Goal: Task Accomplishment & Management: Complete application form

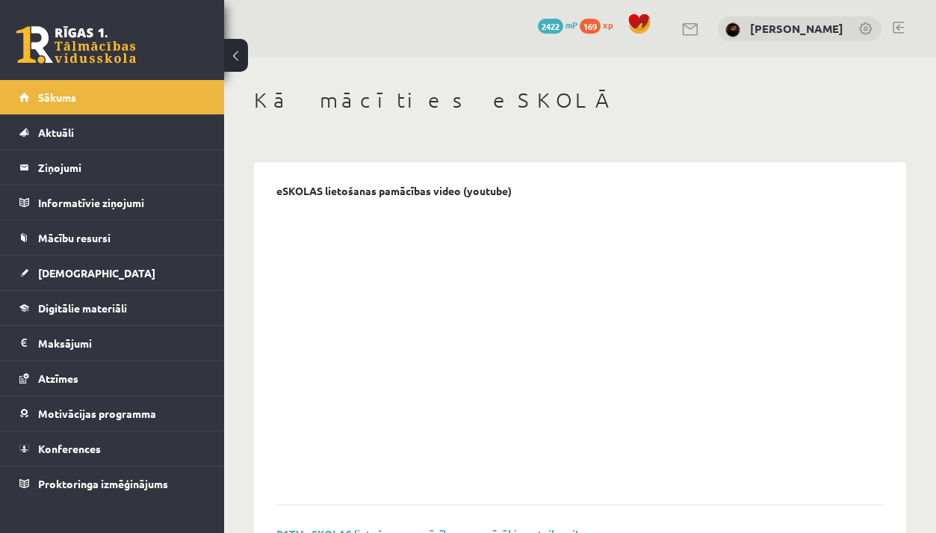
scroll to position [691, 0]
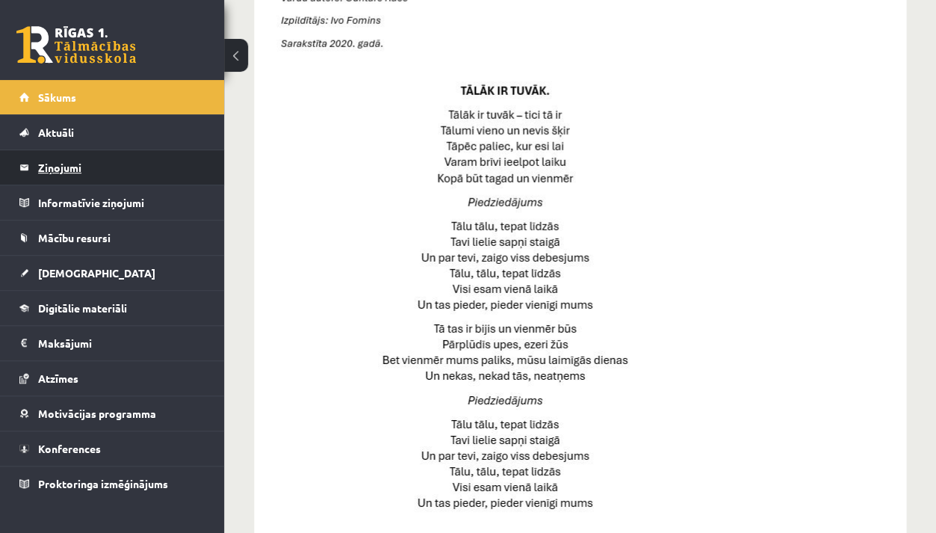
drag, startPoint x: 231, startPoint y: 1, endPoint x: 92, endPoint y: 154, distance: 206.2
click at [92, 154] on legend "Ziņojumi 0" at bounding box center [121, 167] width 167 height 34
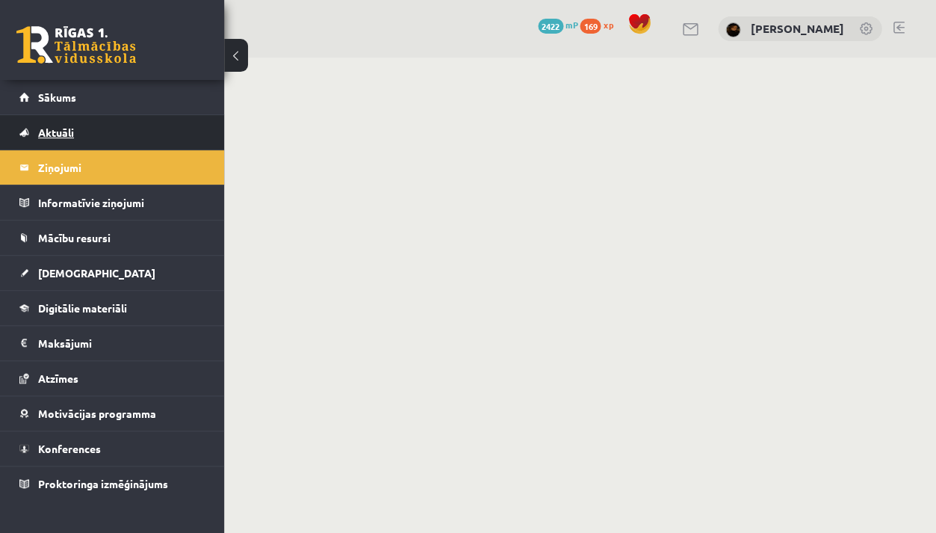
click at [99, 123] on link "Aktuāli" at bounding box center [112, 132] width 186 height 34
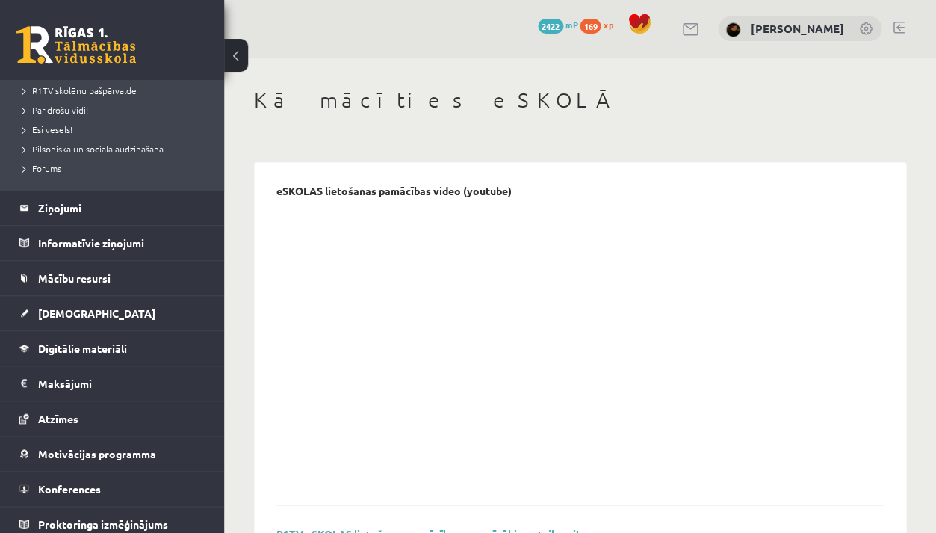
scroll to position [294, 0]
click at [96, 297] on link "[DEMOGRAPHIC_DATA]" at bounding box center [112, 314] width 186 height 34
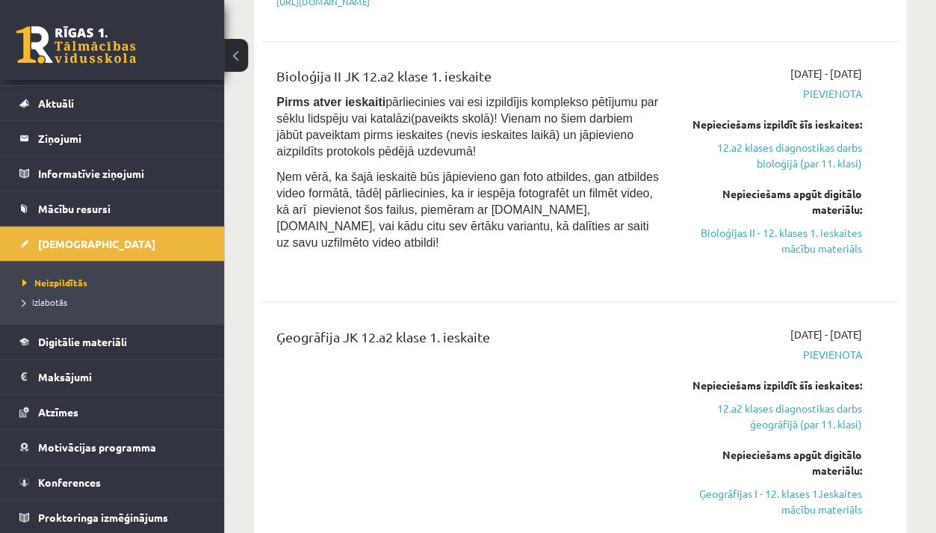
scroll to position [1416, 0]
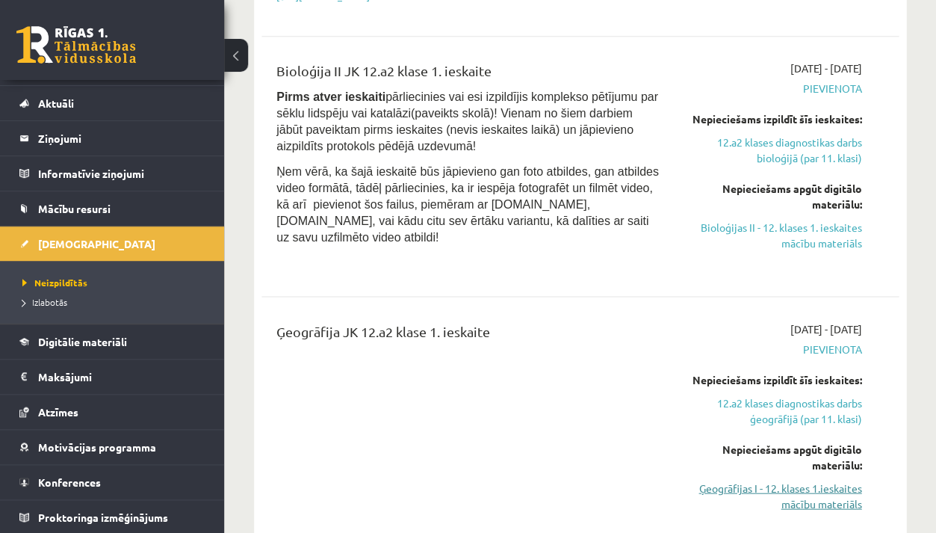
click at [799, 480] on link "Ģeogrāfijas I - 12. klases 1.ieskaites mācību materiāls" at bounding box center [771, 495] width 180 height 31
click at [804, 394] on link "12.a2 klases diagnostikas darbs ģeogrāfijā (par 11. klasi)" at bounding box center [771, 409] width 180 height 31
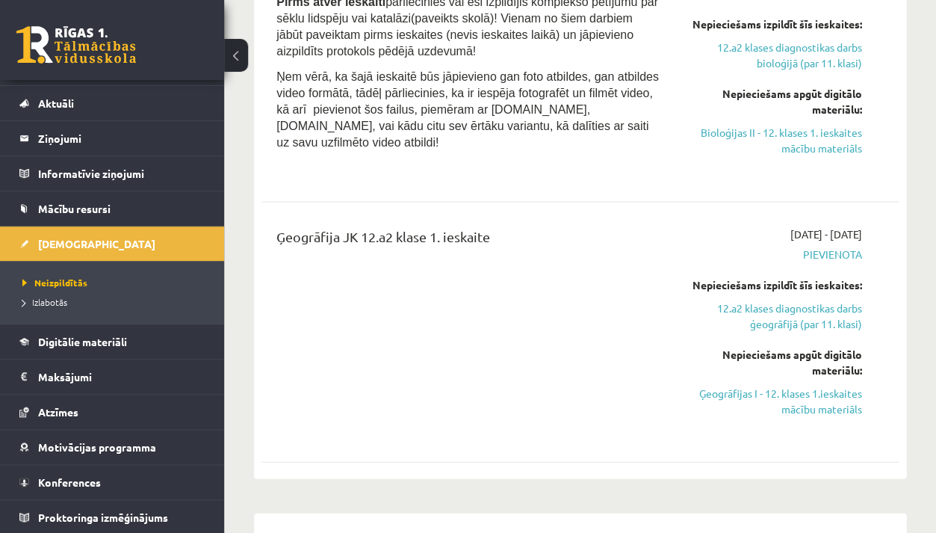
scroll to position [1517, 0]
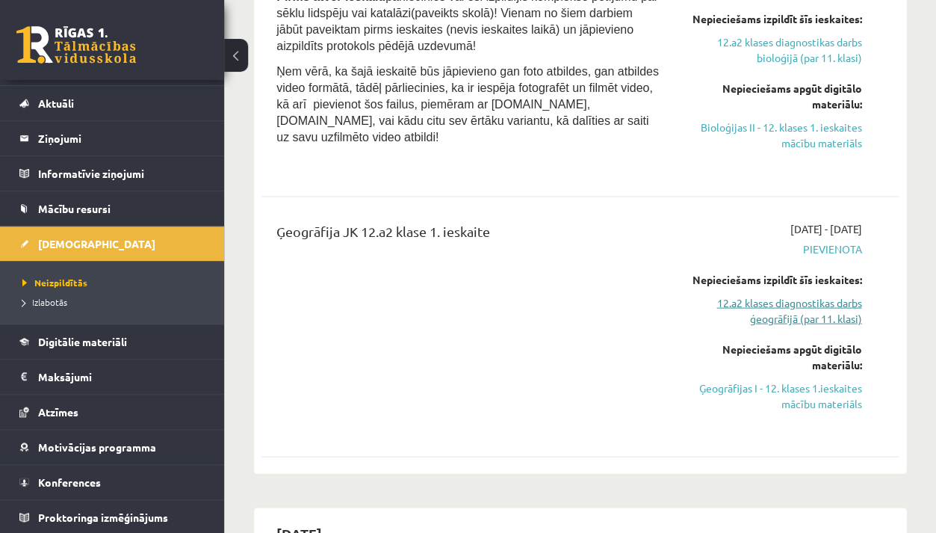
click at [820, 294] on link "12.a2 klases diagnostikas darbs ģeogrāfijā (par 11. klasi)" at bounding box center [771, 309] width 180 height 31
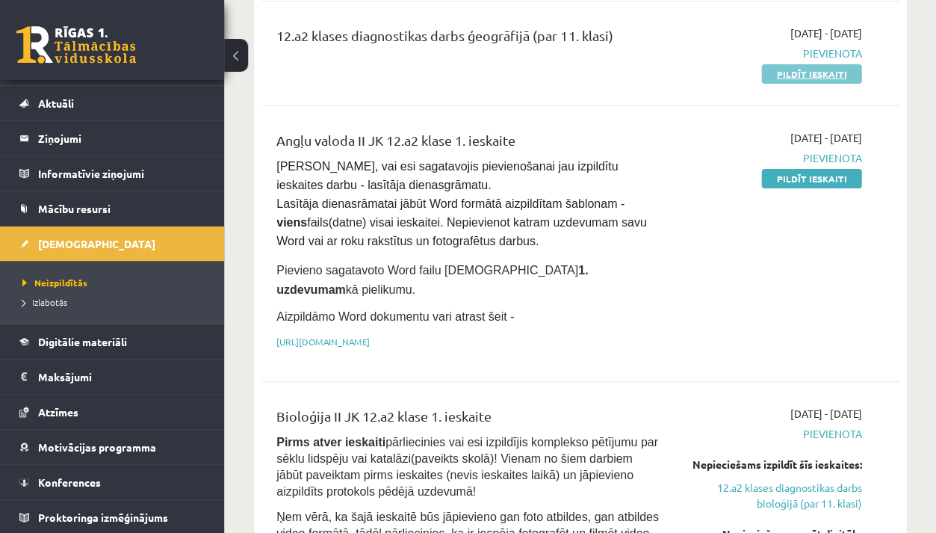
click at [840, 68] on link "Pildīt ieskaiti" at bounding box center [811, 73] width 100 height 19
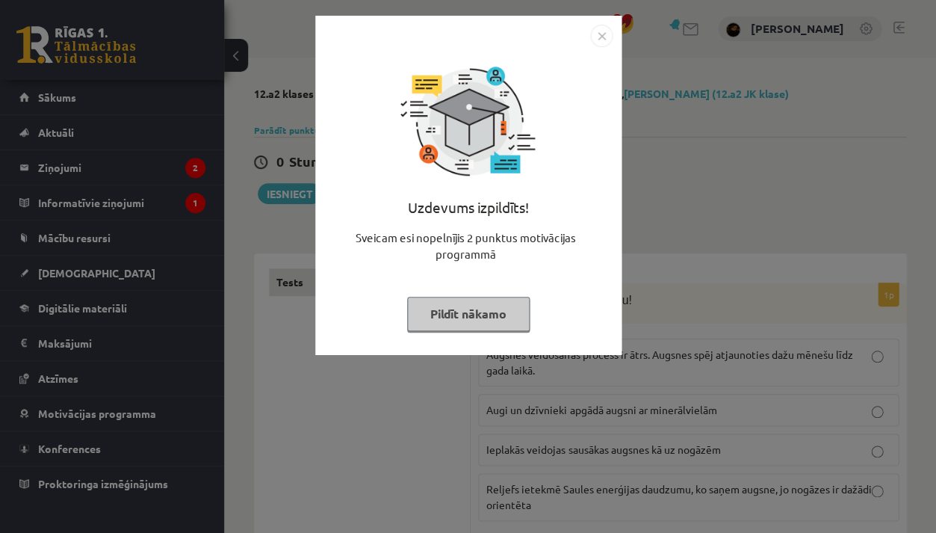
click at [462, 413] on div "Uzdevums izpildīts! Sveicam esi nopelnījis 2 punktus motivācijas programmā Pild…" at bounding box center [468, 266] width 936 height 533
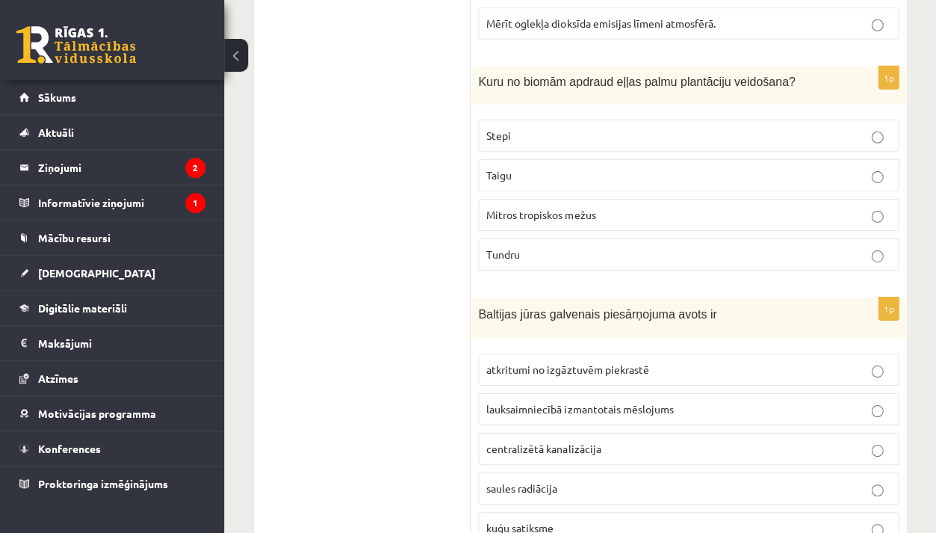
scroll to position [7617, 0]
click at [527, 403] on span "lauksaimniecībā izmantotais mēslojums" at bounding box center [579, 409] width 187 height 13
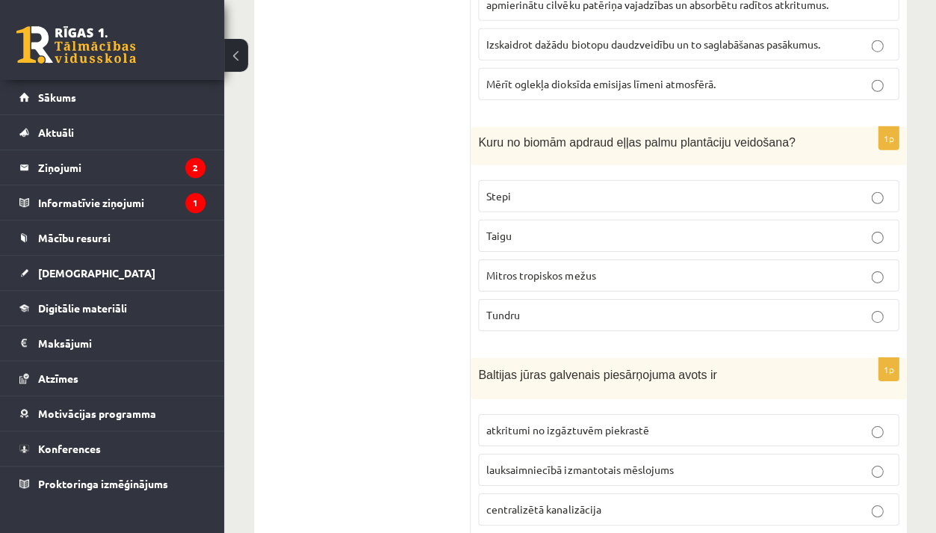
scroll to position [7560, 0]
drag, startPoint x: 468, startPoint y: 69, endPoint x: 502, endPoint y: 266, distance: 199.3
click at [502, 266] on fieldset "Stepi Taigu Mitros tropiskos mežus Tundru" at bounding box center [688, 251] width 421 height 163
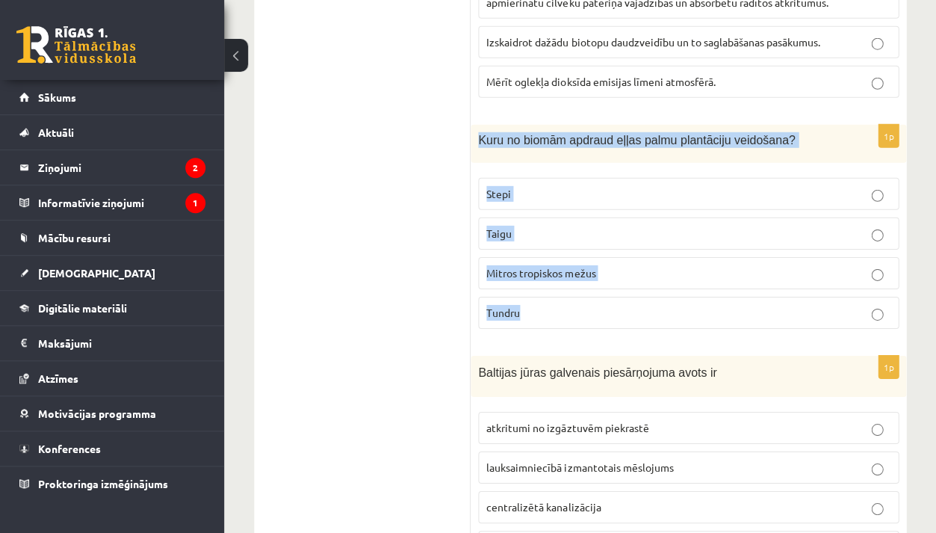
drag, startPoint x: 479, startPoint y: 66, endPoint x: 493, endPoint y: 259, distance: 193.3
click at [493, 259] on div "1p Kuru no biomām apdraud eļļas palmu plantāciju veidošana? Stepi Taigu Mitros …" at bounding box center [689, 233] width 436 height 216
copy div "Kuru no biomām apdraud eļļas palmu plantāciju veidošana? Stepi Taigu Mitros tro…"
click at [551, 266] on span "Mitros tropiskos mežus" at bounding box center [540, 272] width 109 height 13
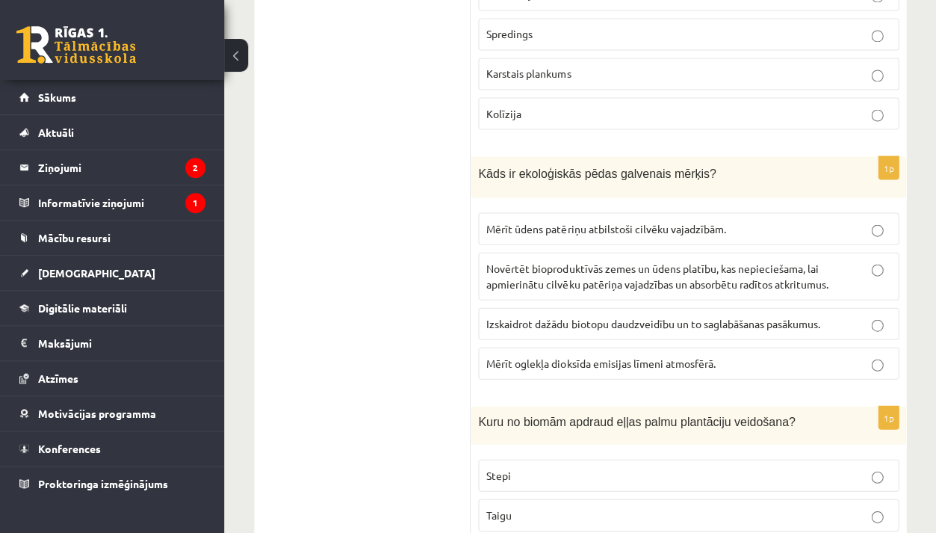
scroll to position [7262, 0]
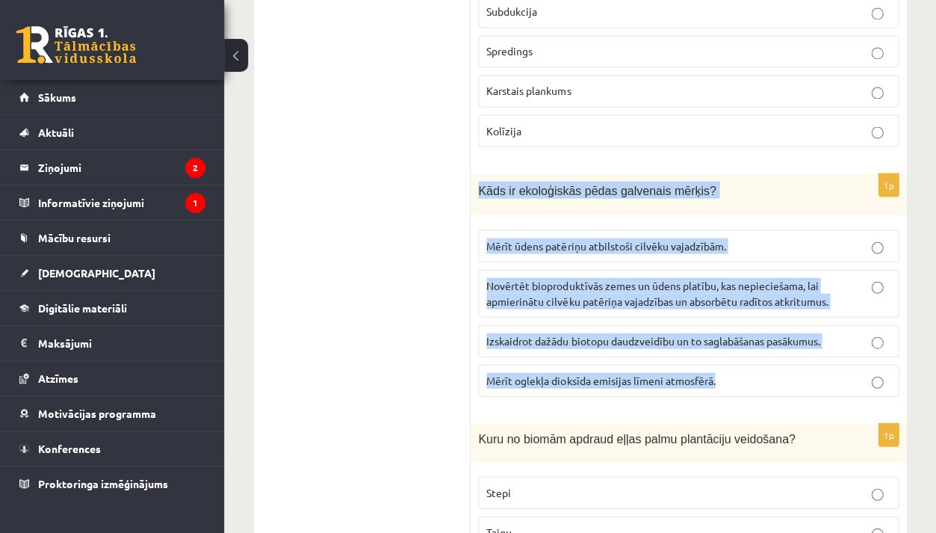
drag, startPoint x: 477, startPoint y: 126, endPoint x: 631, endPoint y: 323, distance: 250.2
click at [631, 323] on div "1p Kāds ir ekoloģiskās pēdas galvenais mērķis? Mērīt ūdens patēriņu atbilstoši …" at bounding box center [689, 290] width 436 height 235
copy div "Kāds ir ekoloģiskās pēdas galvenais mērķis? Mērīt ūdens patēriņu atbilstoši cil…"
click at [521, 278] on span "Novērtēt bioproduktīvās zemes un ūdens platību, kas nepieciešama, lai apmierinā…" at bounding box center [656, 292] width 341 height 29
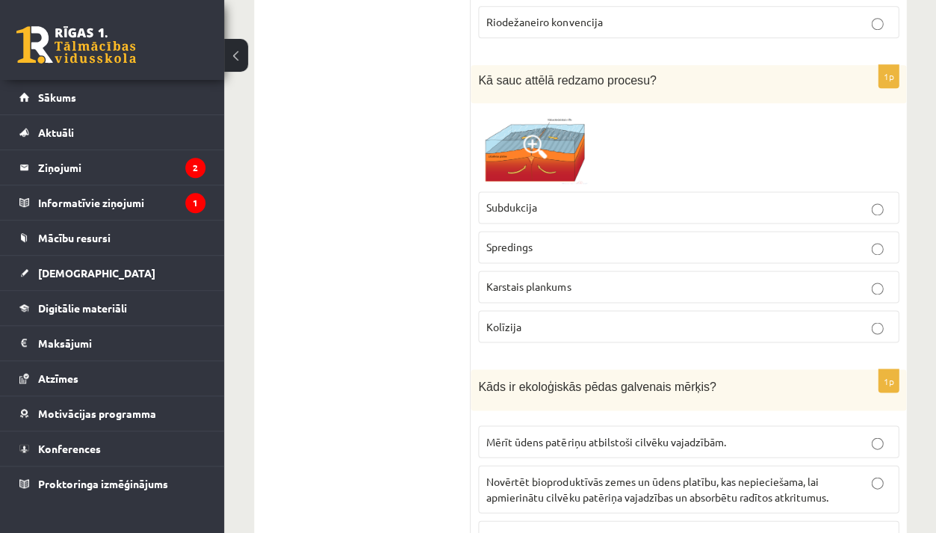
scroll to position [6972, 0]
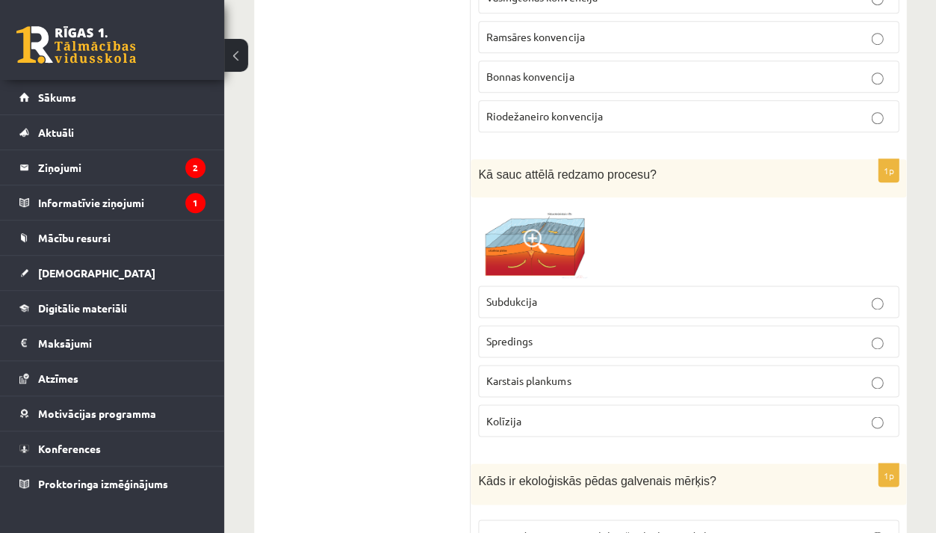
click at [529, 205] on img at bounding box center [534, 241] width 112 height 73
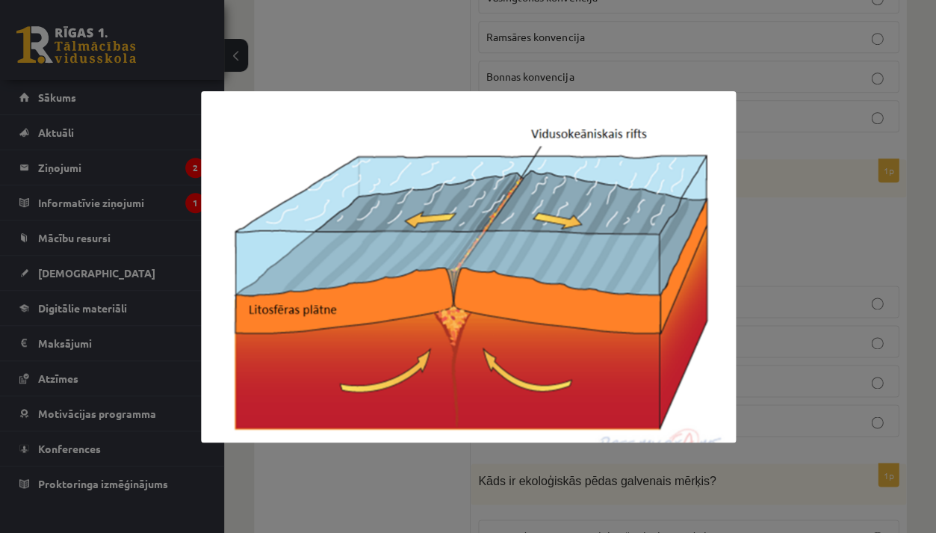
click at [867, 115] on div at bounding box center [468, 266] width 936 height 533
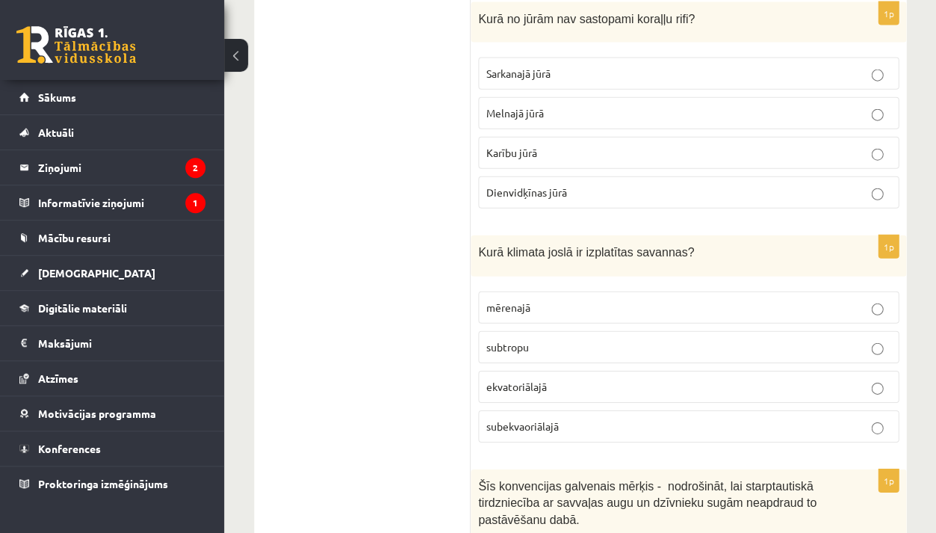
scroll to position [6301, 0]
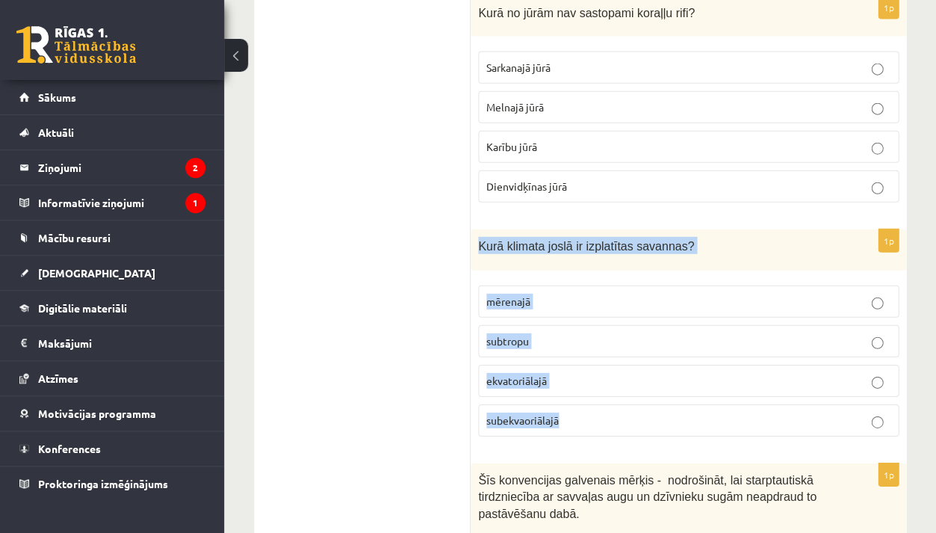
drag, startPoint x: 477, startPoint y: 180, endPoint x: 542, endPoint y: 374, distance: 204.6
click at [542, 374] on div "1p Kurā klimata joslā ir izplatītas savannas? mērenajā subtropu ekvatoriālajā s…" at bounding box center [689, 338] width 436 height 219
copy div "Kurā klimata joslā ir izplatītas savannas? mērenajā subtropu ekvatoriālajā sube…"
click at [539, 413] on span "subekvaoriālajā" at bounding box center [522, 419] width 72 height 13
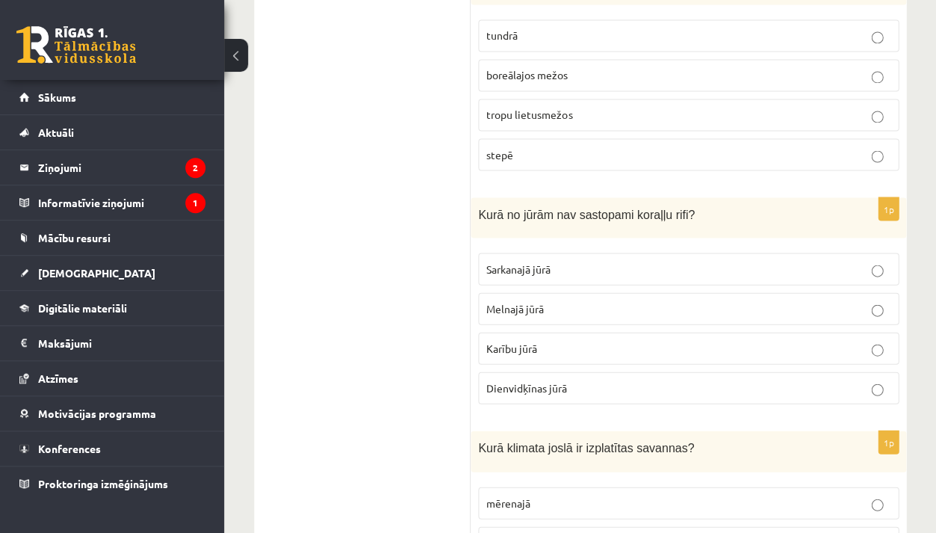
scroll to position [6098, 0]
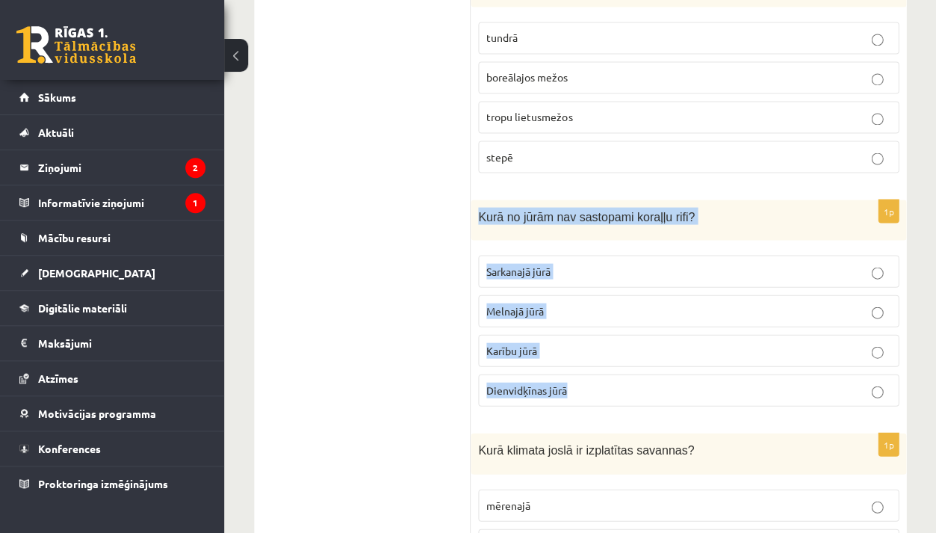
drag, startPoint x: 478, startPoint y: 153, endPoint x: 554, endPoint y: 358, distance: 218.4
click at [554, 358] on div "1p Kurā no jūrām nav sastopami koraļļu rifi? Sarkanajā jūrā Melnajā jūrā Karību…" at bounding box center [689, 308] width 436 height 219
copy div "Kurā no jūrām nav sastopami koraļļu rifi? Sarkanajā jūrā Melnajā jūrā Karību jū…"
click at [498, 303] on span "Melnajā jūrā" at bounding box center [515, 309] width 58 height 13
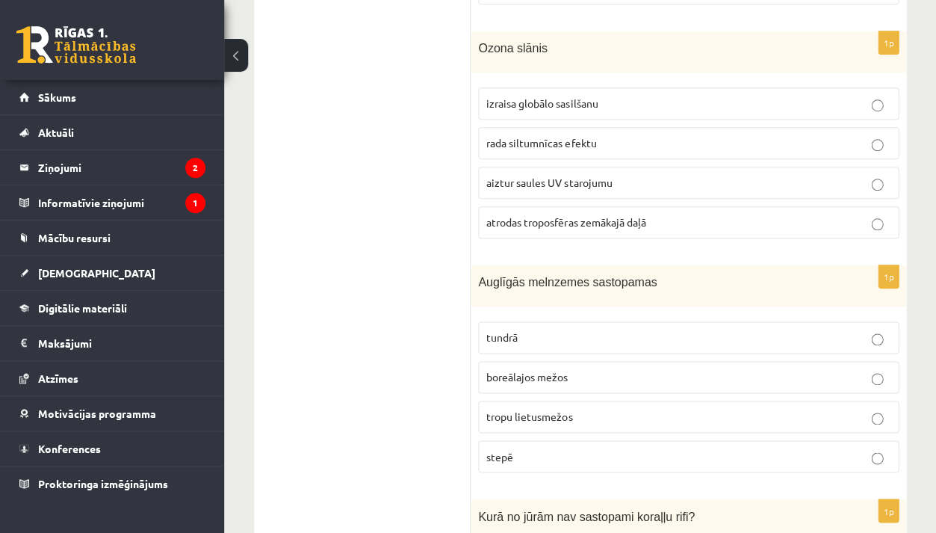
scroll to position [5789, 0]
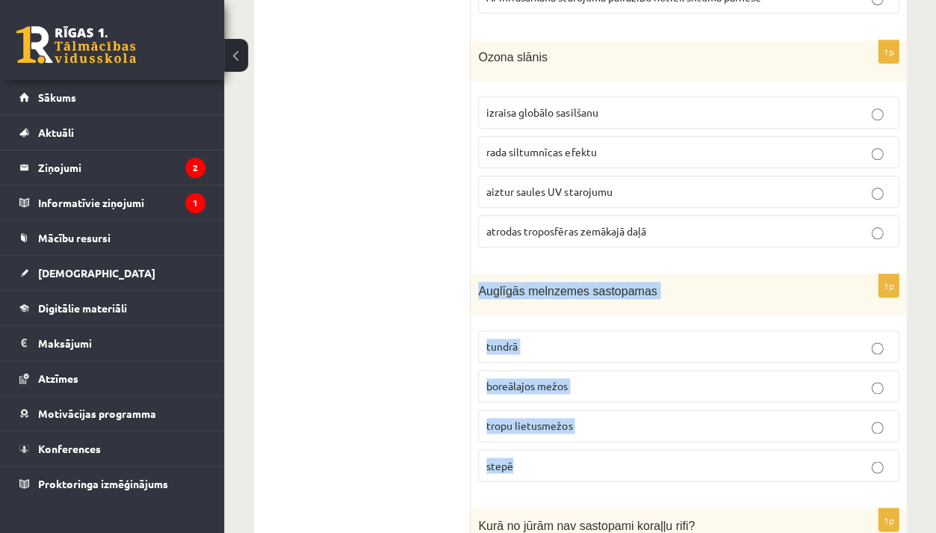
drag, startPoint x: 473, startPoint y: 224, endPoint x: 518, endPoint y: 421, distance: 201.5
click at [518, 421] on div "1p Auglīgās melnzemes sastopamas tundrā boreālajos mežos tropu lietusmežos stepē" at bounding box center [689, 383] width 436 height 219
copy div "Auglīgās melnzemes sastopamas tundrā boreālajos mežos tropu lietusmežos stepē"
click at [528, 449] on label "stepē" at bounding box center [688, 465] width 421 height 32
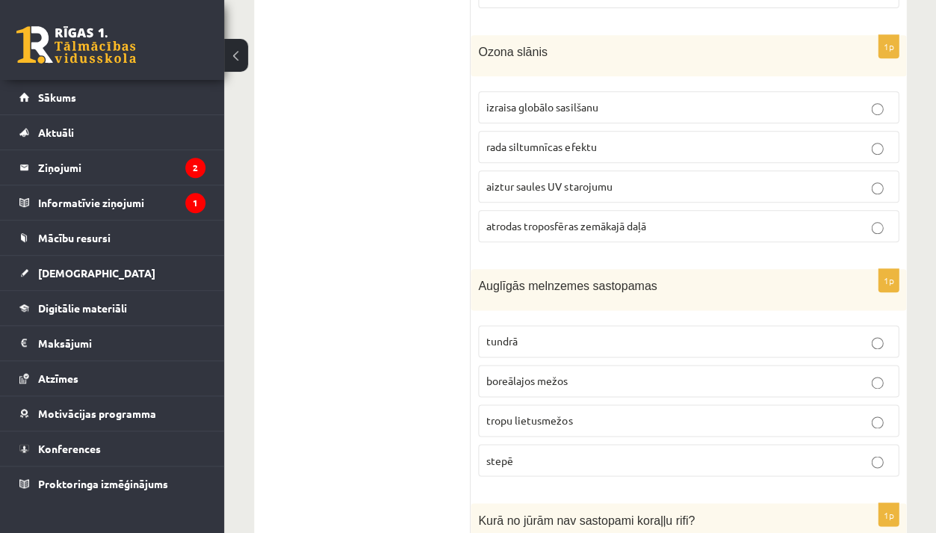
scroll to position [5705, 0]
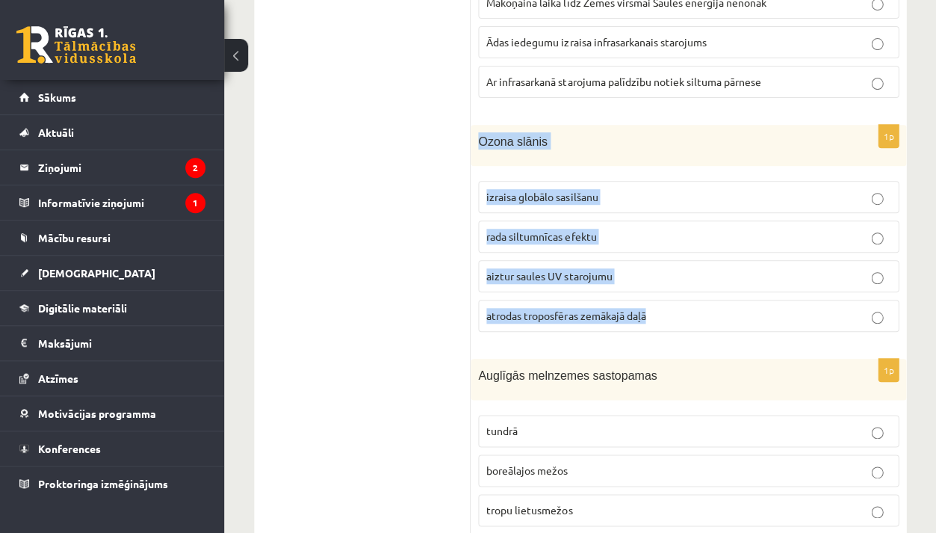
drag, startPoint x: 476, startPoint y: 84, endPoint x: 630, endPoint y: 267, distance: 239.1
click at [630, 267] on div "1p Ozona slānis izraisa globālo sasilšanu rada siltumnīcas efektu aiztur saules…" at bounding box center [689, 234] width 436 height 219
copy div "Ozona slānis izraisa globālo sasilšanu rada siltumnīcas efektu aiztur saules UV…"
click at [515, 269] on span "aiztur saules UV starojumu" at bounding box center [549, 275] width 126 height 13
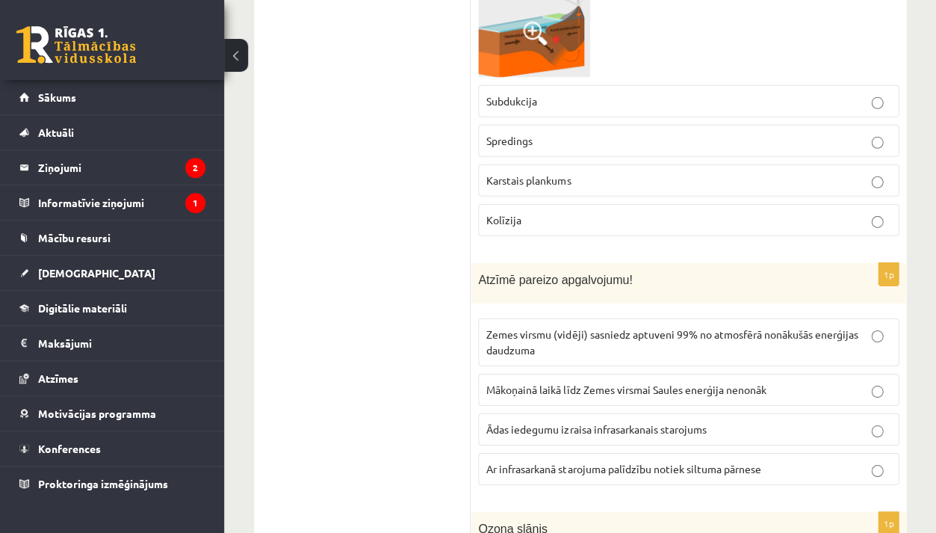
scroll to position [5317, 0]
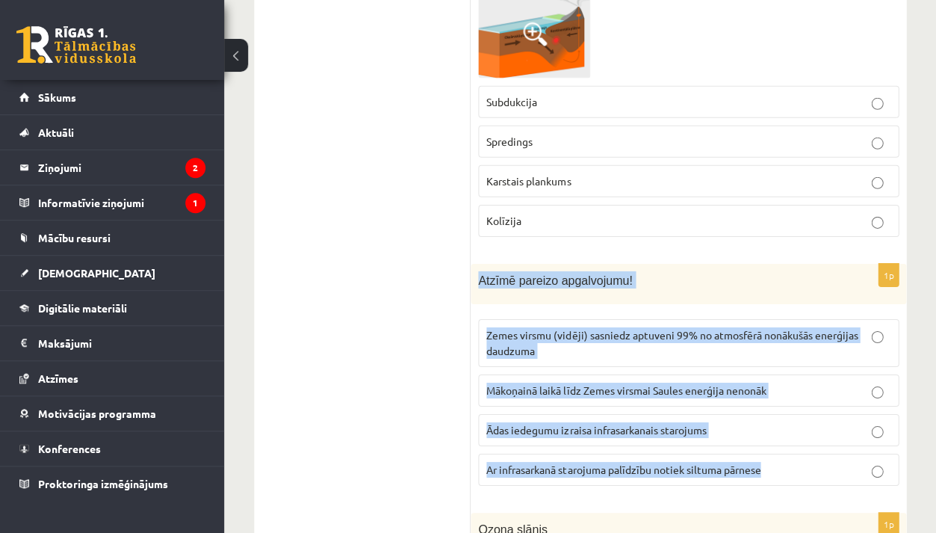
drag, startPoint x: 477, startPoint y: 231, endPoint x: 613, endPoint y: 429, distance: 240.6
click at [613, 429] on div "1p Atzīmē pareizo apgalvojumu! Zemes virsmu (vidēji) sasniedz aptuveni 99% no a…" at bounding box center [689, 381] width 436 height 235
copy div "Atzīmē pareizo apgalvojumu! Zemes virsmu (vidēji) sasniedz aptuveni 99% no atmo…"
click at [577, 453] on label "Ar infrasarkanā starojuma palīdzību notiek siltuma pārnese" at bounding box center [688, 469] width 421 height 32
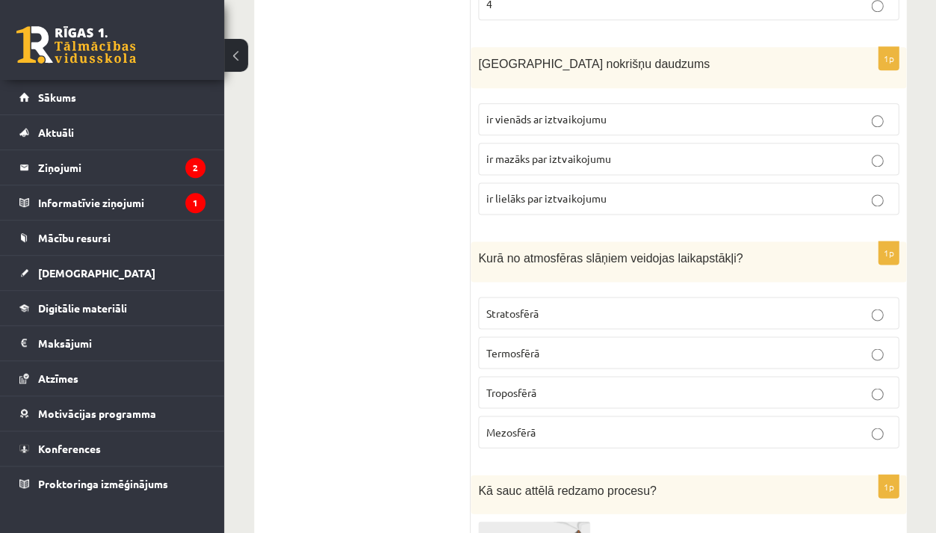
scroll to position [4787, 0]
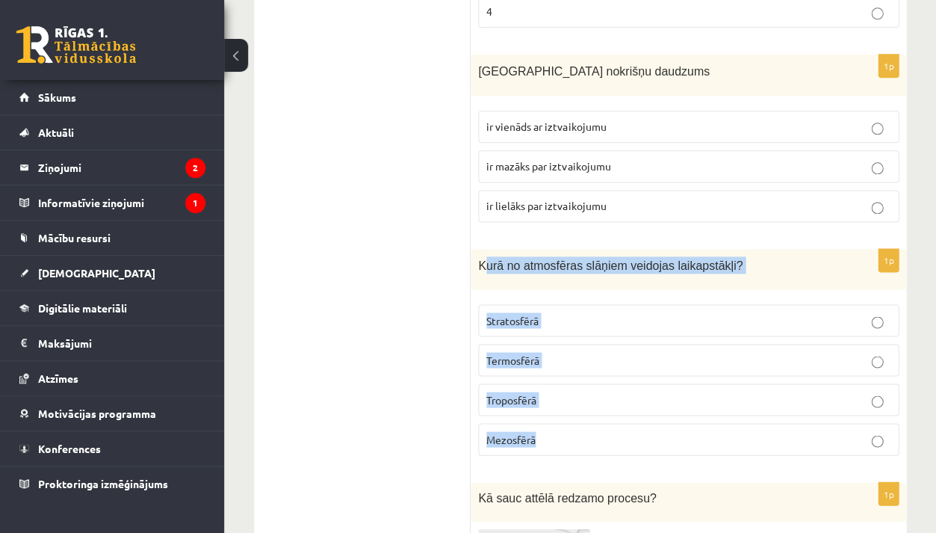
drag, startPoint x: 483, startPoint y: 217, endPoint x: 510, endPoint y: 398, distance: 183.5
click at [510, 398] on div "1p Kurā no atmosfēras slāņiem veidojas laikapstākļi? Stratosfērā Termosfērā Tro…" at bounding box center [689, 358] width 436 height 219
copy div "urā no atmosfēras slāņiem veidojas laikapstākļi? Stratosfērā Termosfērā Troposf…"
click at [528, 383] on label "Troposfērā" at bounding box center [688, 399] width 421 height 32
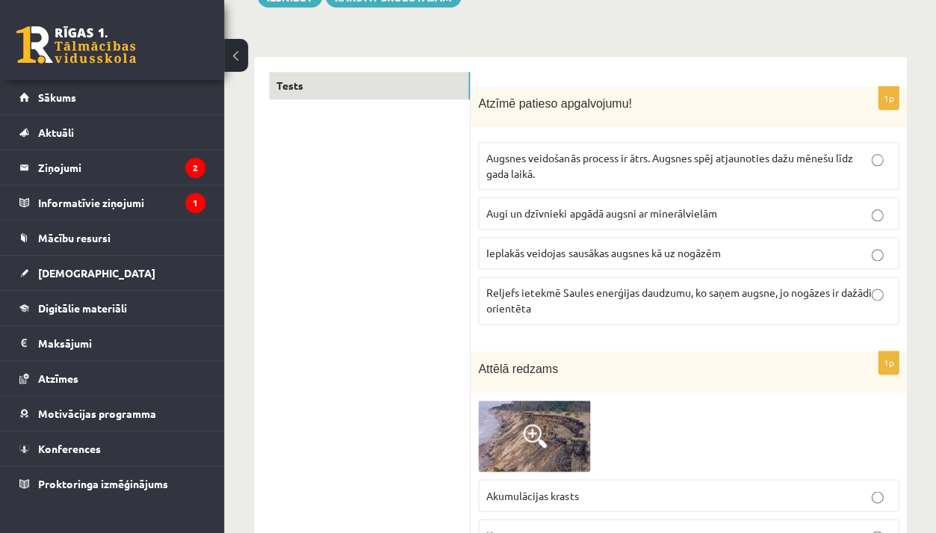
scroll to position [190, 0]
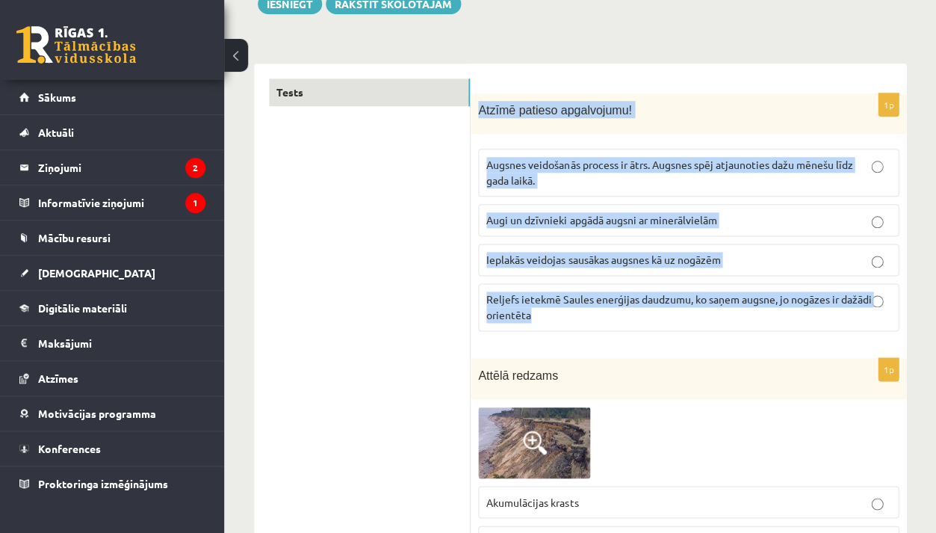
drag, startPoint x: 478, startPoint y: 101, endPoint x: 577, endPoint y: 323, distance: 243.5
click at [577, 323] on div "1p Atzīmē patieso apgalvojumu! Augsnes veidošanās process ir ātrs. Augsnes spēj…" at bounding box center [689, 218] width 436 height 250
copy div "Atzīmē patieso apgalvojumu! Augsnes veidošanās process ir ātrs. Augsnes spēj at…"
click at [545, 320] on label "Reljefs ietekmē Saules enerģijas daudzumu, ko saņem augsne, jo nogāzes ir dažād…" at bounding box center [688, 307] width 421 height 48
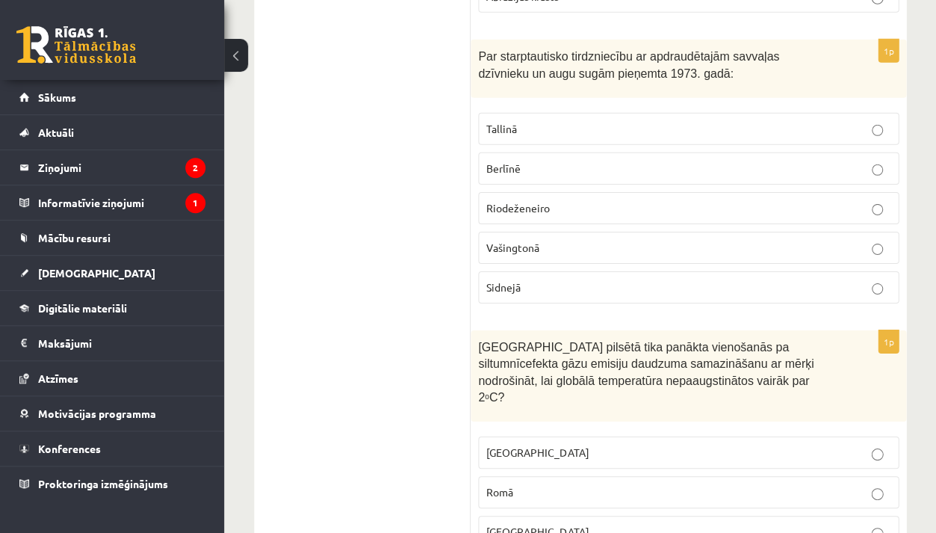
scroll to position [810, 0]
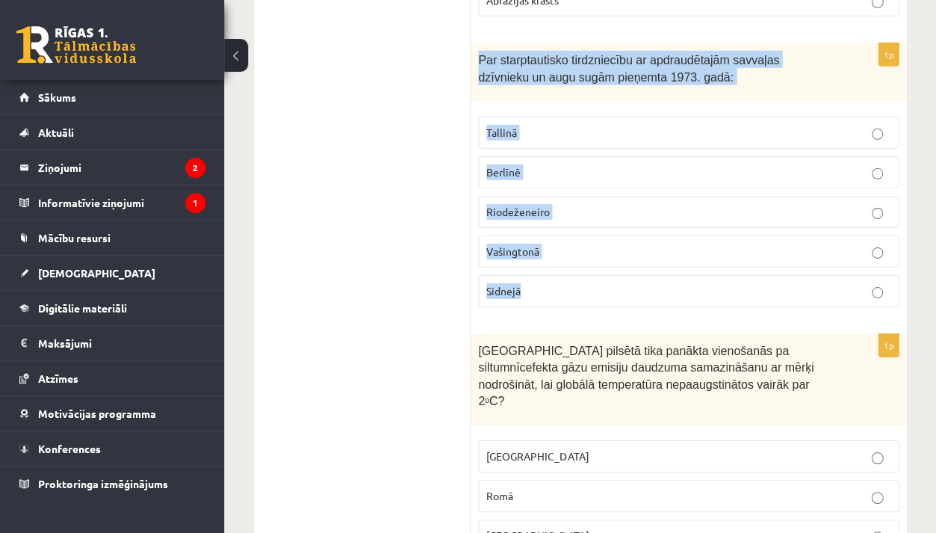
drag, startPoint x: 475, startPoint y: 52, endPoint x: 531, endPoint y: 277, distance: 231.7
click at [531, 277] on div "1p Par starptautisko tirdzniecību ar apdraudētajām savvaļas dzīvnieku un augu s…" at bounding box center [689, 180] width 436 height 275
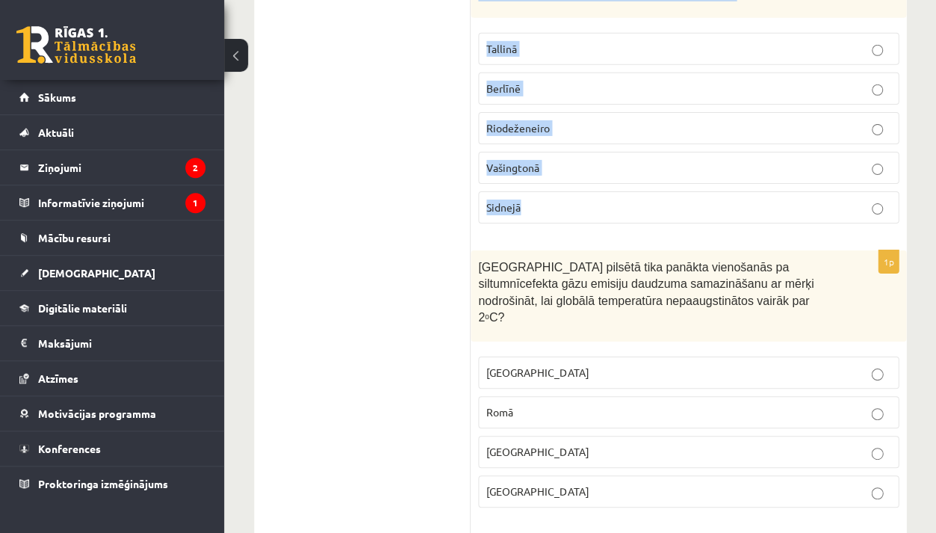
scroll to position [697, 0]
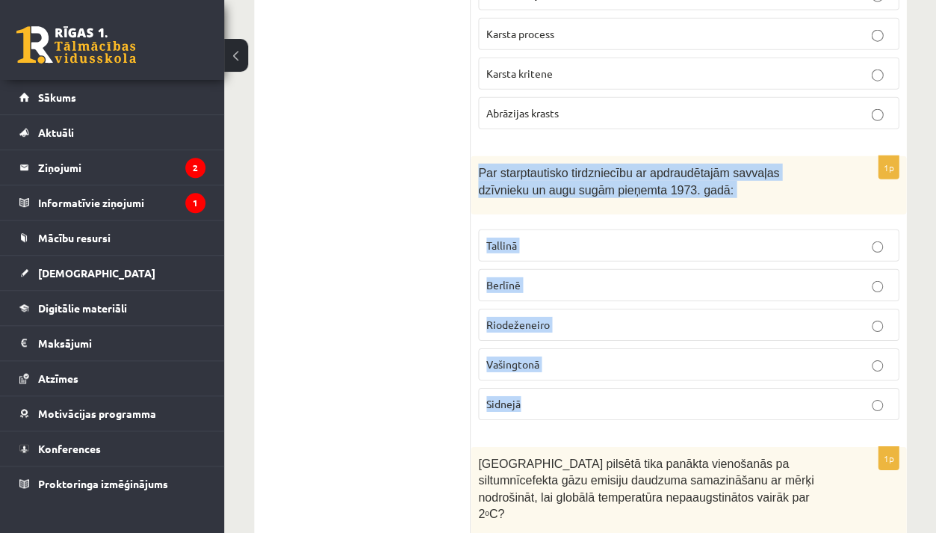
copy div "Par starptautisko tirdzniecību ar apdraudētajām savvaļas dzīvnieku un augu sugā…"
click at [526, 358] on span "Vašingtonā" at bounding box center [512, 363] width 53 height 13
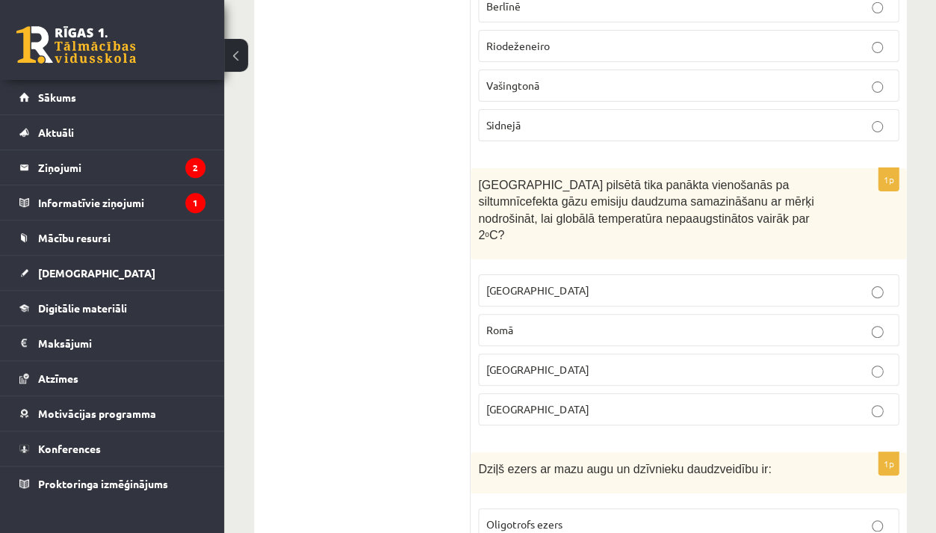
scroll to position [1026, 0]
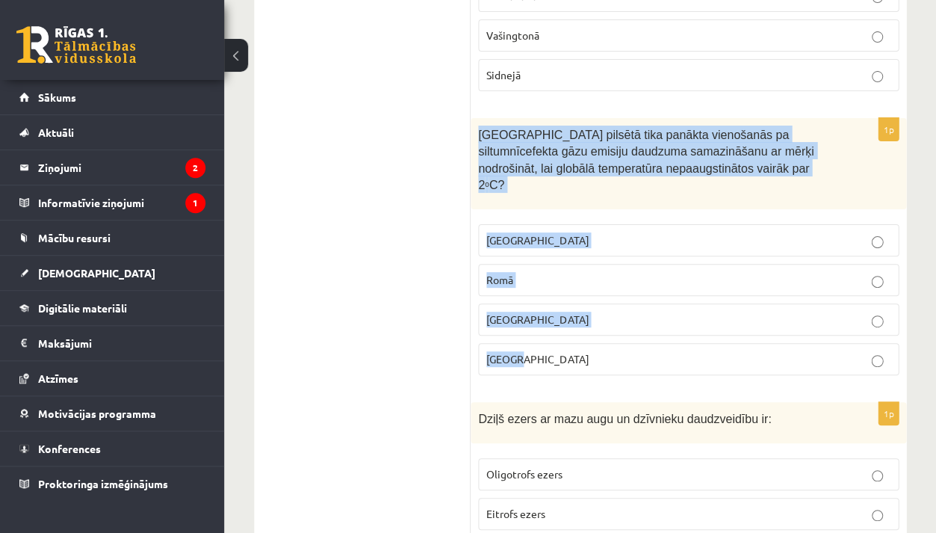
drag, startPoint x: 476, startPoint y: 121, endPoint x: 491, endPoint y: 344, distance: 223.9
click at [491, 344] on div "1p Kurā pilsētā tika panākta vienošanās pa siltumnīcefekta gāzu emisiju daudzum…" at bounding box center [689, 252] width 436 height 269
click at [614, 351] on p "Parīzē" at bounding box center [688, 359] width 404 height 16
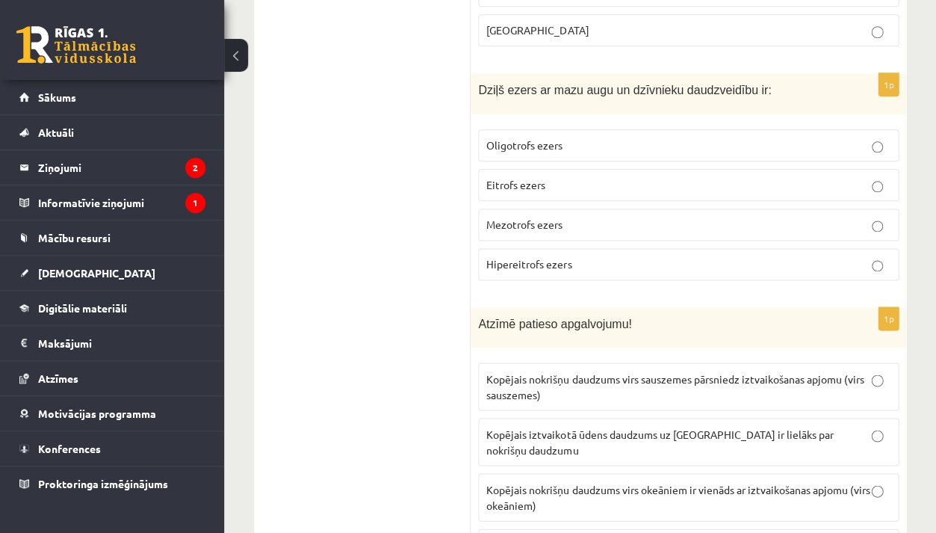
scroll to position [1203, 0]
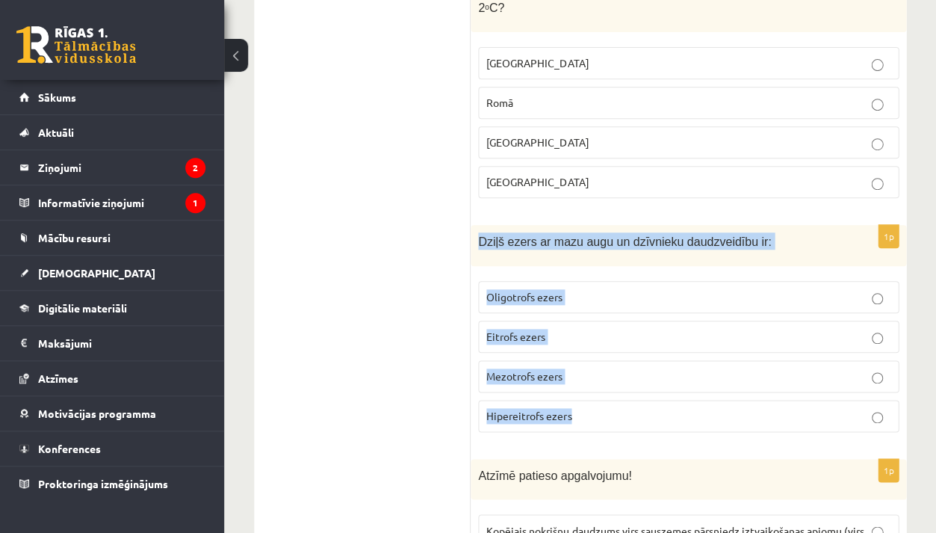
drag, startPoint x: 474, startPoint y: 210, endPoint x: 583, endPoint y: 398, distance: 217.6
click at [583, 398] on div "1p Dziļš ezers ar mazu augu un dzīvnieku daudzveidību ir: Oligotrofs ezers Eitr…" at bounding box center [689, 334] width 436 height 219
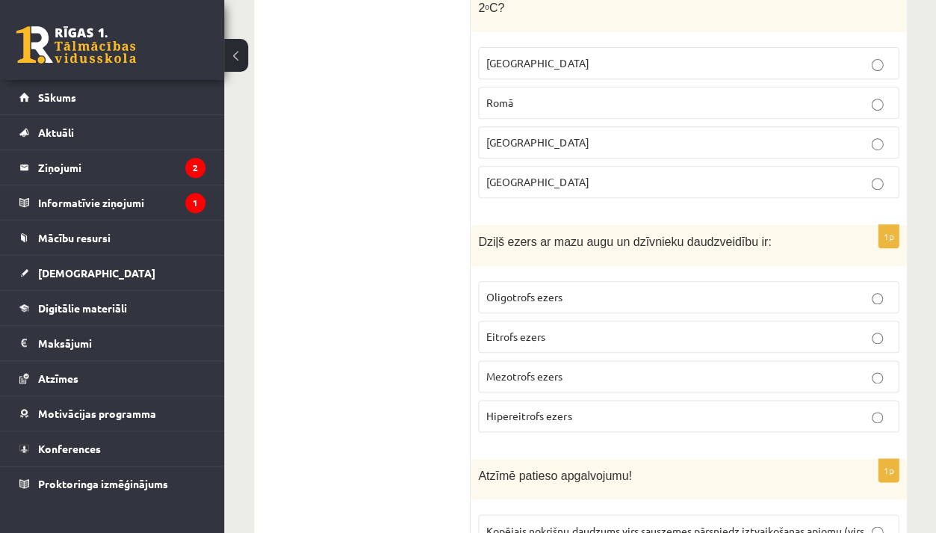
click at [610, 289] on p "Oligotrofs ezers" at bounding box center [688, 297] width 404 height 16
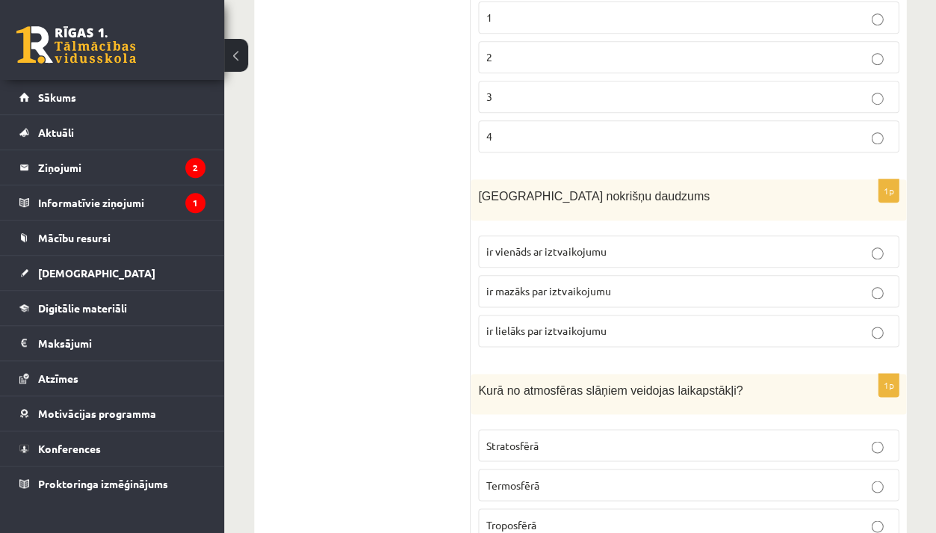
scroll to position [4665, 0]
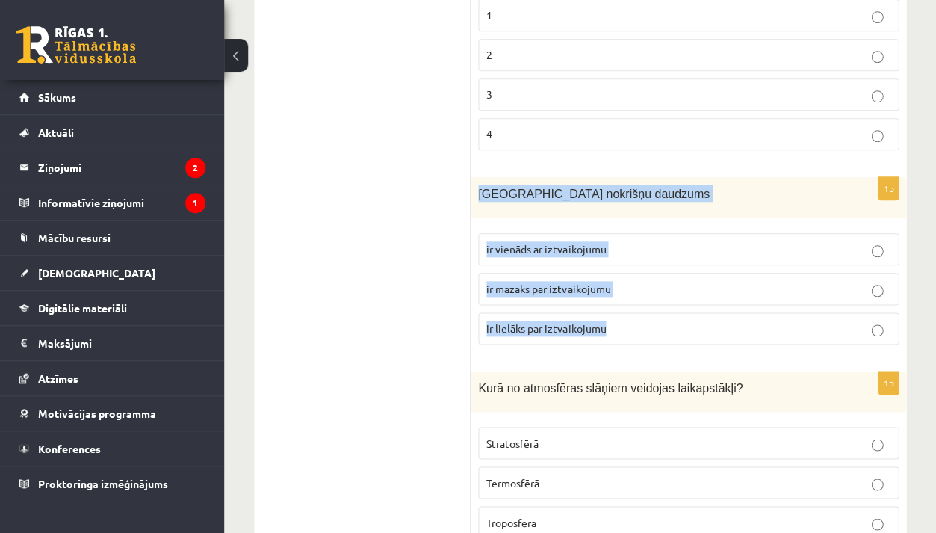
drag, startPoint x: 474, startPoint y: 145, endPoint x: 548, endPoint y: 298, distance: 169.8
click at [548, 298] on div "1p Latvijā nokrišņu daudzums ir vienāds ar iztvaikojumu ir mazāks par iztvaikoj…" at bounding box center [689, 266] width 436 height 179
click at [601, 226] on fieldset "ir vienāds ar iztvaikojumu ir mazāks par iztvaikojumu ir lielāks par iztvaikoju…" at bounding box center [688, 287] width 421 height 123
drag, startPoint x: 477, startPoint y: 140, endPoint x: 598, endPoint y: 300, distance: 201.0
click at [598, 300] on div "1p Latvijā nokrišņu daudzums ir vienāds ar iztvaikojumu ir mazāks par iztvaikoj…" at bounding box center [689, 266] width 436 height 179
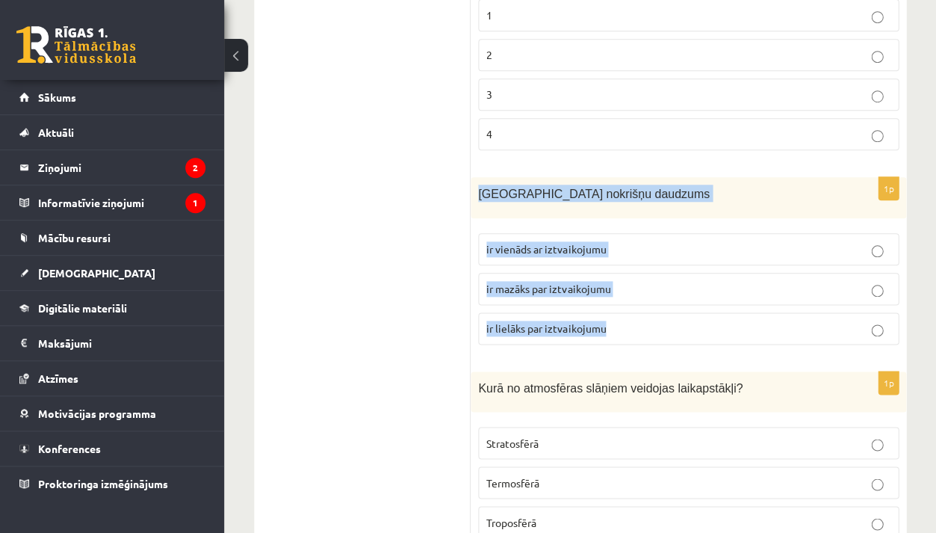
click at [542, 321] on span "ir lielāks par iztvaikojumu" at bounding box center [546, 327] width 120 height 13
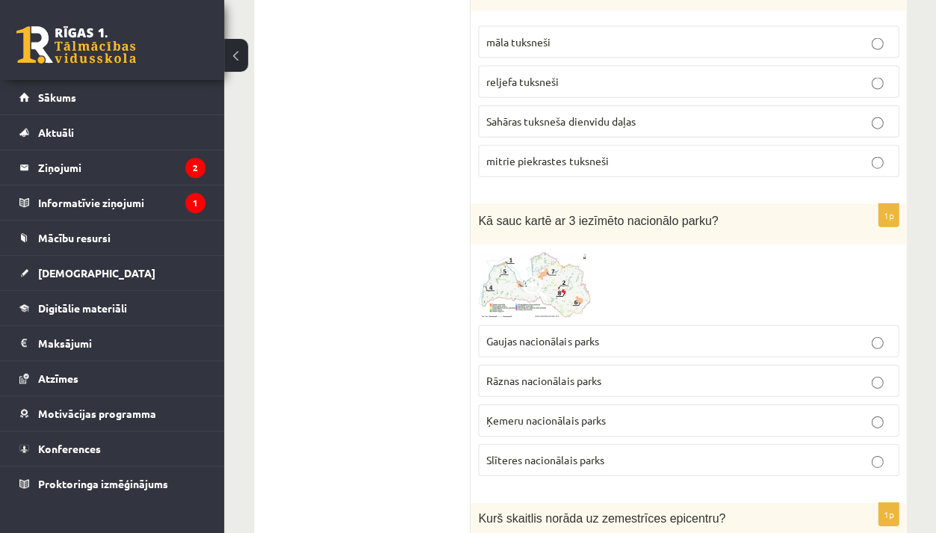
scroll to position [4001, 0]
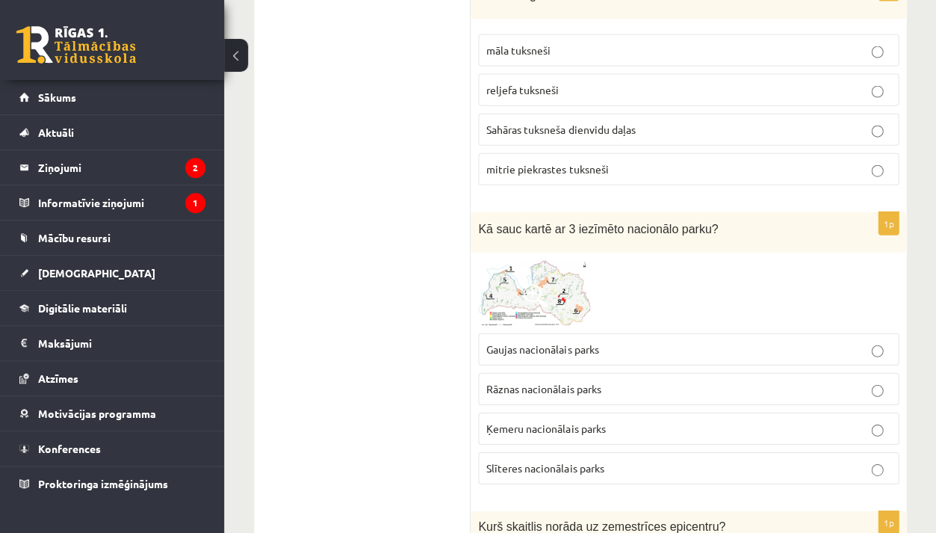
click at [539, 284] on span at bounding box center [535, 296] width 24 height 24
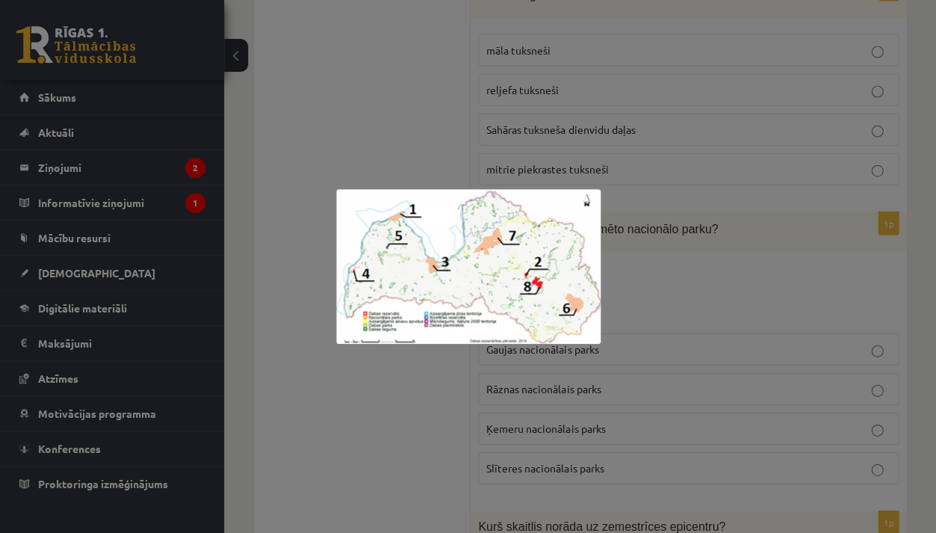
click at [495, 424] on div at bounding box center [468, 266] width 936 height 533
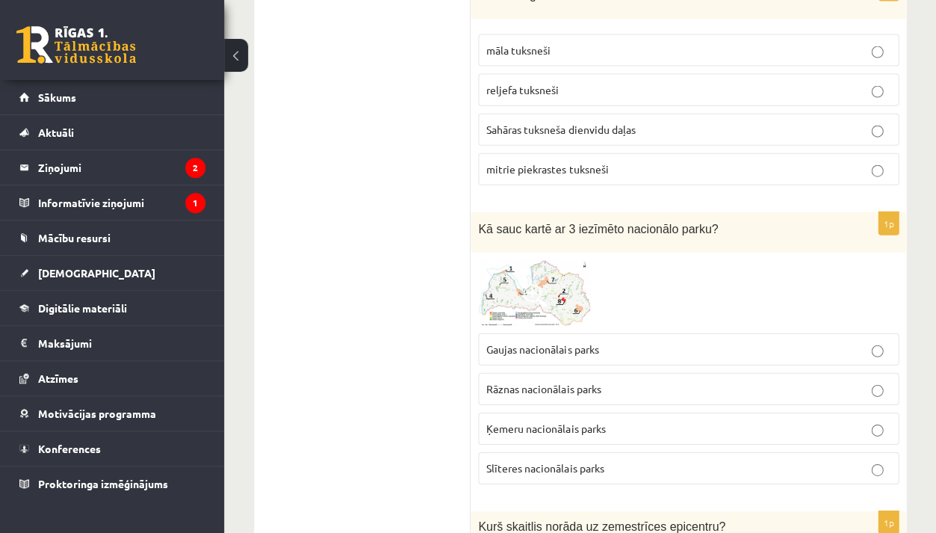
click at [539, 421] on span "Ķemeru nacionālais parks" at bounding box center [545, 427] width 119 height 13
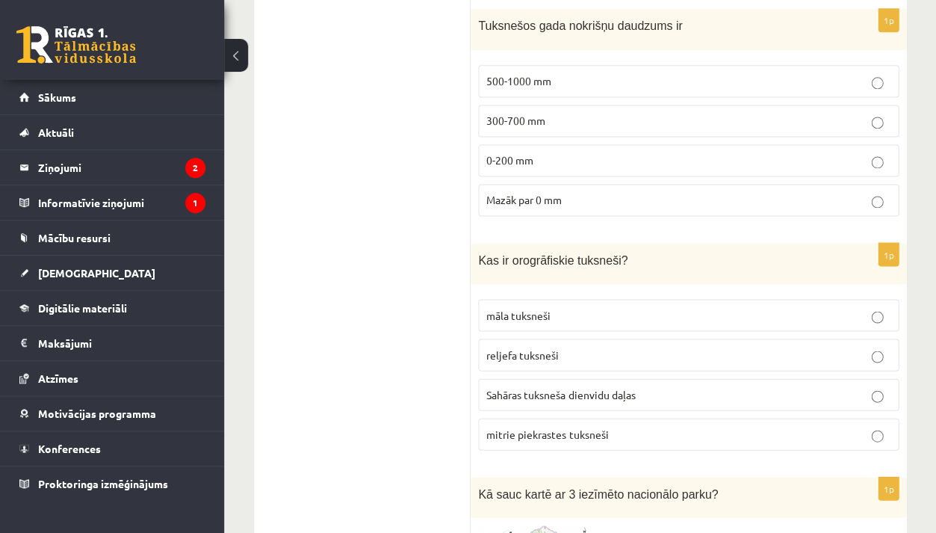
scroll to position [3744, 0]
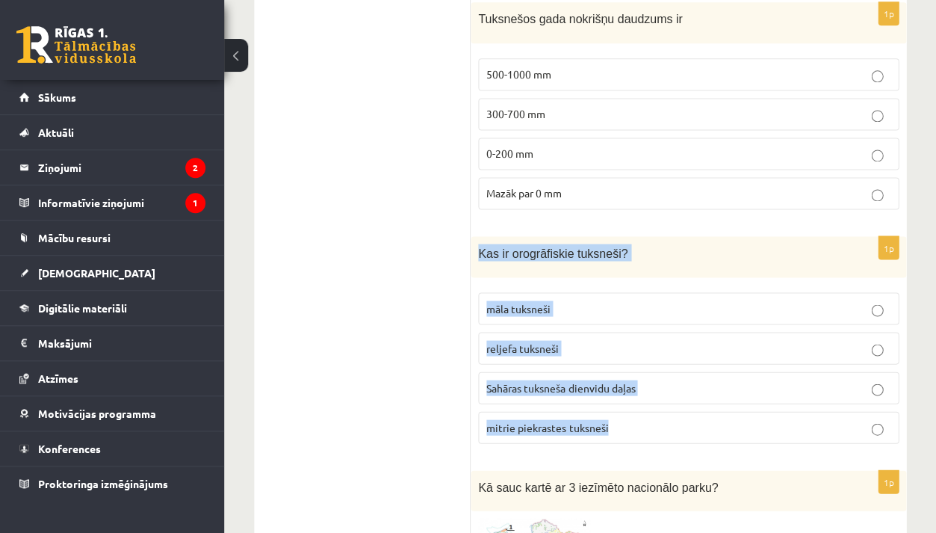
drag, startPoint x: 471, startPoint y: 200, endPoint x: 514, endPoint y: 395, distance: 199.7
click at [514, 395] on div "1p Kas ir orogrāfiskie tuksneši? māla tuksneši reljefa tuksneši Sahāras tuksneš…" at bounding box center [689, 345] width 436 height 219
click at [533, 332] on label "reljefa tuksneši" at bounding box center [688, 348] width 421 height 32
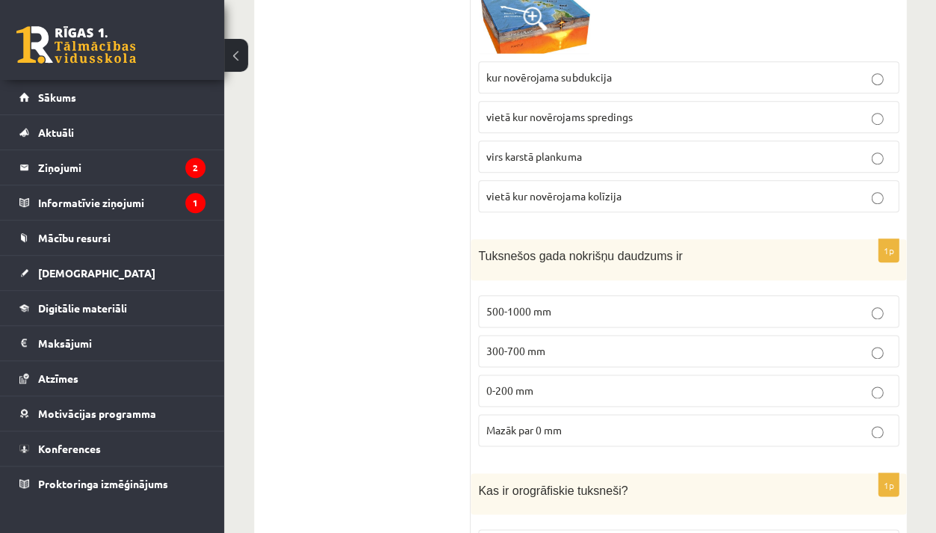
scroll to position [3506, 0]
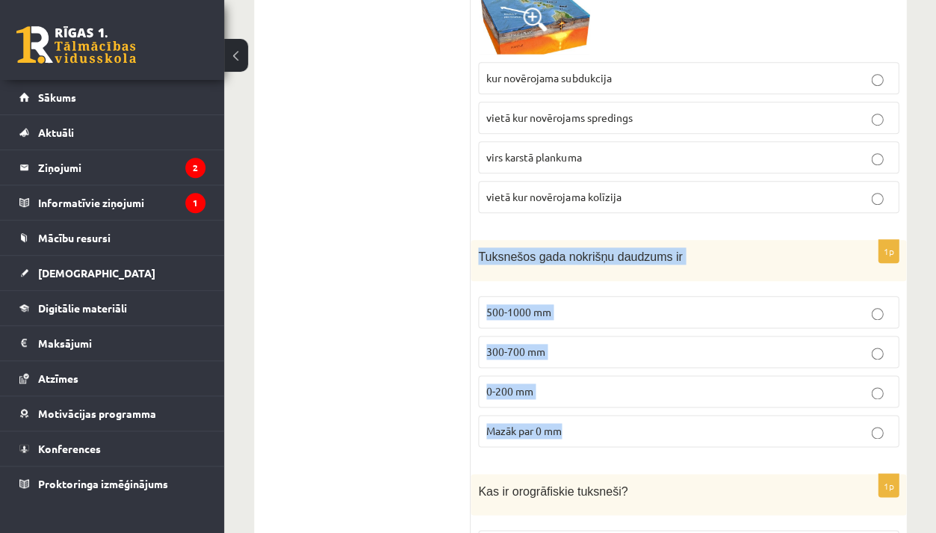
drag, startPoint x: 474, startPoint y: 211, endPoint x: 596, endPoint y: 404, distance: 229.0
click at [596, 404] on div "1p Tuksnešos gada nokrišņu daudzums ir 500-1000 mm 300-700 mm 0-200 mm Mazāk pa…" at bounding box center [689, 349] width 436 height 219
click at [572, 375] on label "0-200 mm" at bounding box center [688, 391] width 421 height 32
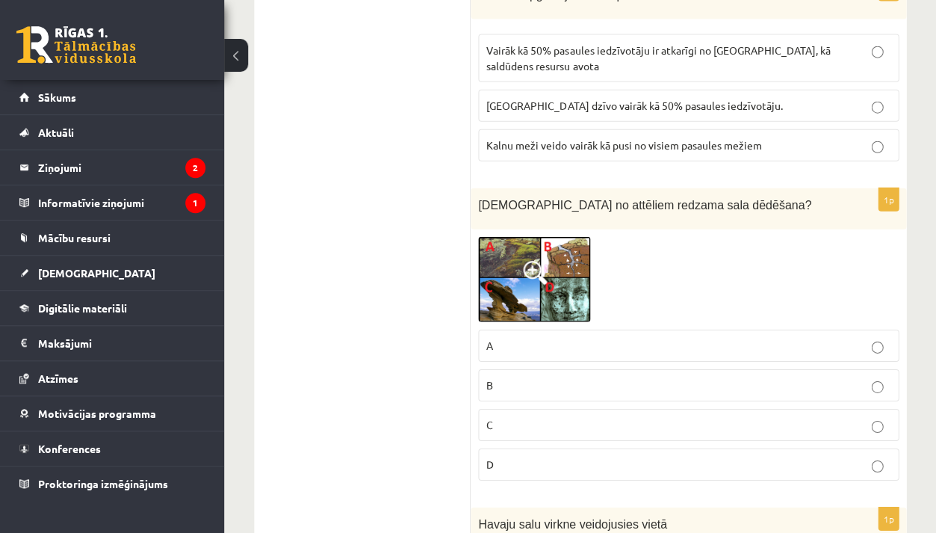
scroll to position [2933, 0]
click at [508, 238] on img at bounding box center [534, 281] width 112 height 86
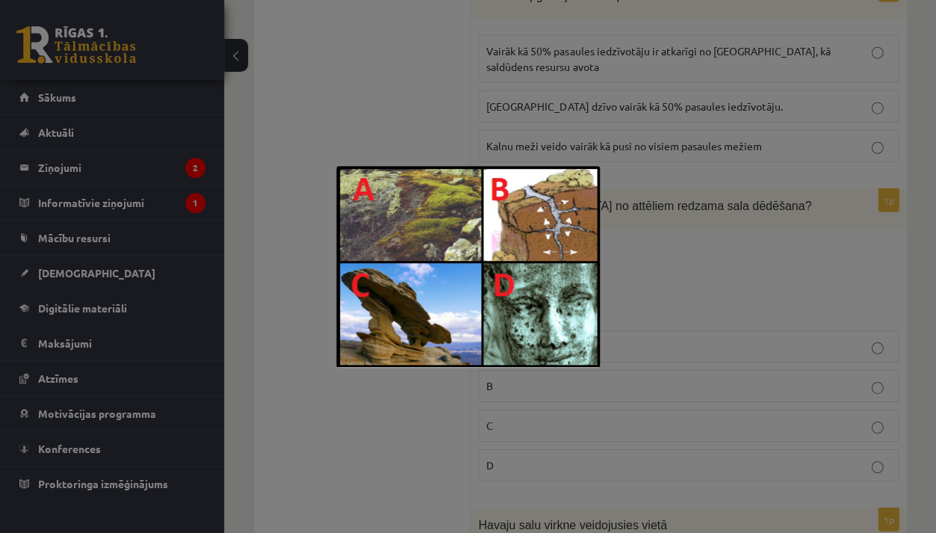
click at [668, 175] on div at bounding box center [468, 266] width 936 height 533
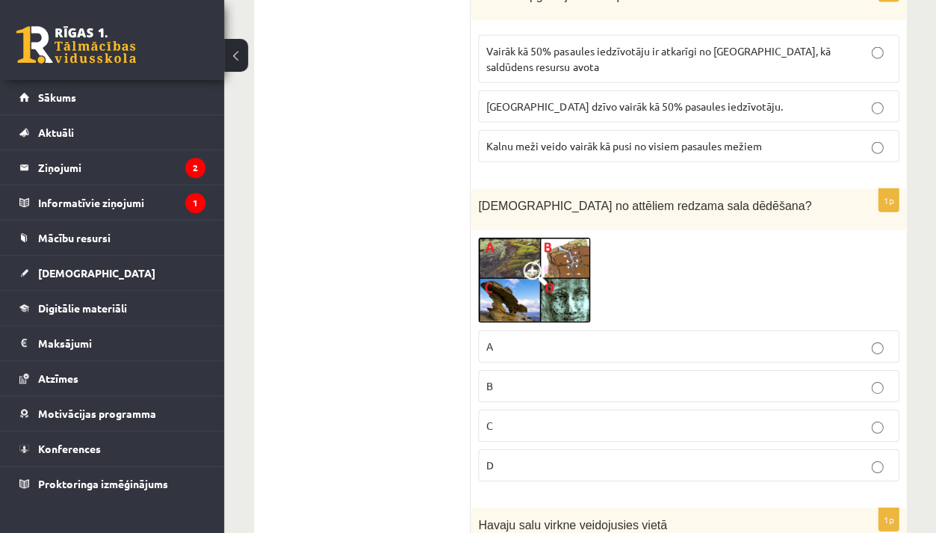
click at [494, 238] on img at bounding box center [534, 281] width 112 height 86
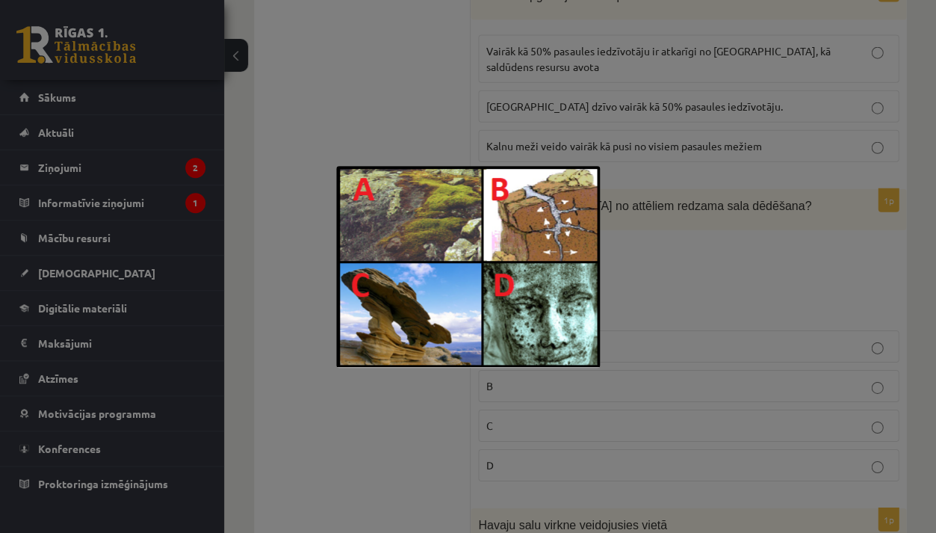
click at [618, 164] on div at bounding box center [468, 266] width 936 height 533
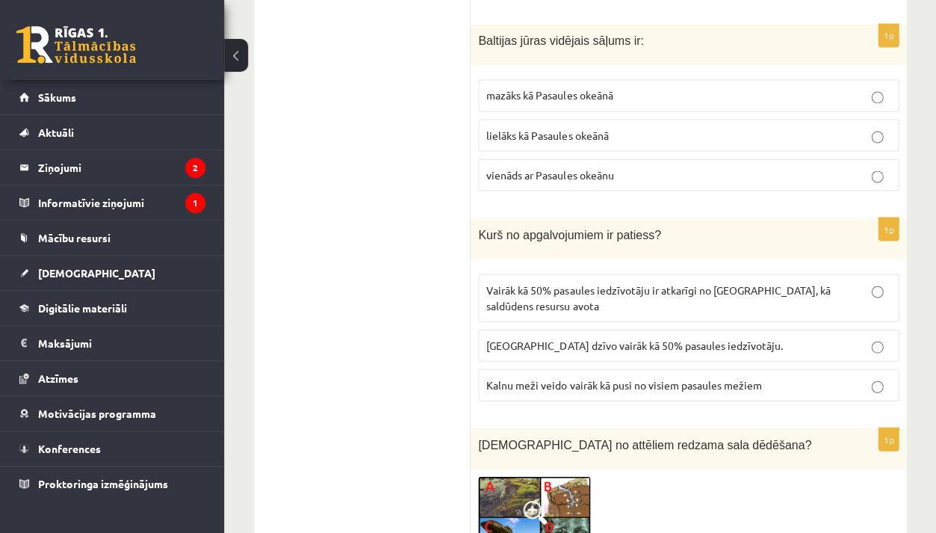
scroll to position [2664, 0]
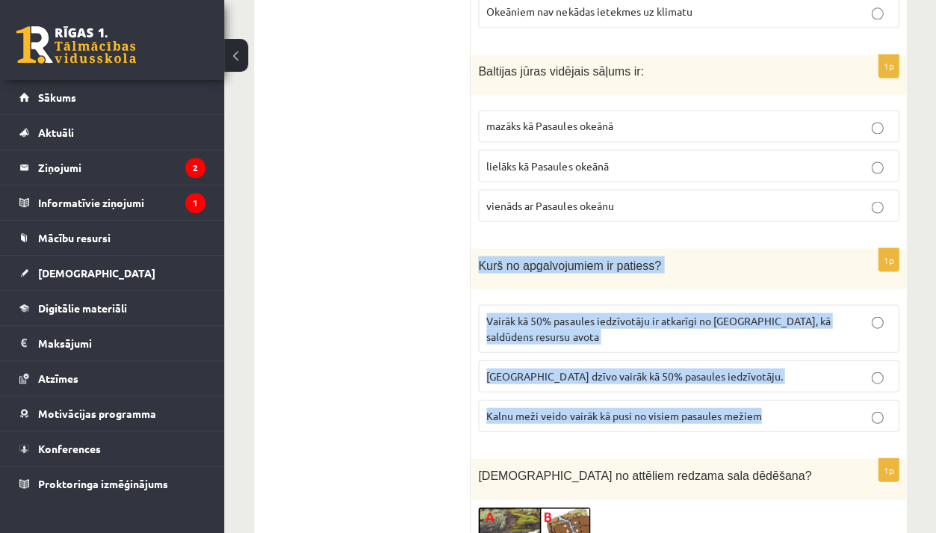
drag, startPoint x: 479, startPoint y: 225, endPoint x: 781, endPoint y: 371, distance: 336.1
click at [781, 371] on div "1p Kurš no apgalvojumiem ir patiess? Vairāk kā 50% pasaules iedzīvotāju ir atka…" at bounding box center [689, 345] width 436 height 195
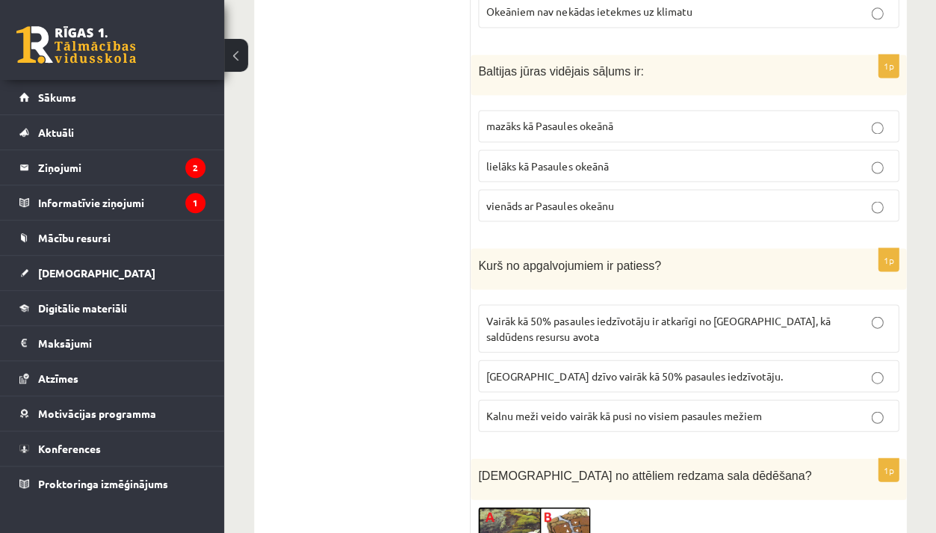
click at [531, 312] on p "Vairāk kā 50% pasaules iedzīvotāju ir atkarīgi no kalniem, kā saldūdens resursu…" at bounding box center [688, 327] width 404 height 31
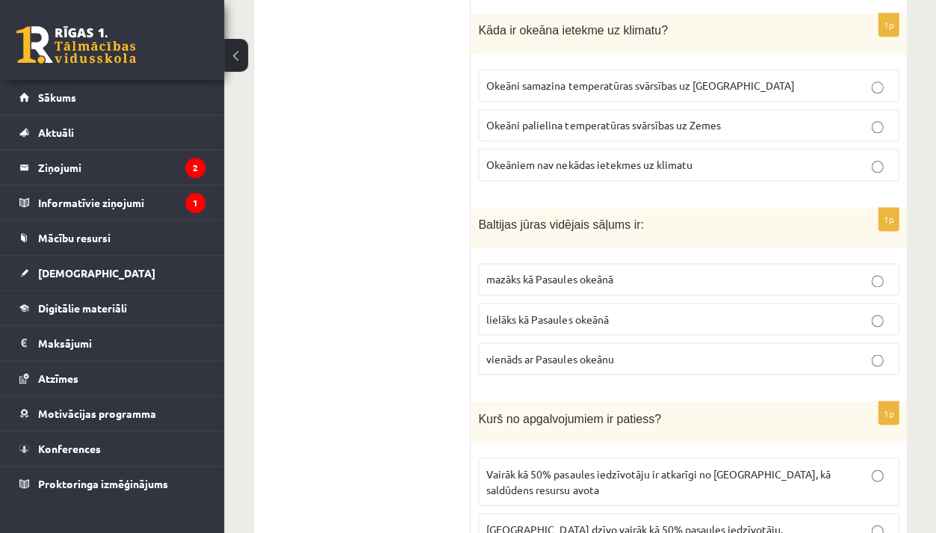
scroll to position [2510, 0]
click at [510, 273] on span "mazāks kā Pasaules okeānā" at bounding box center [549, 279] width 126 height 13
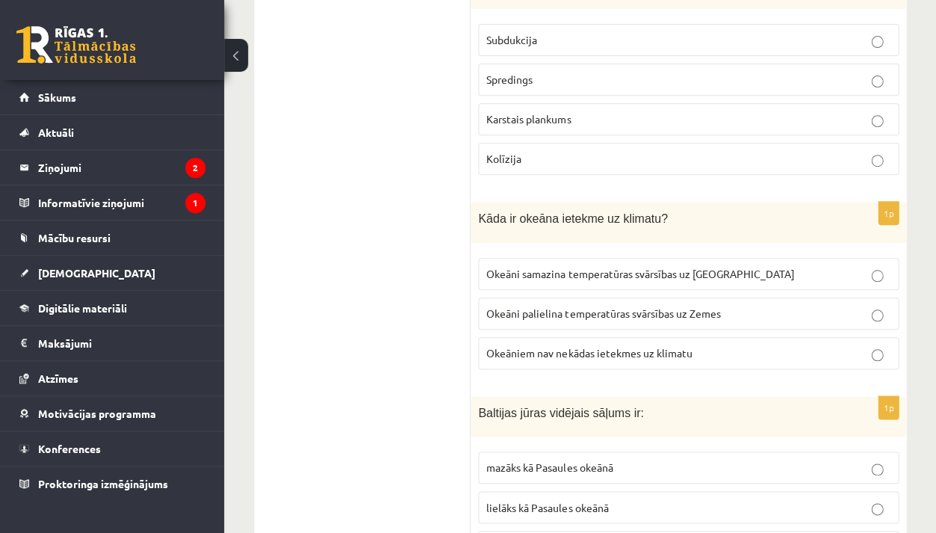
scroll to position [2323, 0]
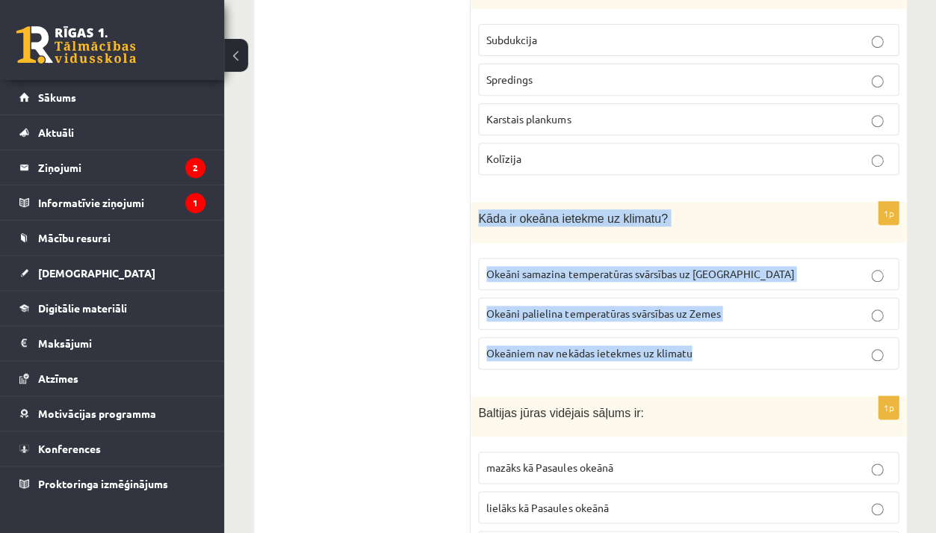
drag, startPoint x: 481, startPoint y: 182, endPoint x: 667, endPoint y: 328, distance: 236.7
click at [667, 328] on div "1p Kāda ir okeāna ietekme uz klimatu? Okeāni samazina temperatūras svārsības uz…" at bounding box center [689, 291] width 436 height 179
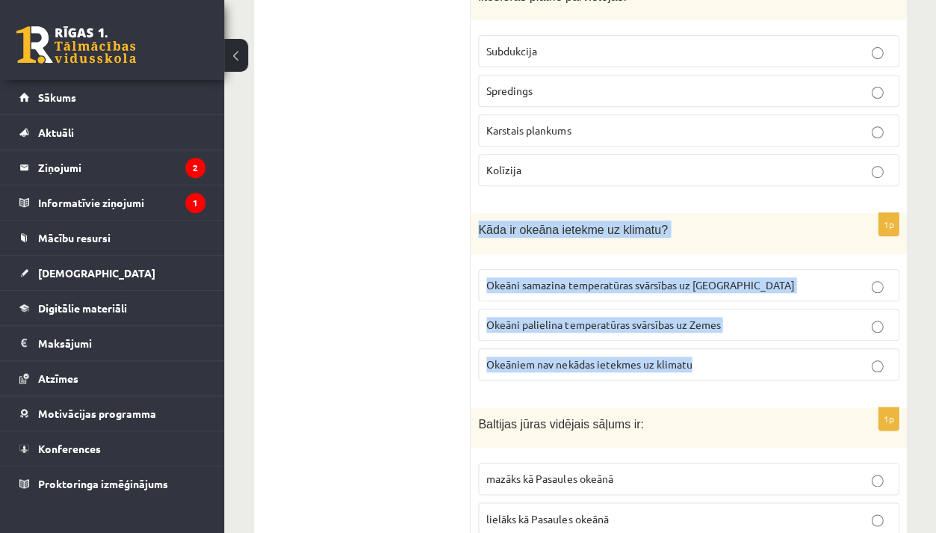
scroll to position [2279, 0]
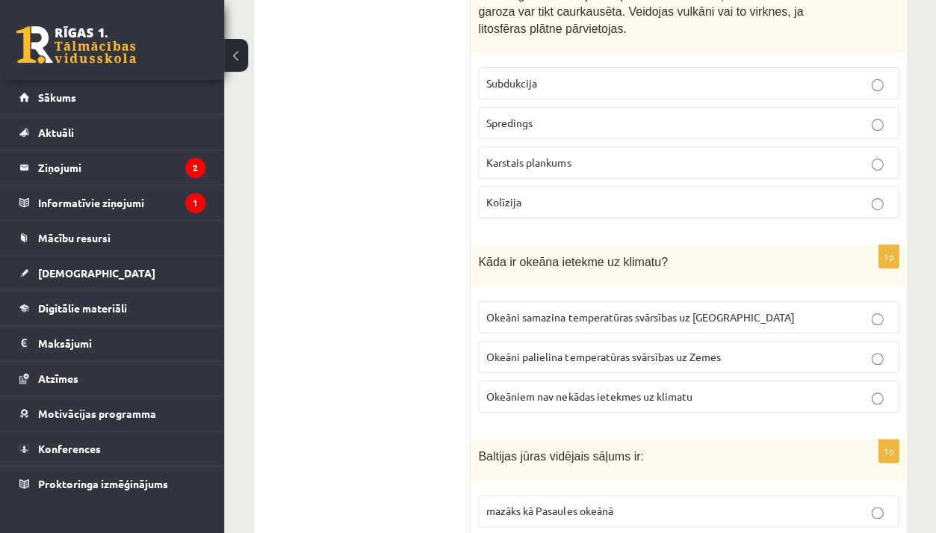
click at [604, 309] on p "Okeāni samazina temperatūras svārsības uz Zemes" at bounding box center [688, 317] width 404 height 16
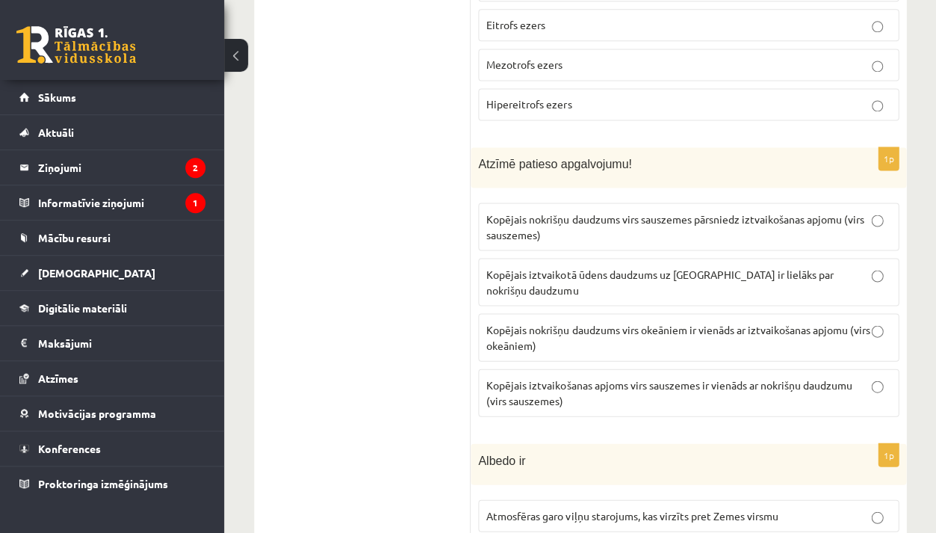
scroll to position [1515, 0]
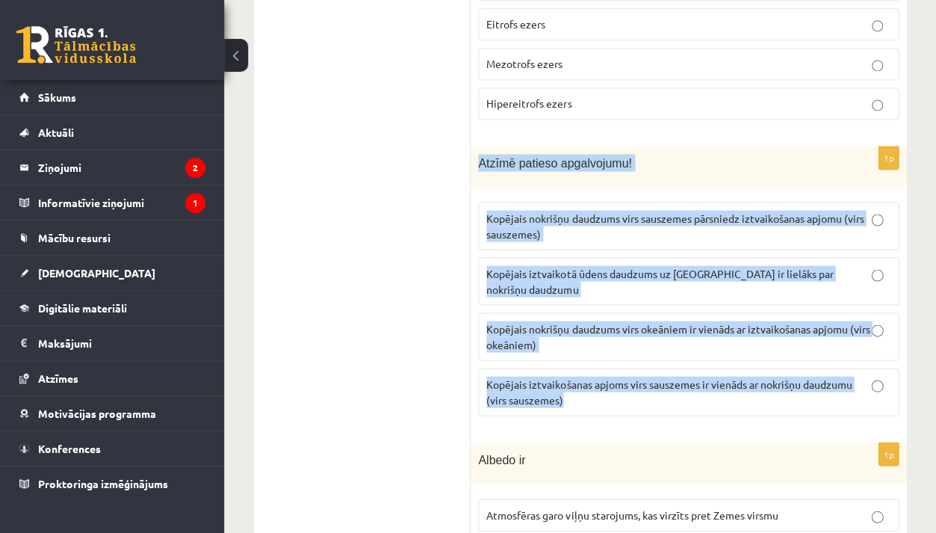
drag, startPoint x: 475, startPoint y: 132, endPoint x: 576, endPoint y: 389, distance: 276.1
click at [576, 389] on div "1p Atzīmē patieso apgalvojumu! Kopējais nokrišņu daudzums virs sauszemes pārsni…" at bounding box center [689, 287] width 436 height 282
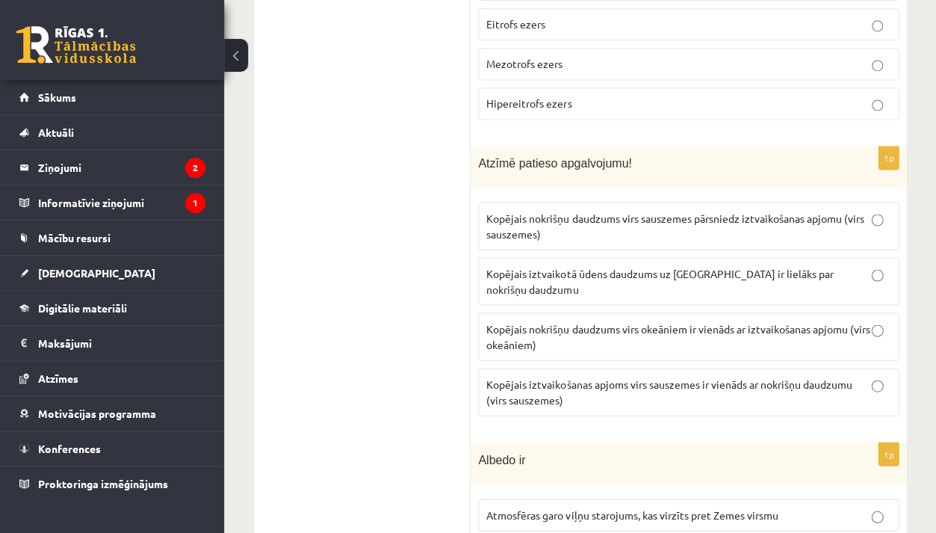
click at [580, 328] on label "Kopējais nokrišņu daudzums virs okeāniem ir vienāds ar iztvaikošanas apjomu (vi…" at bounding box center [688, 336] width 421 height 48
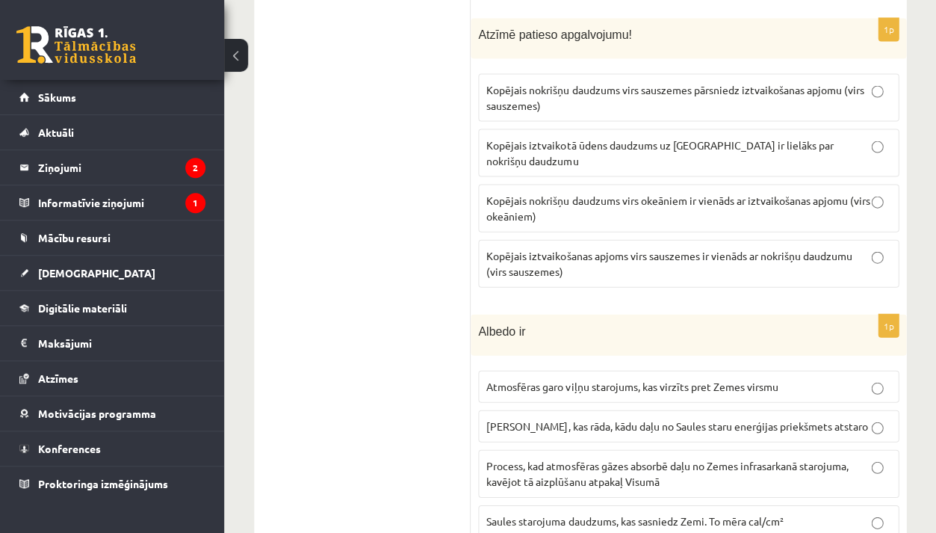
scroll to position [1821, 0]
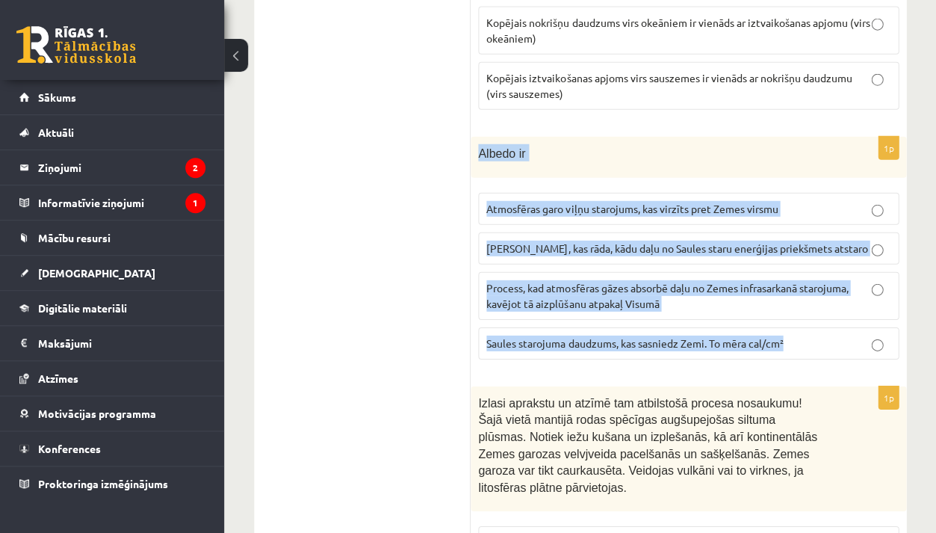
drag, startPoint x: 473, startPoint y: 114, endPoint x: 603, endPoint y: 321, distance: 244.4
click at [603, 321] on div "1p Albedo ir Atmosfēras garo viļņu starojums, kas virzīts pret Zemes virsmu Ska…" at bounding box center [689, 254] width 436 height 235
click at [592, 232] on label "Skaitlis, kas rāda, kādu daļu no Saules staru enerģijas priekšmets atstaro" at bounding box center [688, 248] width 421 height 32
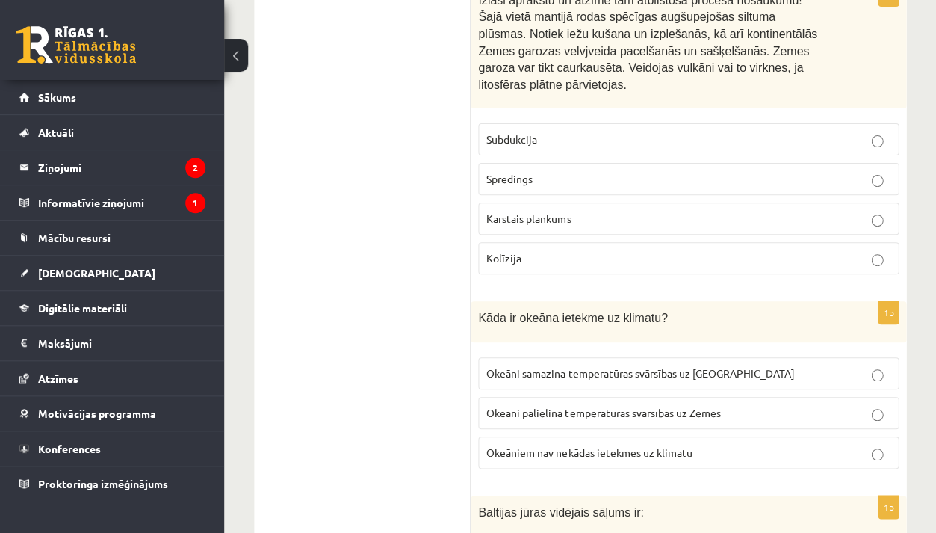
scroll to position [2015, 0]
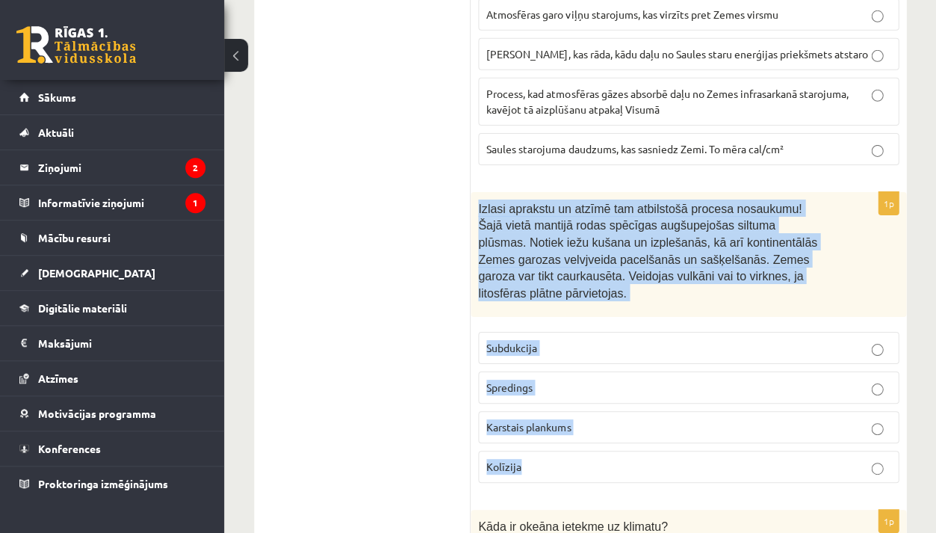
drag, startPoint x: 478, startPoint y: 173, endPoint x: 518, endPoint y: 448, distance: 277.9
click at [518, 448] on div "1p Izlasi aprakstu un atzīmē tam atbilstošā procesa nosaukumu! Šajā vietā manti…" at bounding box center [689, 343] width 436 height 303
click at [537, 420] on span "Karstais plankums" at bounding box center [528, 426] width 84 height 13
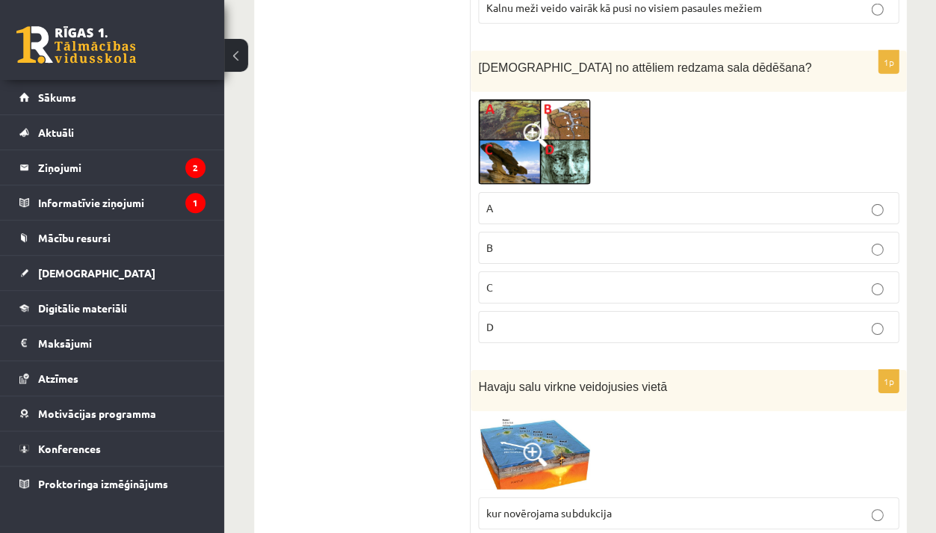
scroll to position [3069, 0]
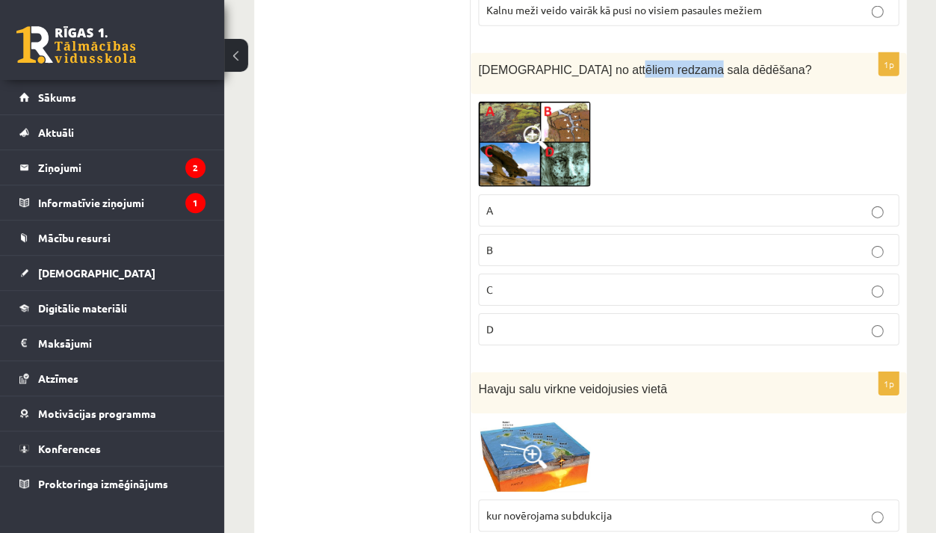
drag, startPoint x: 619, startPoint y: 30, endPoint x: 693, endPoint y: 34, distance: 74.1
click at [693, 64] on span "Kurā no attēliem redzama sala dēdēšana?" at bounding box center [644, 70] width 333 height 13
click at [515, 111] on img at bounding box center [534, 145] width 112 height 86
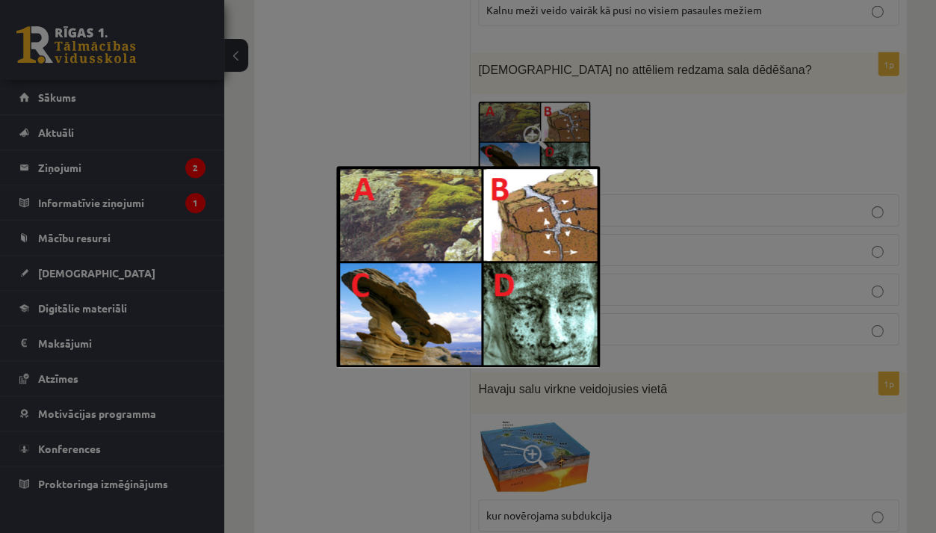
click at [579, 117] on div at bounding box center [468, 266] width 936 height 533
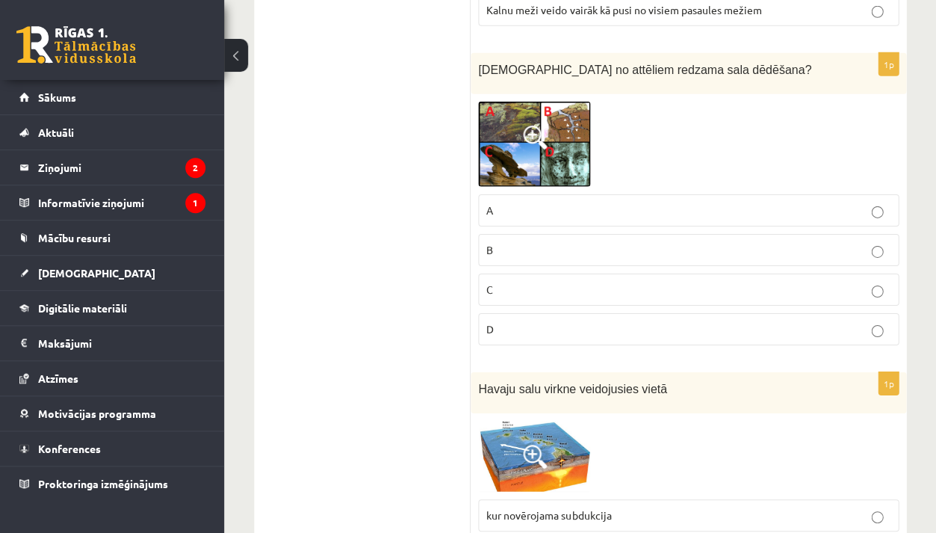
click at [552, 242] on p "B" at bounding box center [688, 250] width 404 height 16
click at [519, 112] on img at bounding box center [534, 145] width 112 height 86
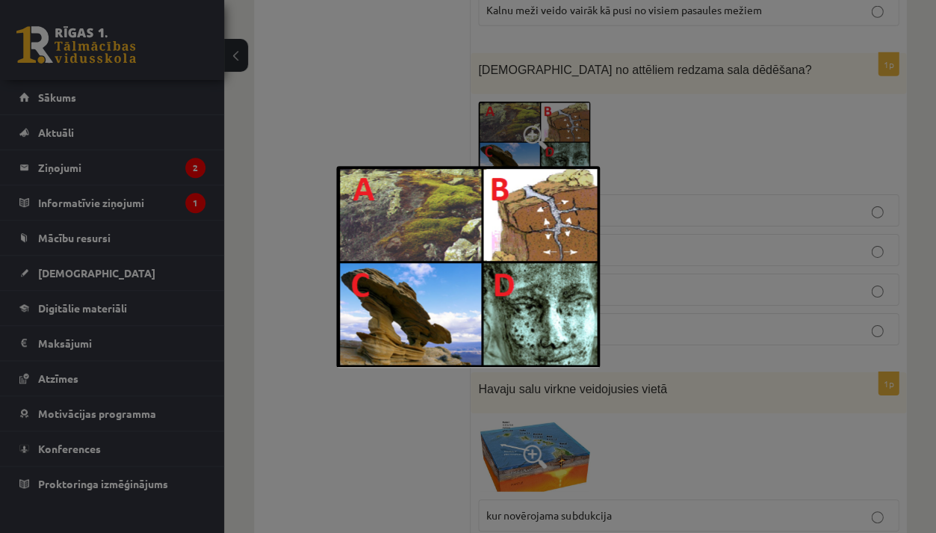
click at [523, 114] on div at bounding box center [468, 266] width 936 height 533
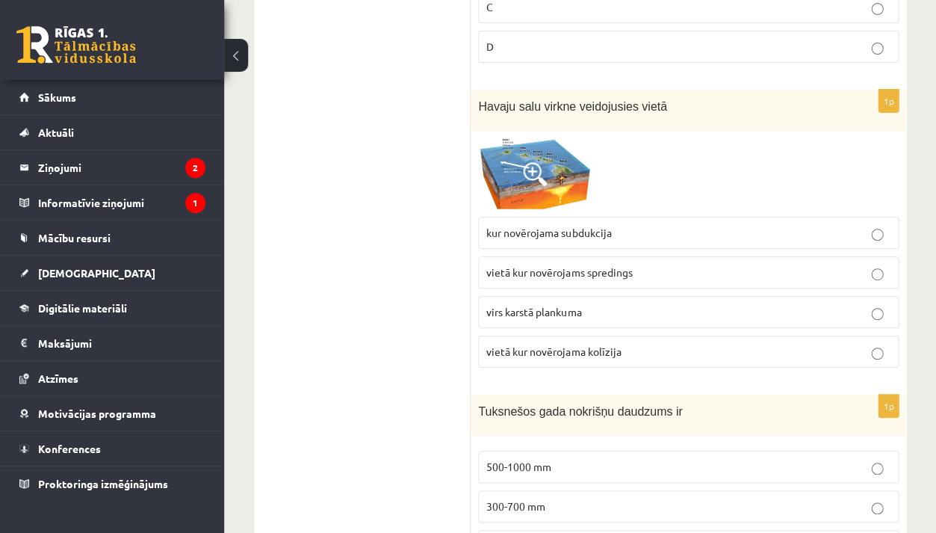
scroll to position [3345, 0]
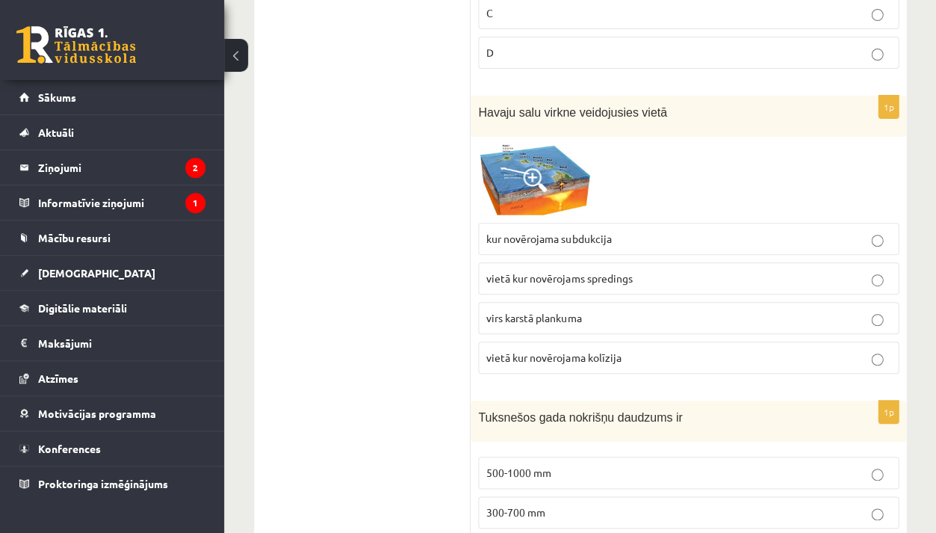
click at [518, 144] on img at bounding box center [534, 180] width 112 height 72
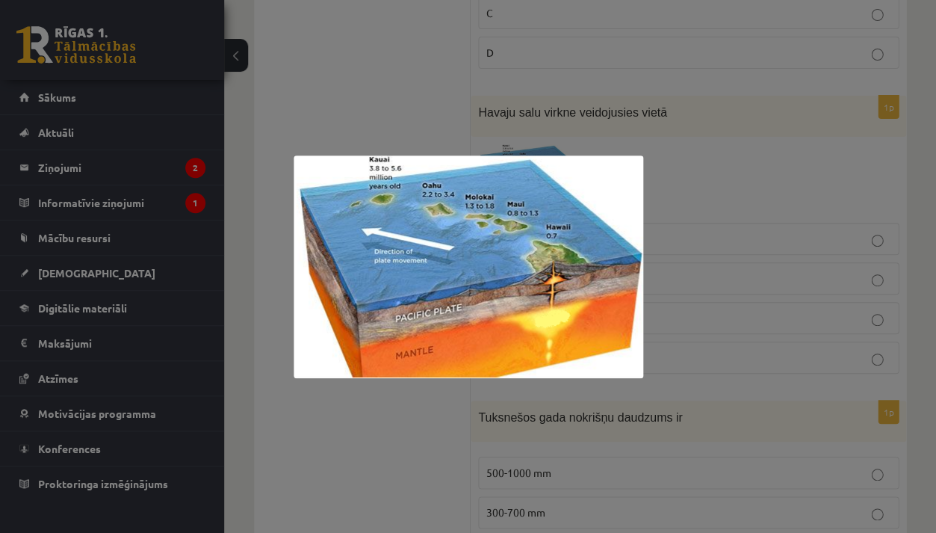
click at [656, 115] on div at bounding box center [468, 266] width 936 height 533
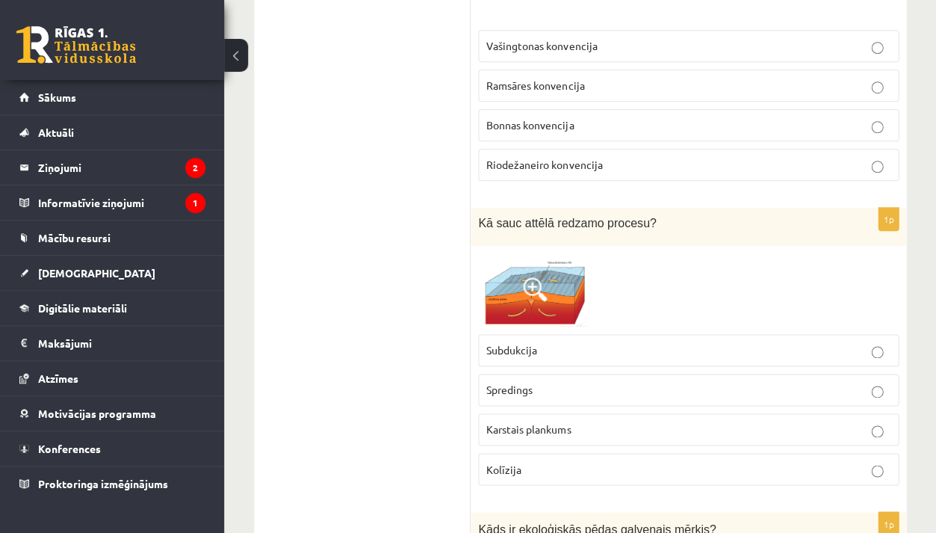
scroll to position [6924, 0]
click at [527, 253] on img at bounding box center [534, 289] width 112 height 73
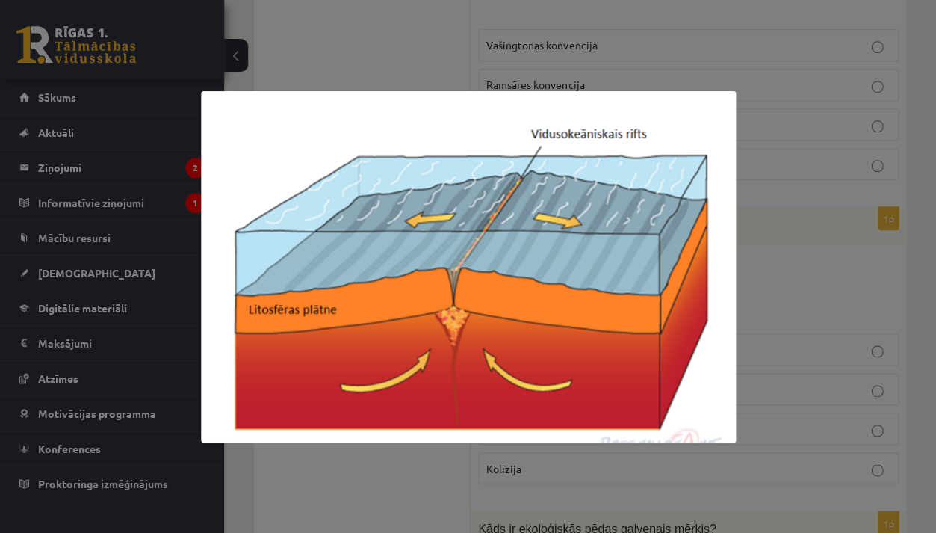
click at [773, 154] on div at bounding box center [468, 266] width 936 height 533
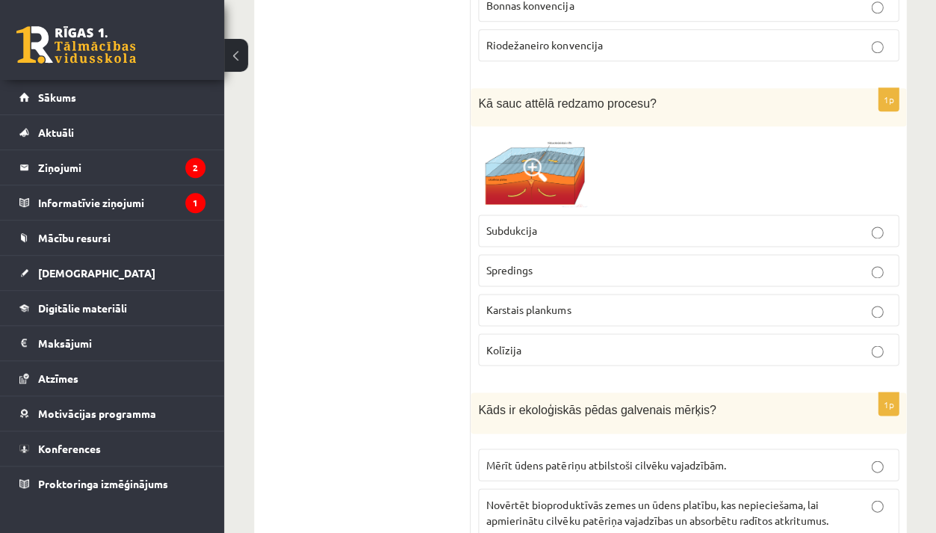
scroll to position [7029, 0]
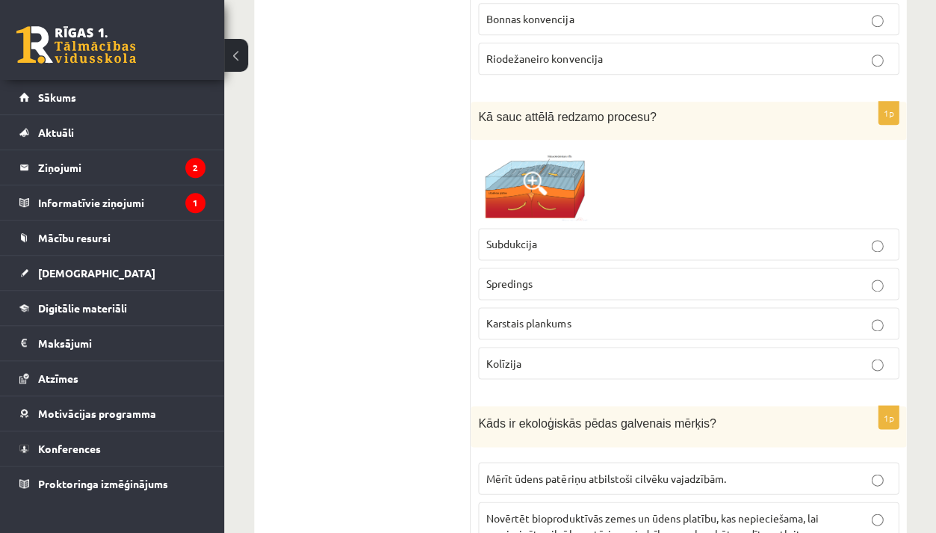
click at [572, 236] on p "Subdukcija" at bounding box center [688, 244] width 404 height 16
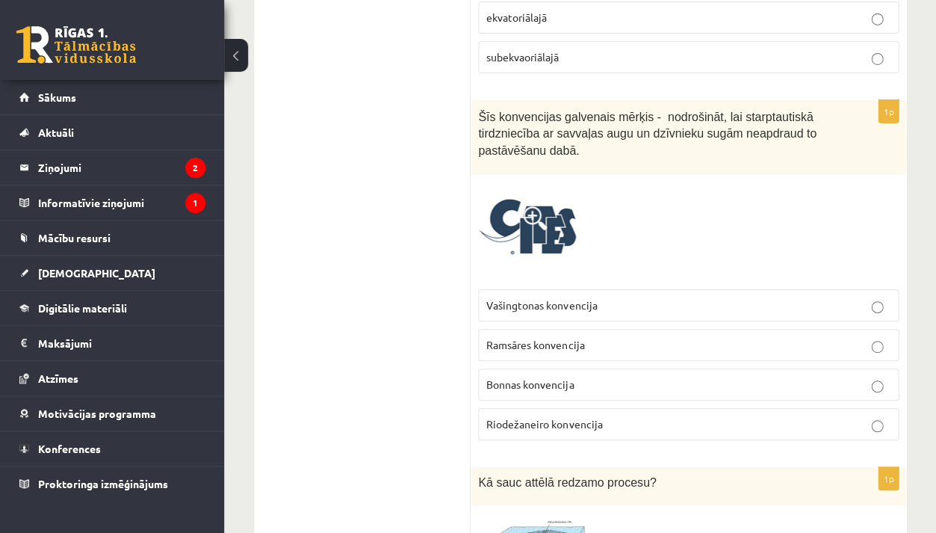
scroll to position [6656, 0]
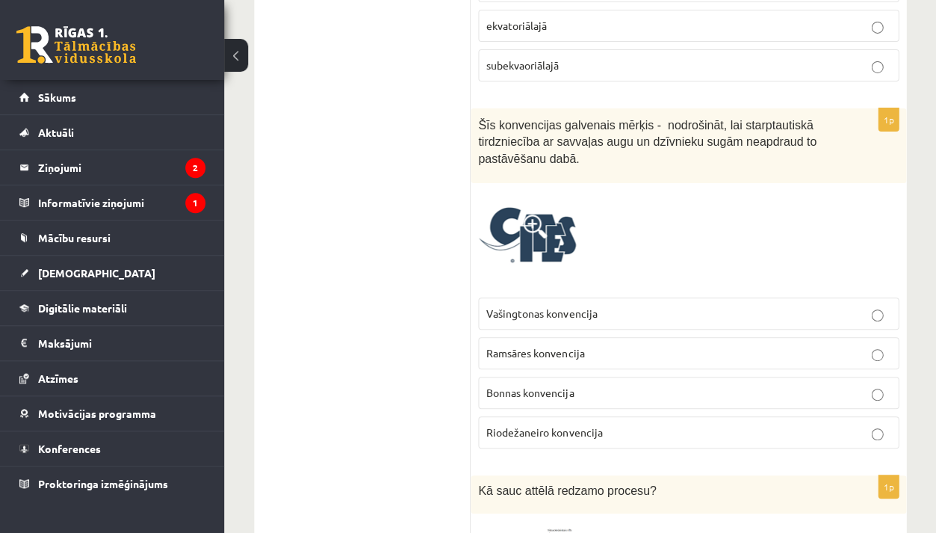
click at [539, 214] on span at bounding box center [535, 226] width 24 height 24
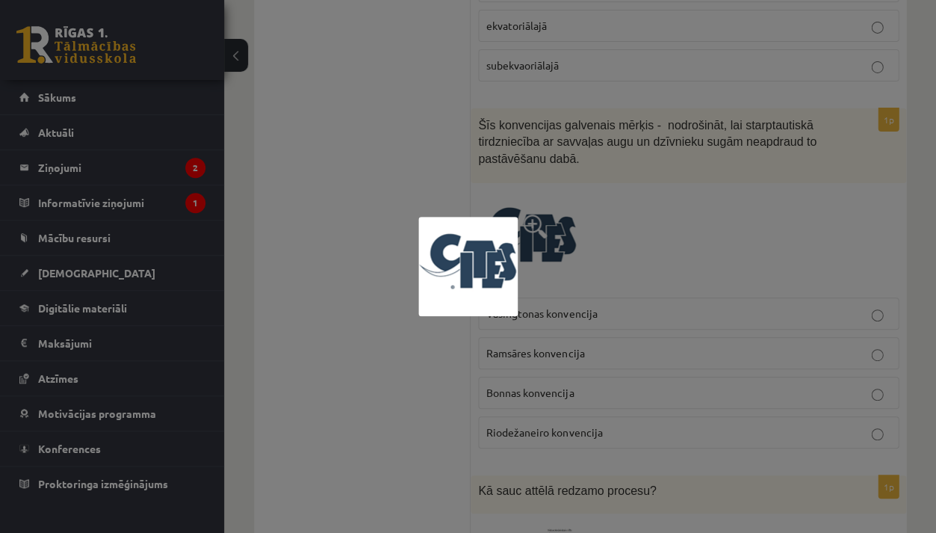
click at [539, 173] on div at bounding box center [468, 266] width 936 height 533
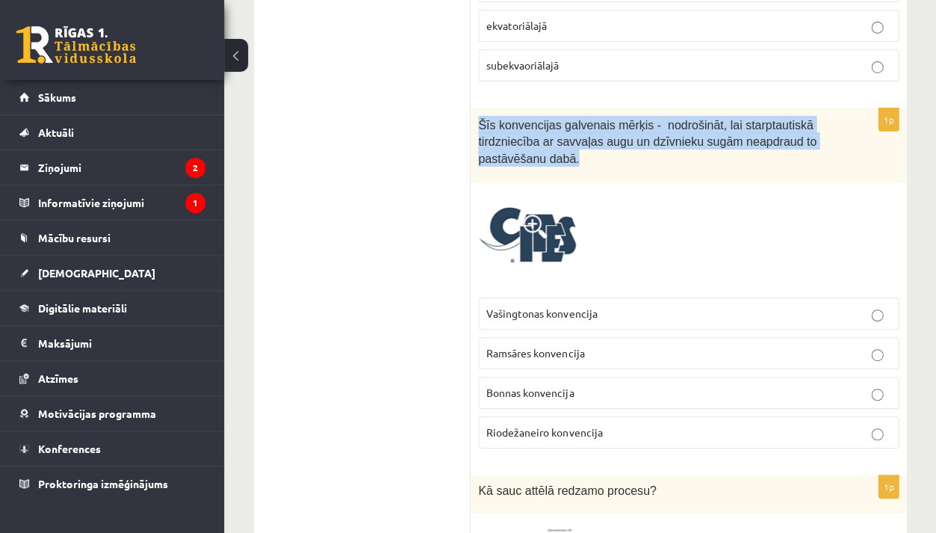
drag, startPoint x: 478, startPoint y: 58, endPoint x: 515, endPoint y: 117, distance: 69.5
click at [515, 117] on div "Šīs konvencijas galvenais mērķis - nodrošināt, lai starptautiskā tirdzniecība a…" at bounding box center [689, 145] width 436 height 75
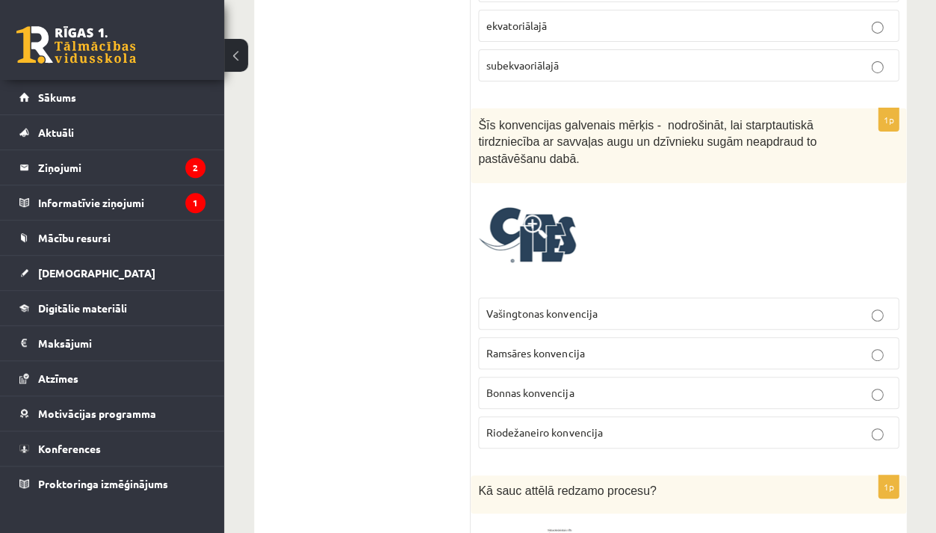
click at [556, 297] on label "Vašingtonas konvencija" at bounding box center [688, 313] width 421 height 32
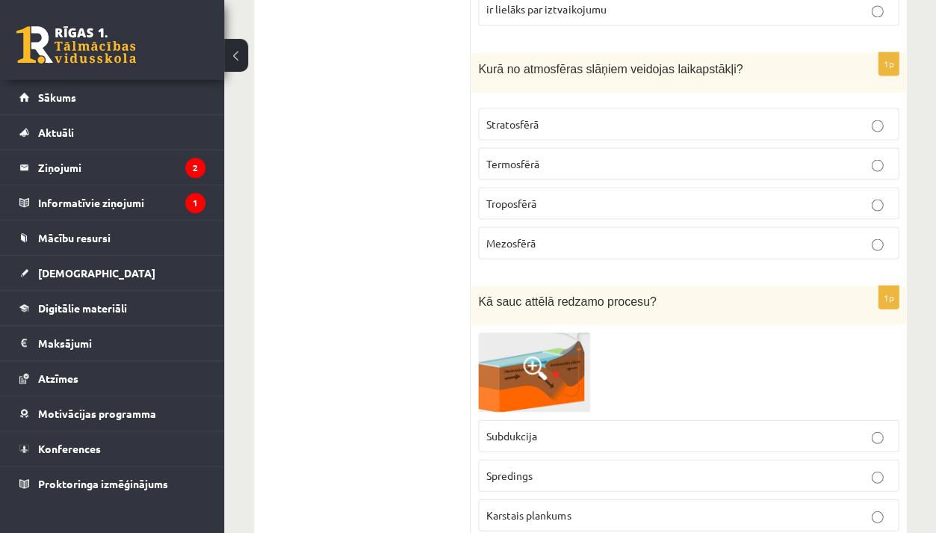
scroll to position [4985, 0]
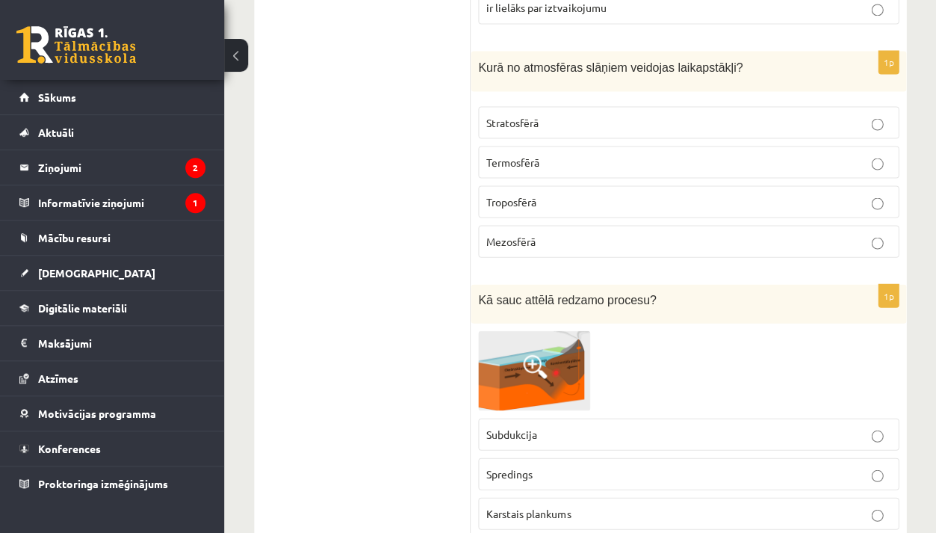
click at [557, 330] on img at bounding box center [534, 370] width 112 height 80
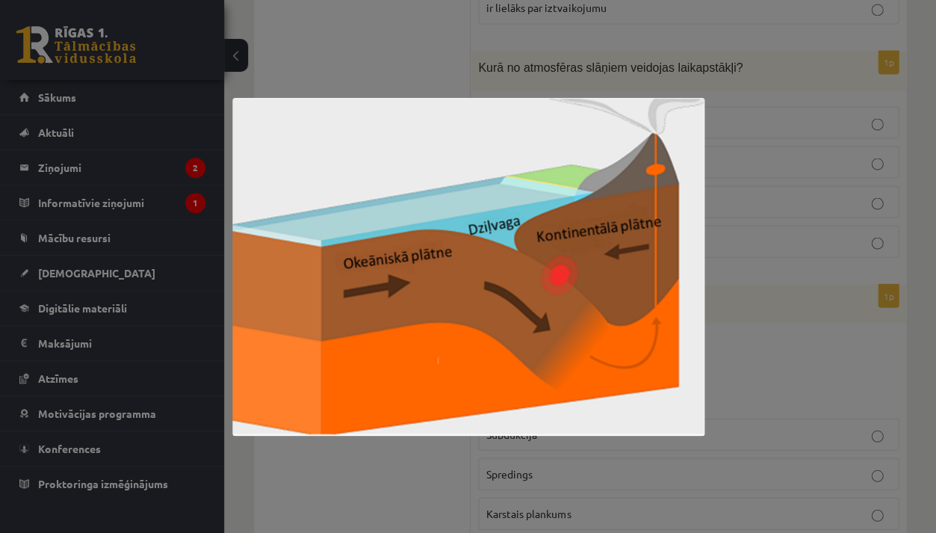
click at [719, 172] on div at bounding box center [468, 266] width 936 height 533
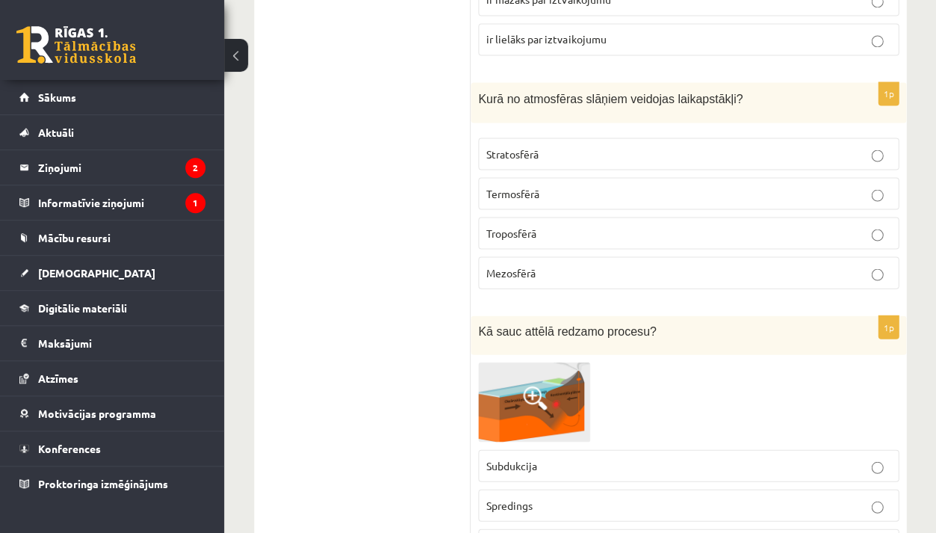
scroll to position [5009, 0]
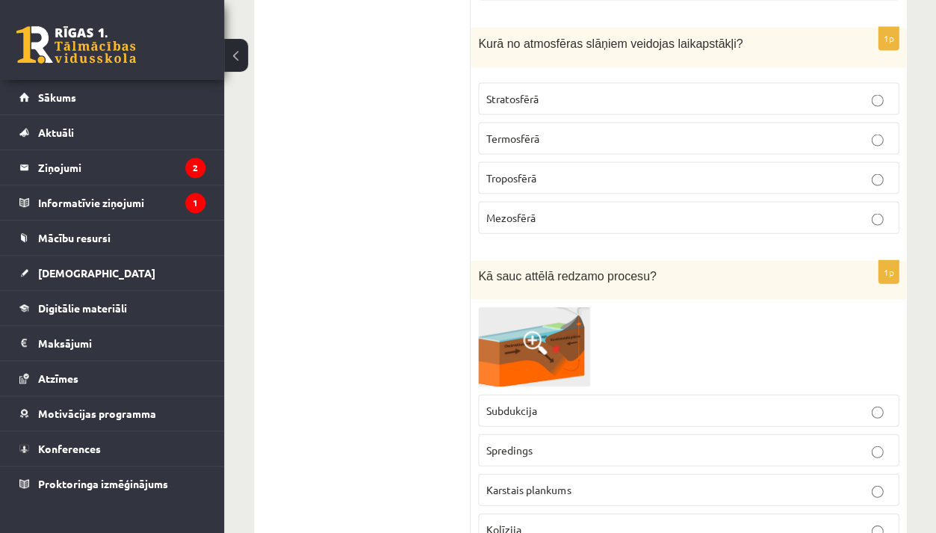
click at [554, 442] on p "Spredings" at bounding box center [688, 450] width 404 height 16
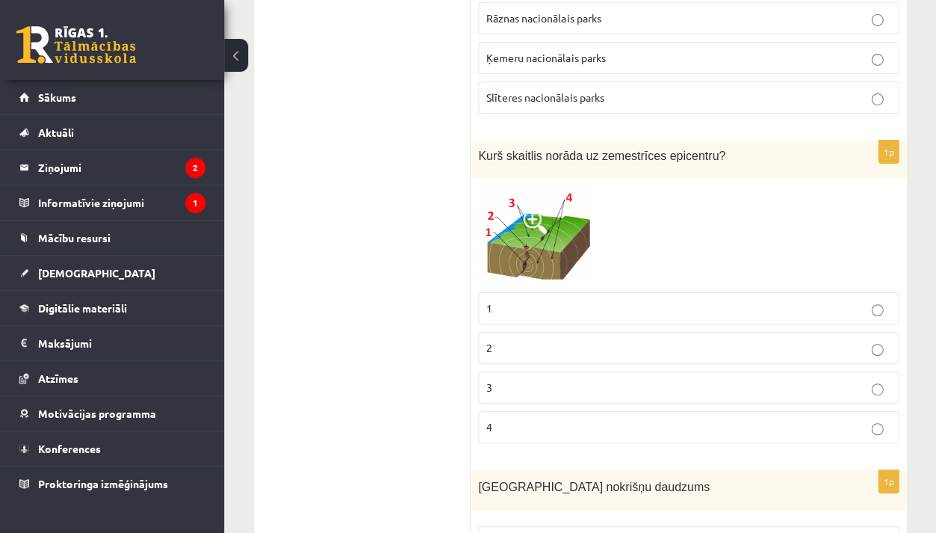
scroll to position [4318, 0]
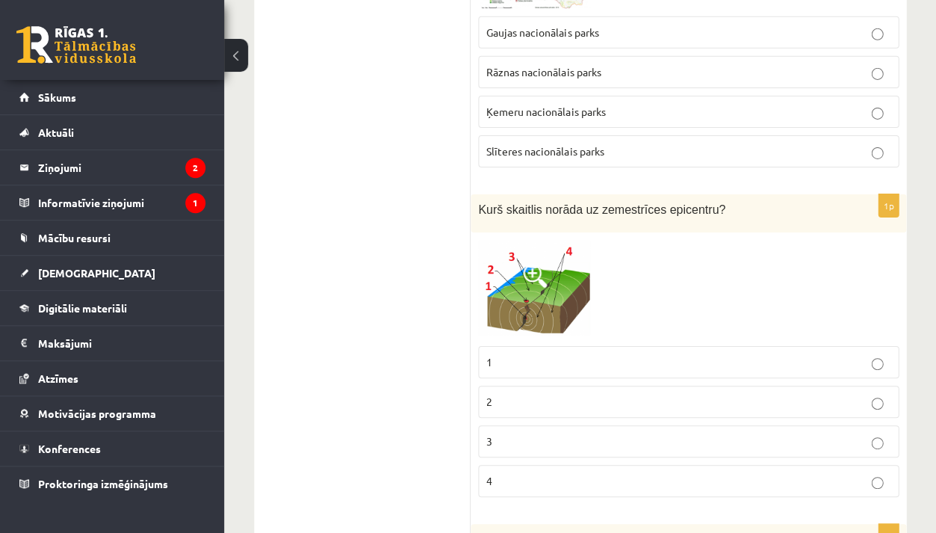
click at [535, 264] on span at bounding box center [535, 276] width 24 height 24
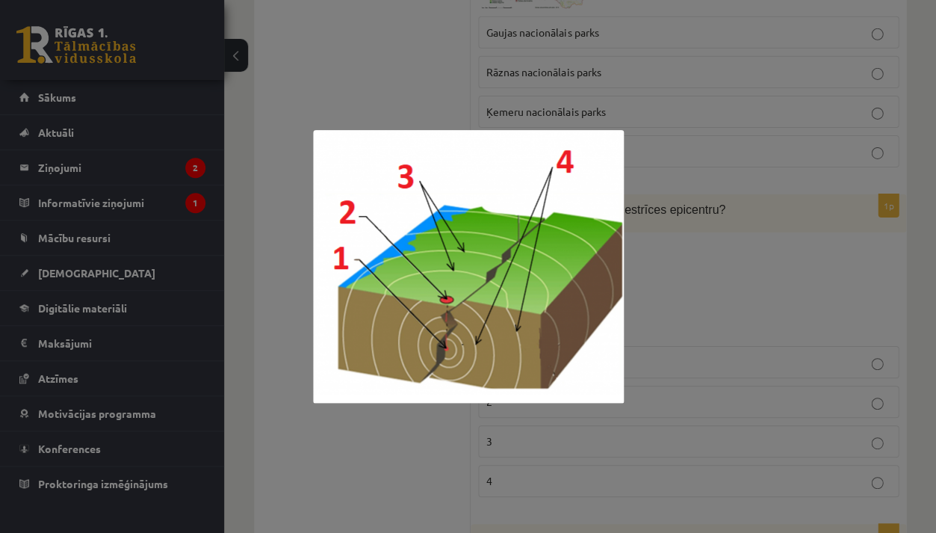
click at [675, 258] on div at bounding box center [468, 266] width 936 height 533
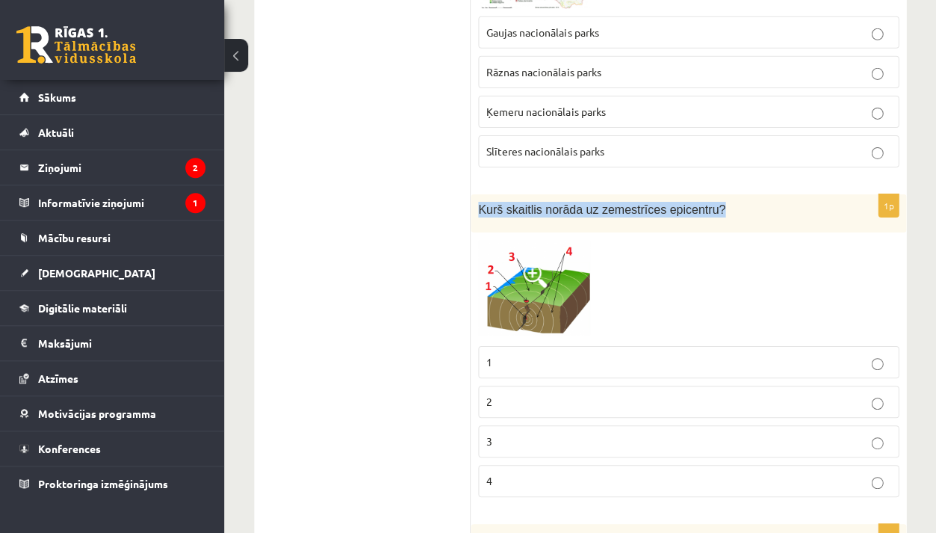
drag, startPoint x: 481, startPoint y: 163, endPoint x: 736, endPoint y: 177, distance: 255.2
click at [736, 194] on div "Kurš skaitlis norāda uz zemestrīces epicentru?" at bounding box center [689, 213] width 436 height 38
click at [529, 264] on img at bounding box center [534, 289] width 112 height 99
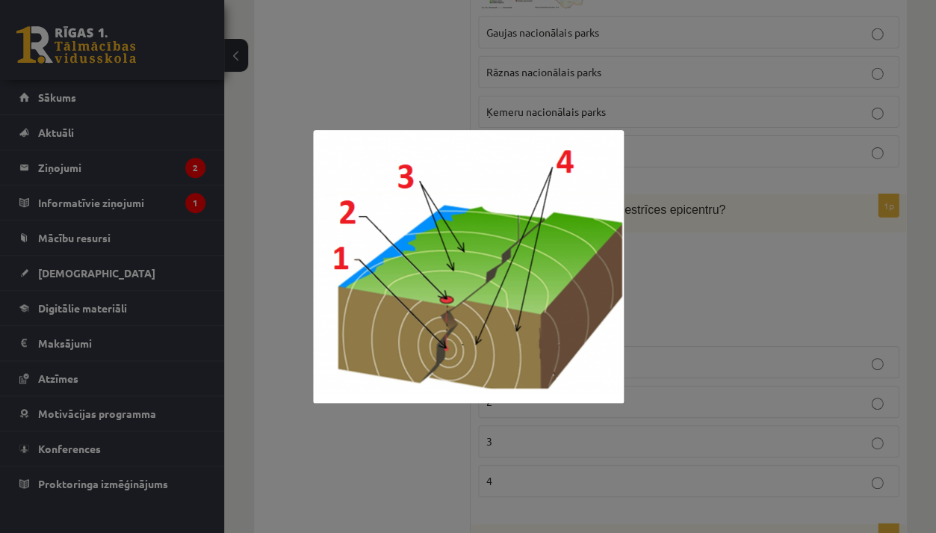
click at [253, 383] on div at bounding box center [468, 266] width 936 height 533
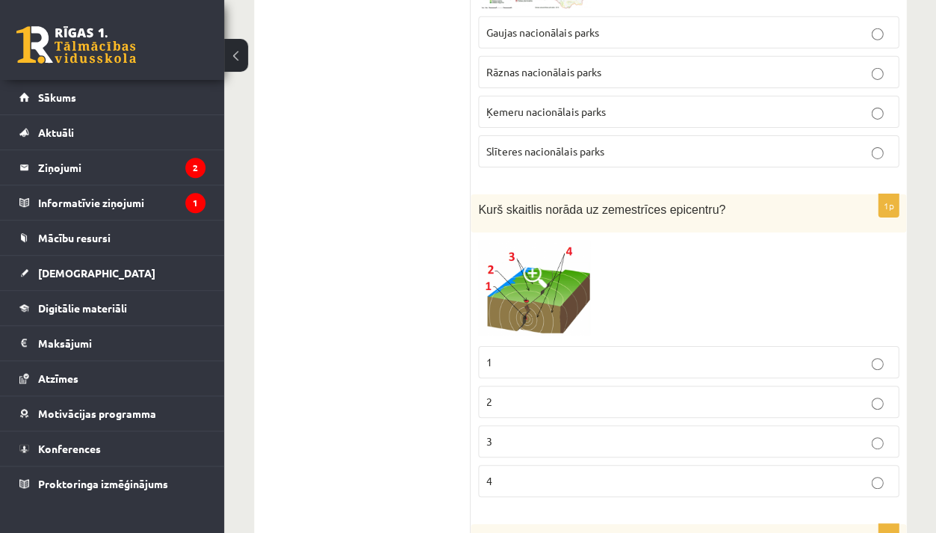
click at [485, 385] on label "2" at bounding box center [688, 401] width 421 height 32
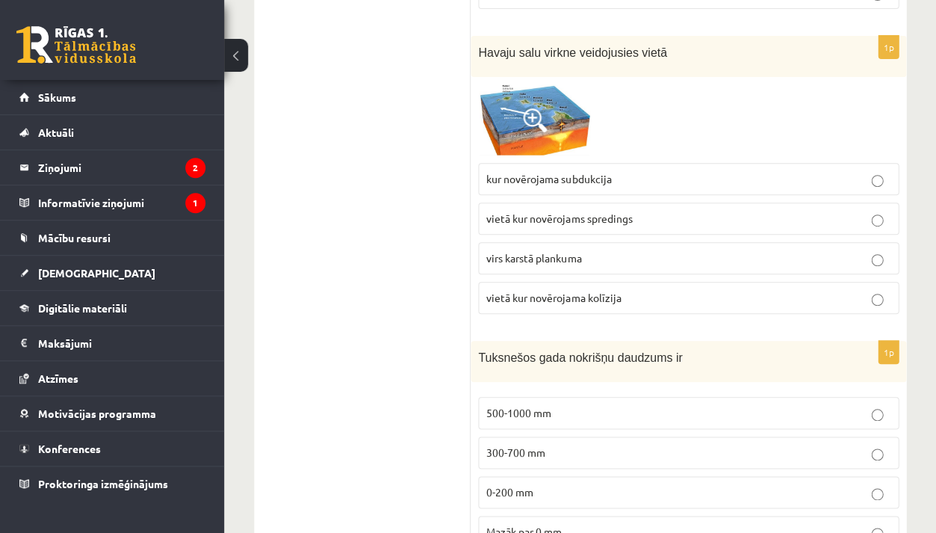
scroll to position [3307, 0]
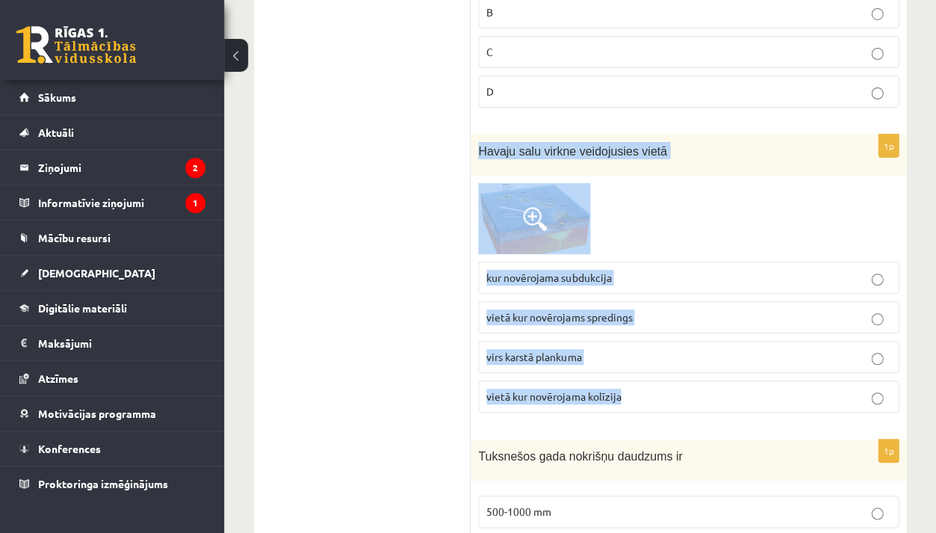
drag, startPoint x: 480, startPoint y: 111, endPoint x: 570, endPoint y: 376, distance: 280.0
click at [570, 376] on div "1p Havaju salu virkne veidojusies vietā kur novērojama subdukcija vietā kur nov…" at bounding box center [689, 279] width 436 height 290
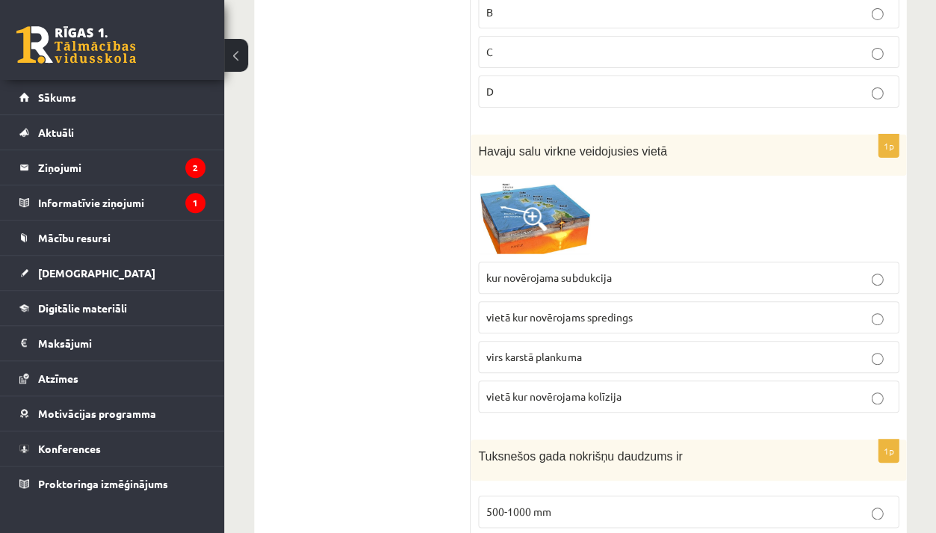
click at [591, 341] on label "virs karstā plankuma" at bounding box center [688, 357] width 421 height 32
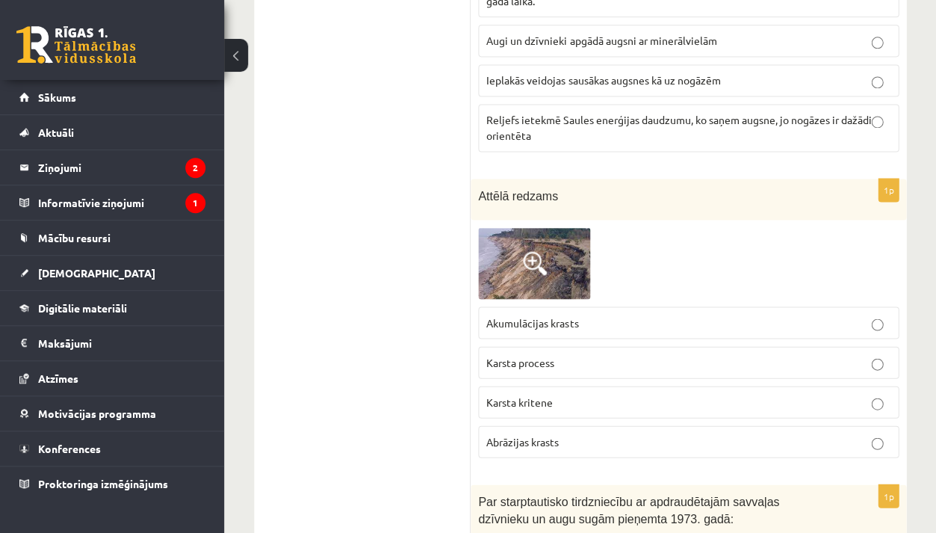
scroll to position [353, 0]
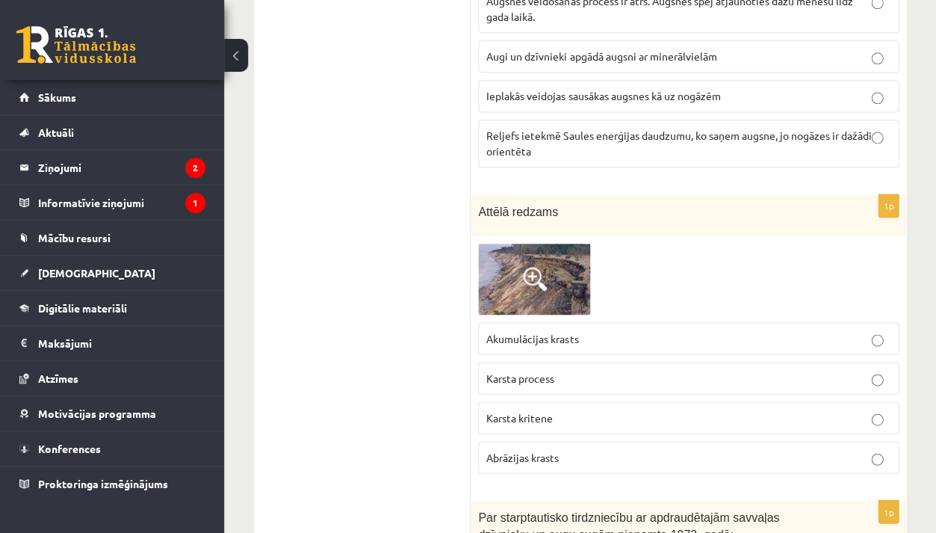
click at [507, 273] on img at bounding box center [534, 279] width 112 height 72
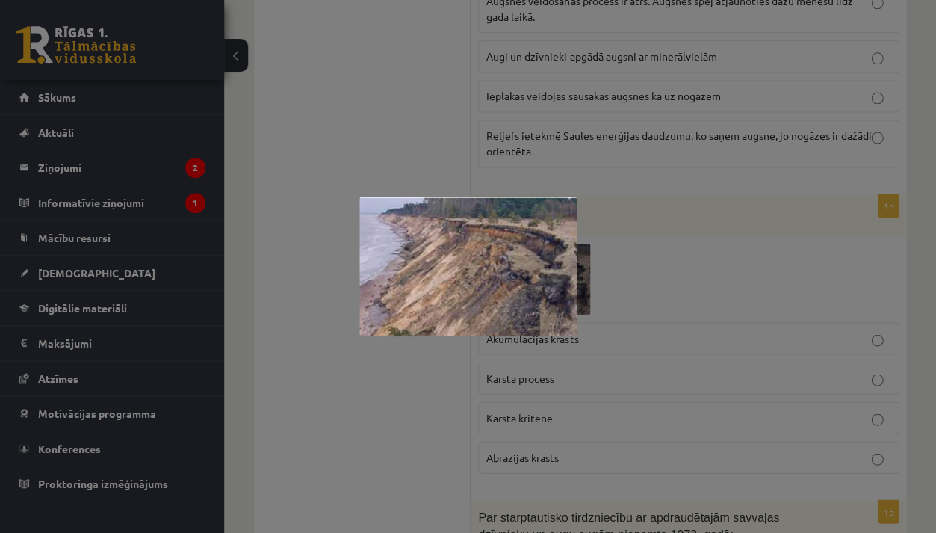
click at [508, 397] on div at bounding box center [468, 266] width 936 height 533
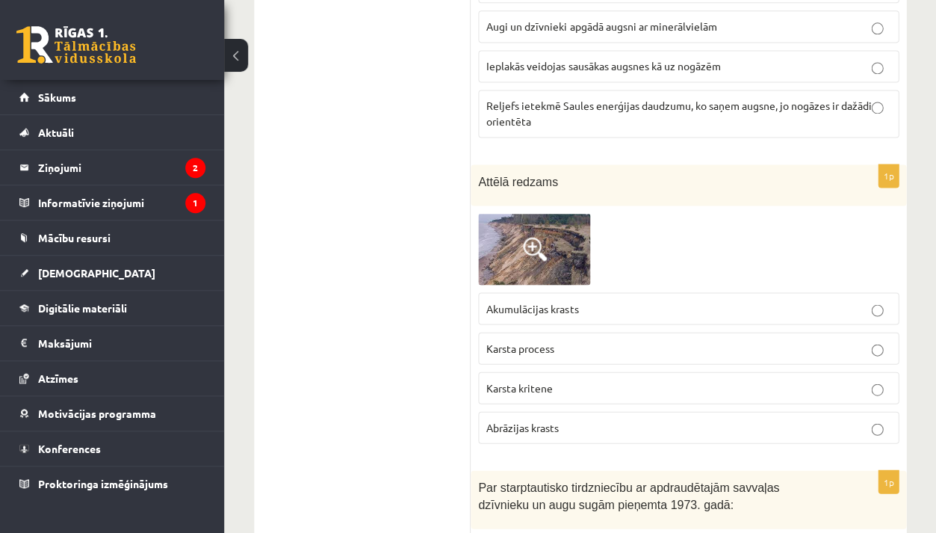
scroll to position [384, 0]
click at [514, 423] on span "Abrāzijas krasts" at bounding box center [522, 425] width 72 height 13
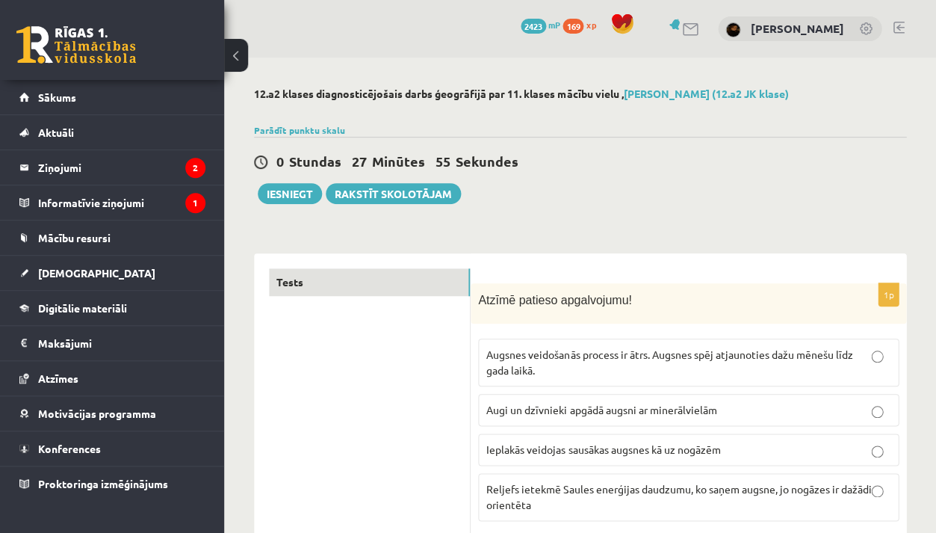
scroll to position [0, 0]
click at [305, 194] on button "Iesniegt" at bounding box center [290, 193] width 64 height 21
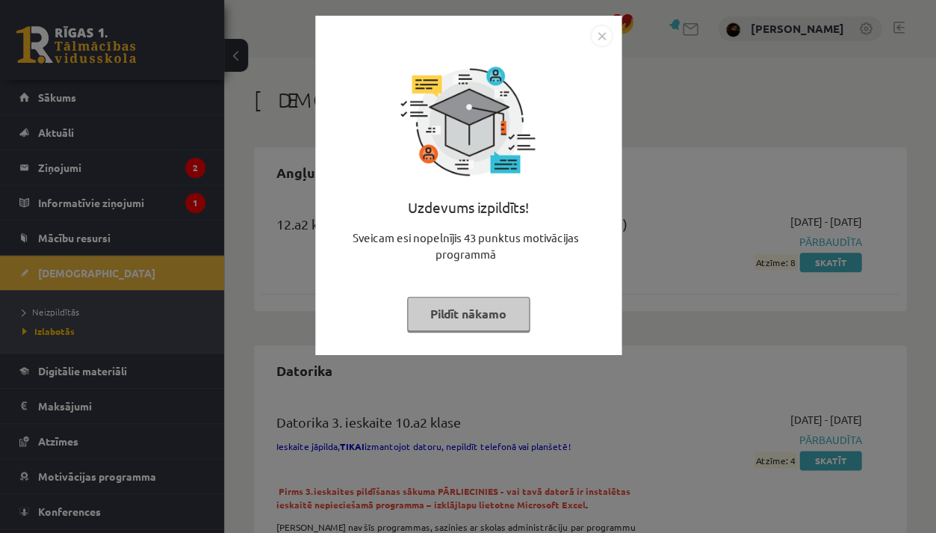
click at [535, 374] on div "Uzdevums izpildīts! Sveicam esi nopelnījis 43 punktus motivācijas programmā Pil…" at bounding box center [468, 266] width 936 height 533
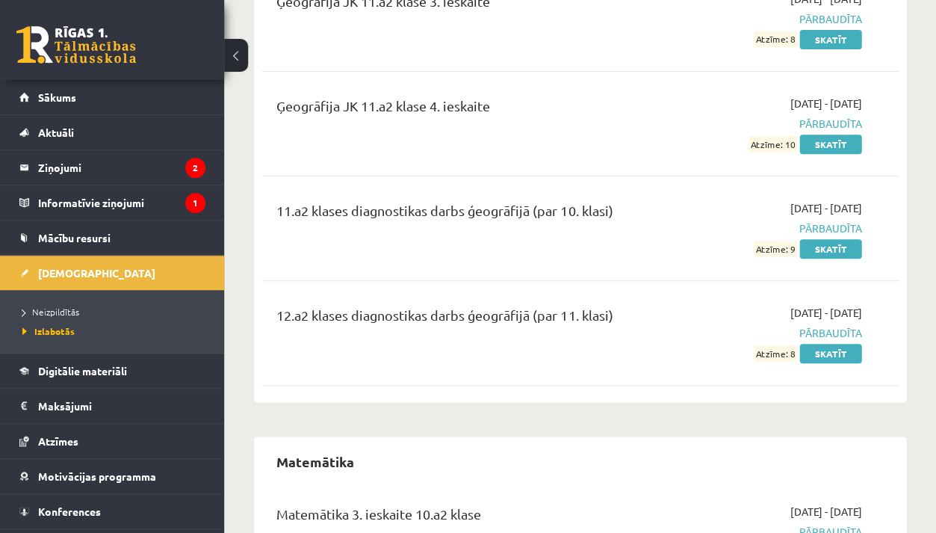
scroll to position [3519, 0]
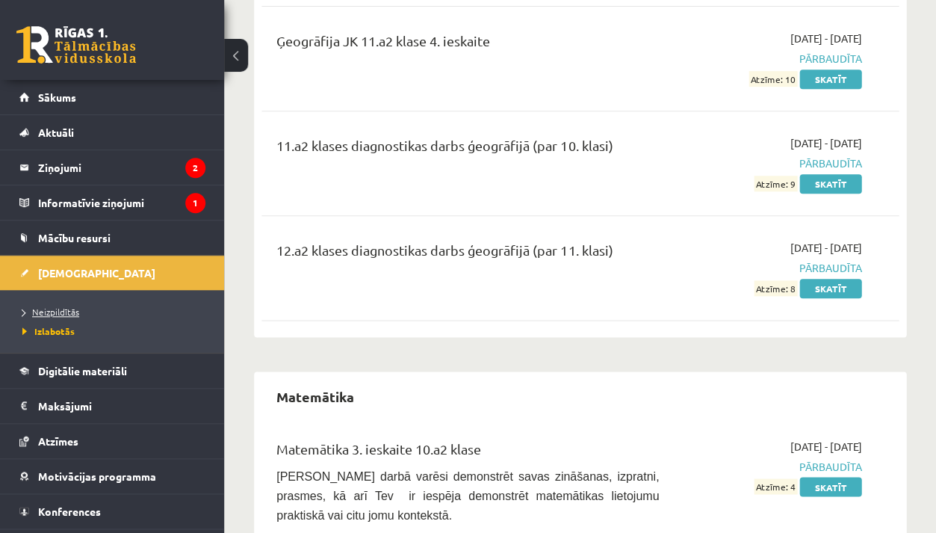
click at [65, 311] on span "Neizpildītās" at bounding box center [50, 312] width 57 height 12
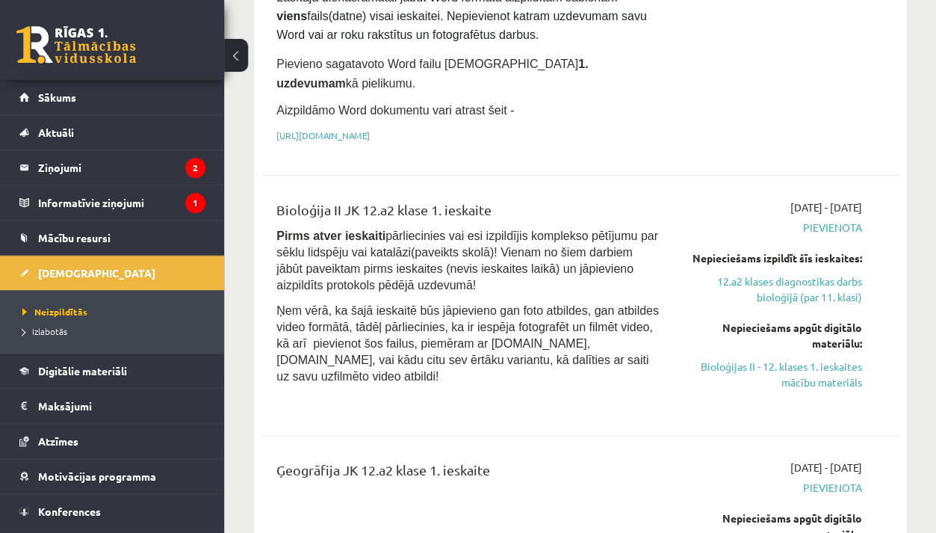
scroll to position [1181, 0]
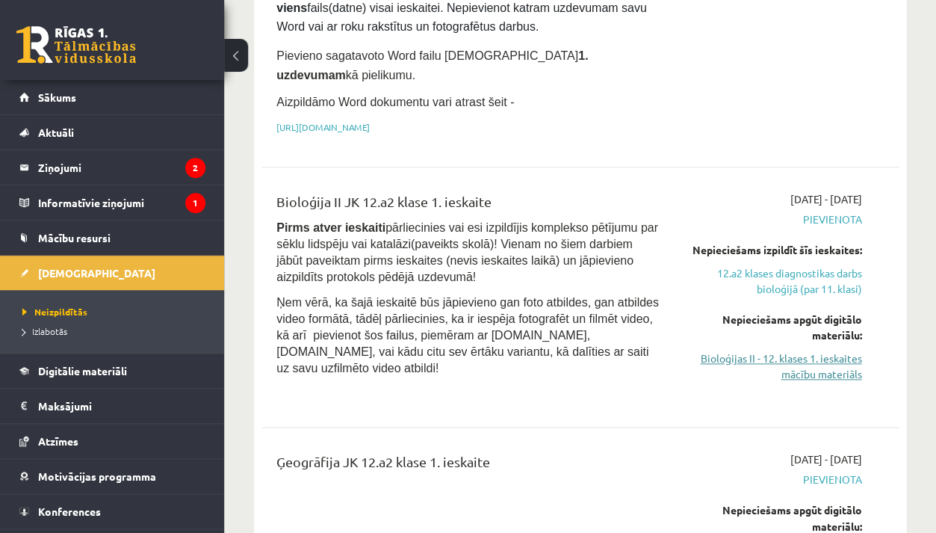
click at [791, 350] on link "Bioloģijas II - 12. klases 1. ieskaites mācību materiāls" at bounding box center [771, 365] width 180 height 31
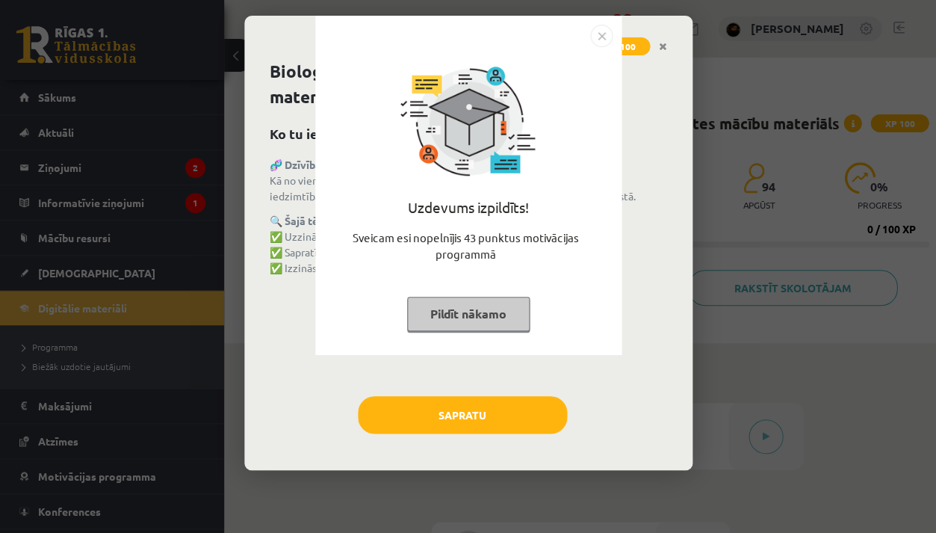
click at [652, 350] on div "Uzdevums izpildīts! Sveicam esi nopelnījis 43 punktus motivācijas programmā Pil…" at bounding box center [468, 266] width 936 height 533
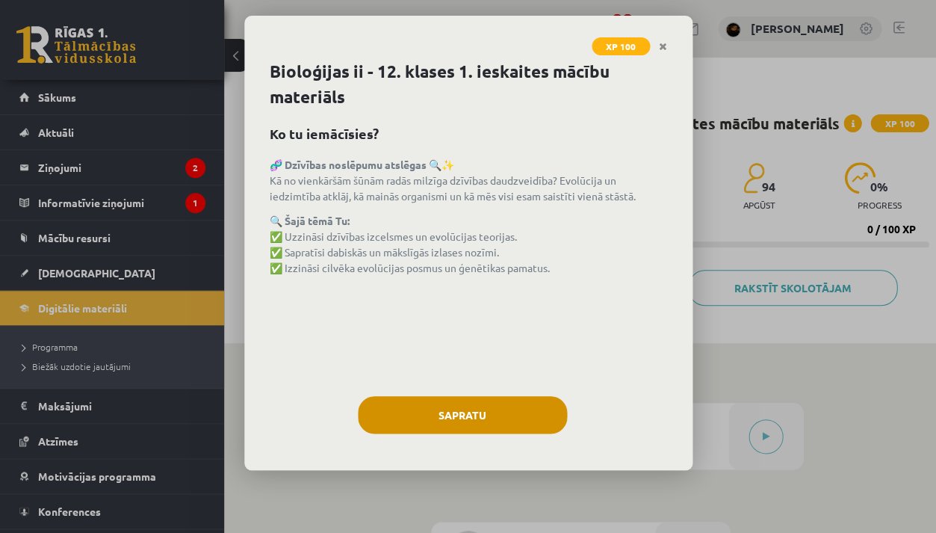
click at [513, 425] on button "Sapratu" at bounding box center [462, 414] width 209 height 37
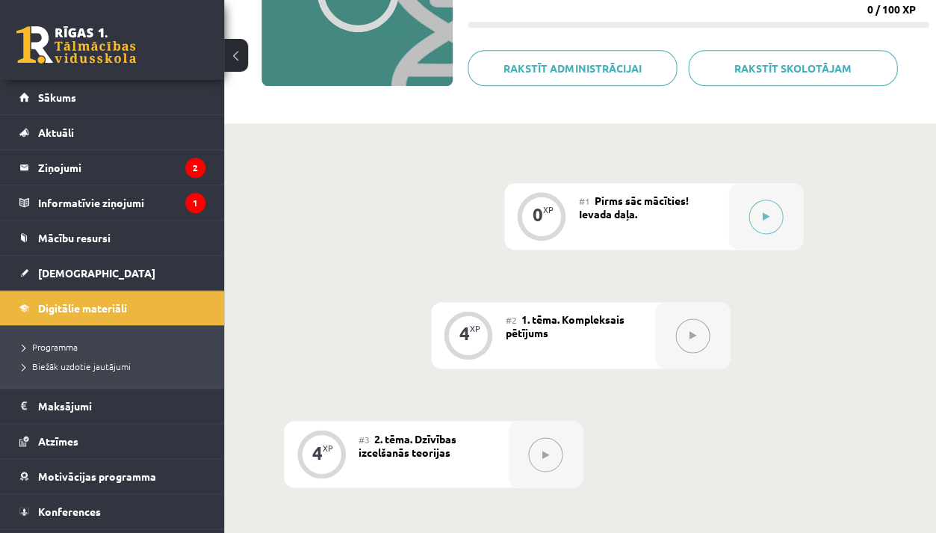
scroll to position [241, 0]
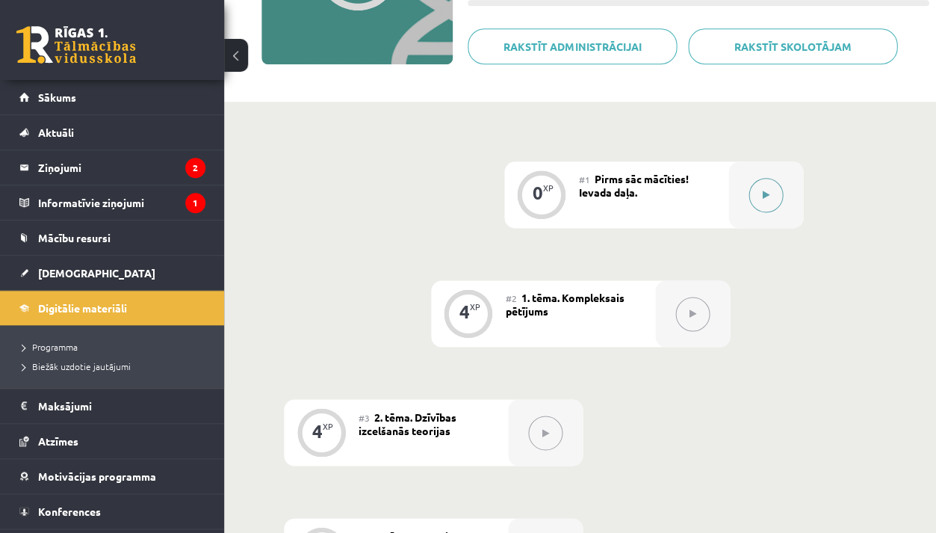
click at [740, 193] on div at bounding box center [765, 194] width 75 height 66
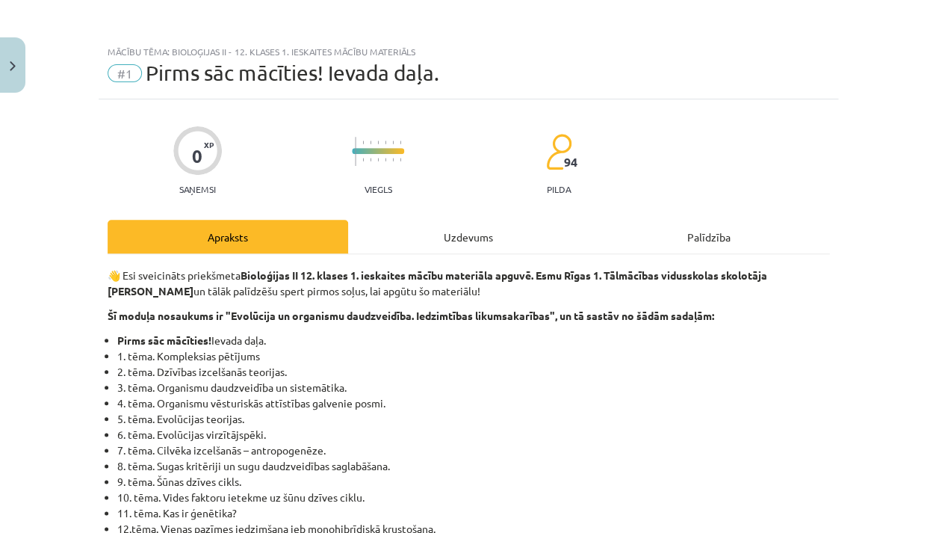
click at [453, 239] on div "Uzdevums" at bounding box center [468, 237] width 241 height 34
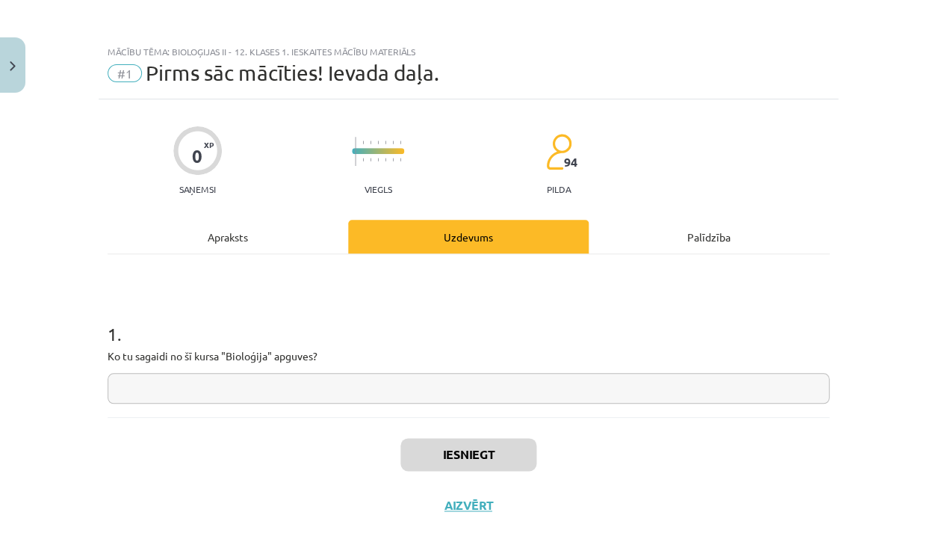
scroll to position [35, 0]
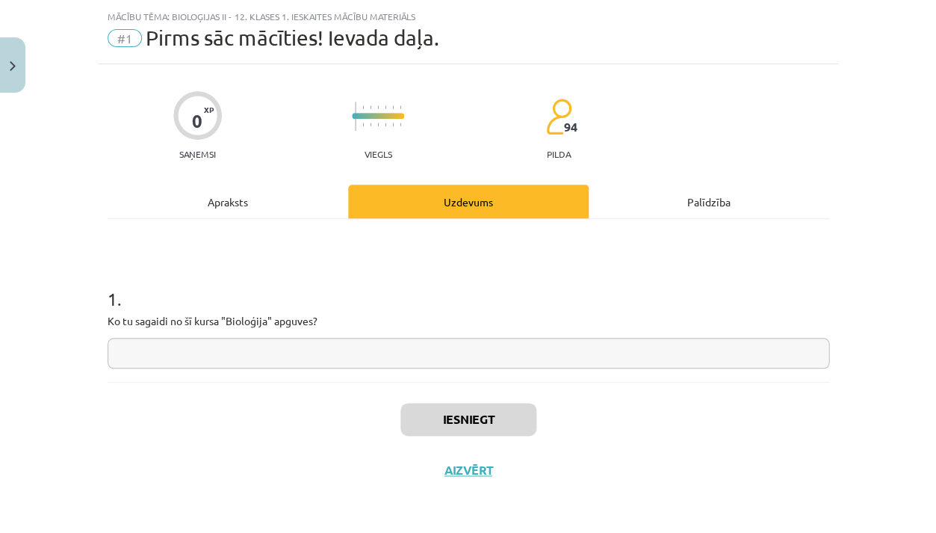
click at [399, 341] on input "text" at bounding box center [469, 353] width 722 height 31
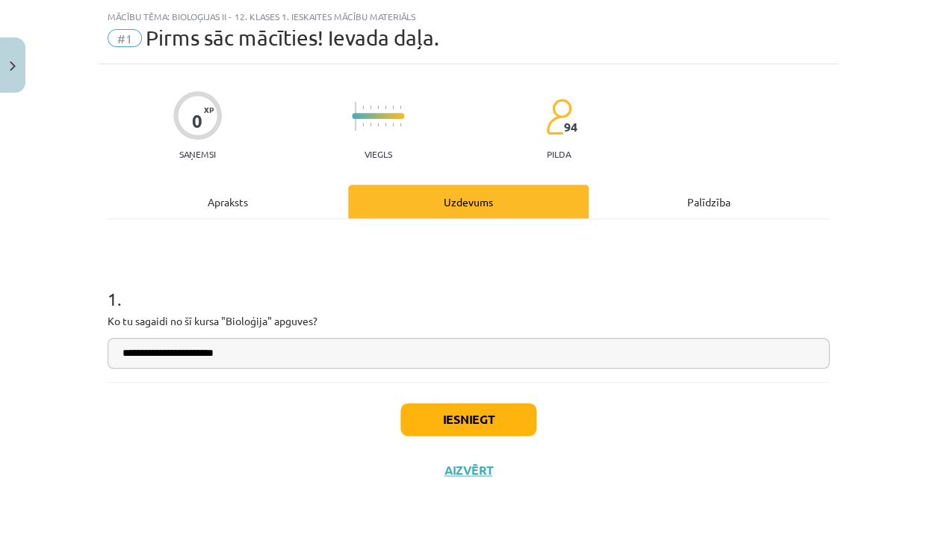
type input "**********"
click at [474, 422] on button "Iesniegt" at bounding box center [468, 419] width 136 height 33
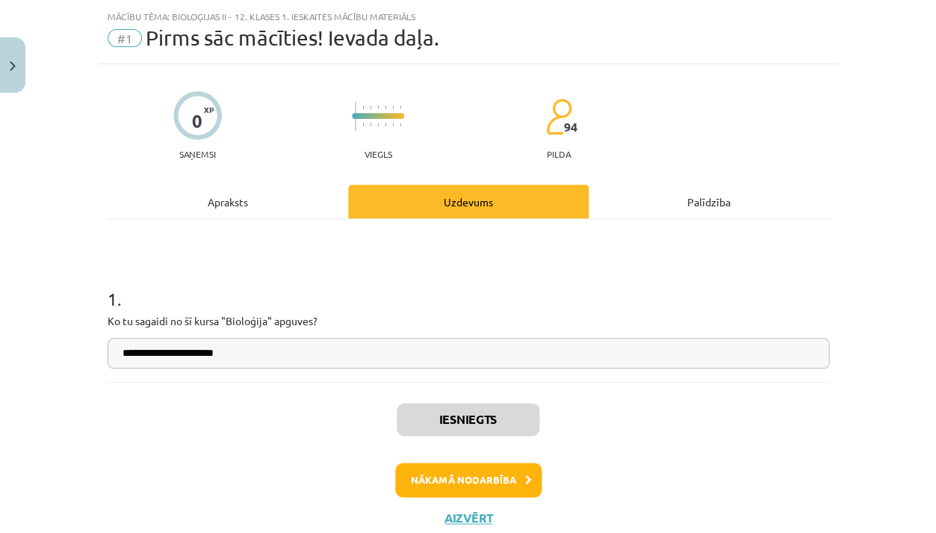
click at [471, 470] on button "Nākamā nodarbība" at bounding box center [468, 479] width 146 height 34
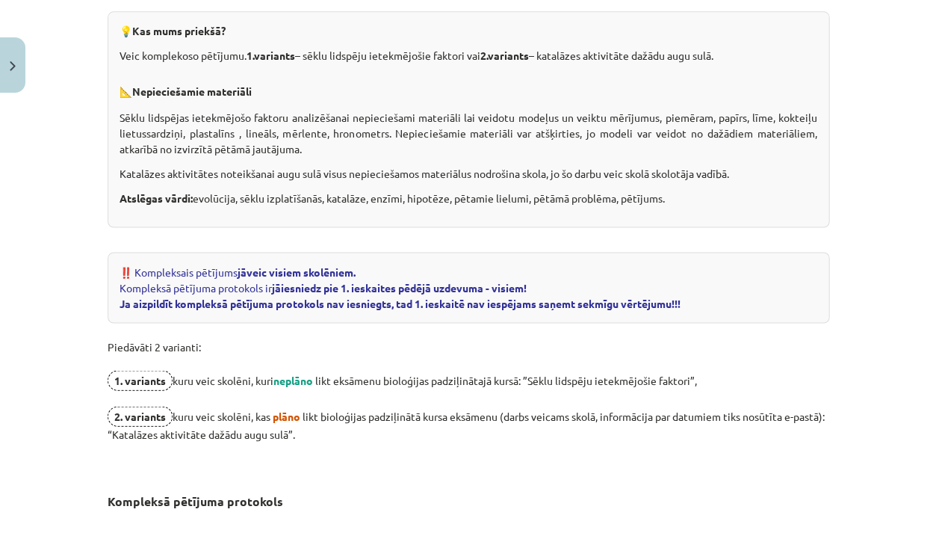
scroll to position [329, 0]
drag, startPoint x: 141, startPoint y: 430, endPoint x: 324, endPoint y: 449, distance: 184.1
click at [324, 449] on p "Piedāvāti 2 varianti: 1. variants kuru veic skolēni, kuri neplāno likt eksāmenu…" at bounding box center [469, 397] width 722 height 150
copy p "“Katalāzes aktivitāte dažādu augu sulā”."
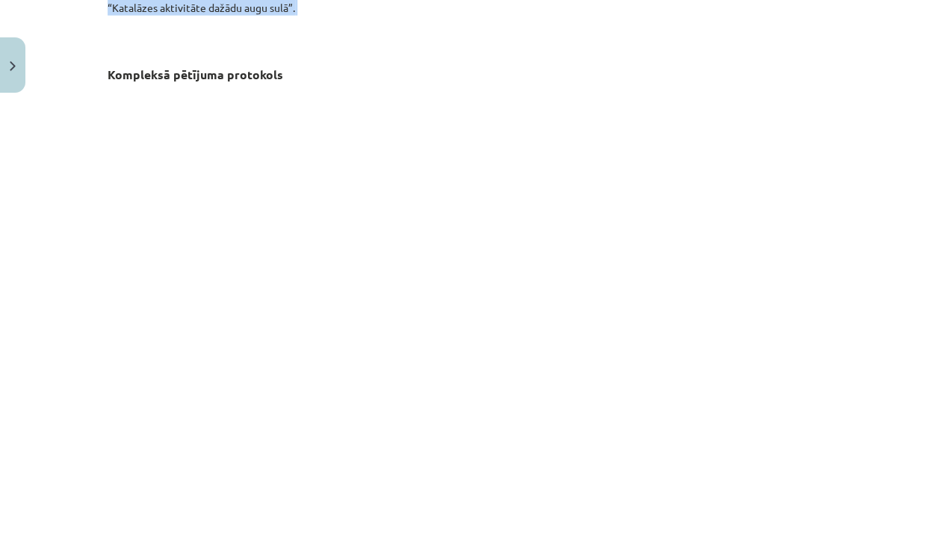
scroll to position [991, 0]
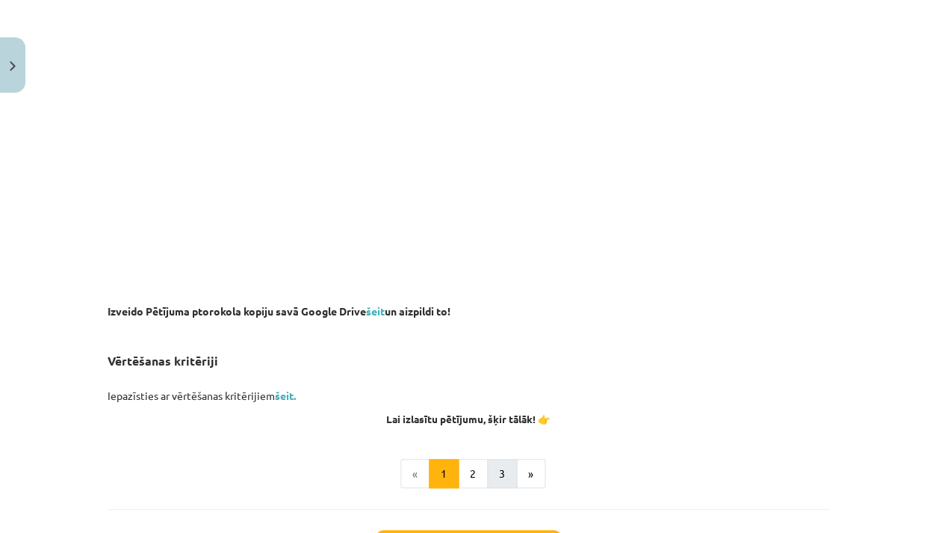
click at [488, 462] on button "3" at bounding box center [502, 474] width 30 height 30
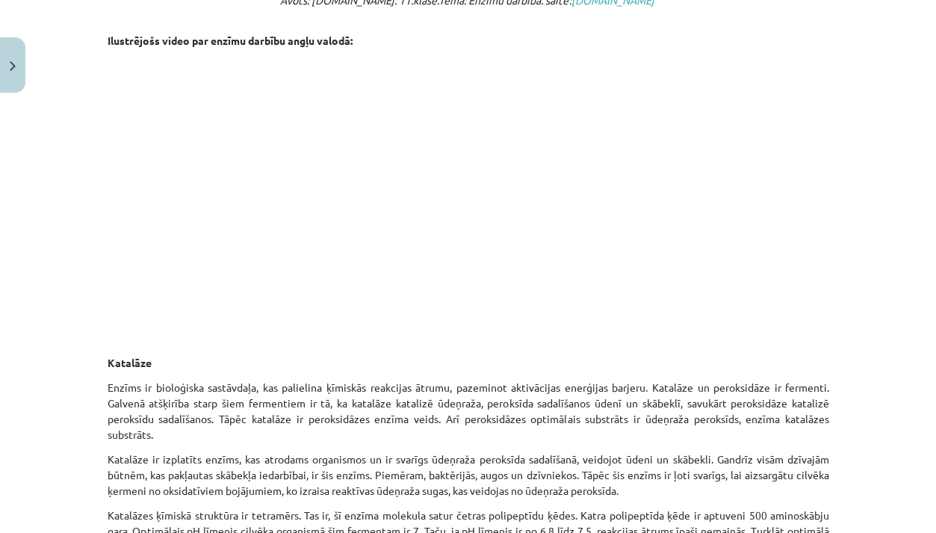
scroll to position [267, 0]
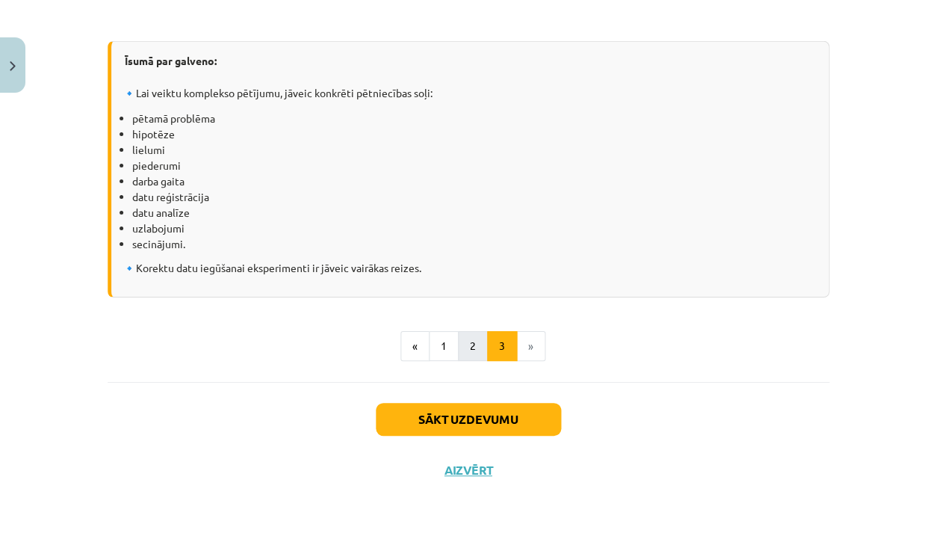
click at [466, 346] on button "2" at bounding box center [473, 346] width 30 height 30
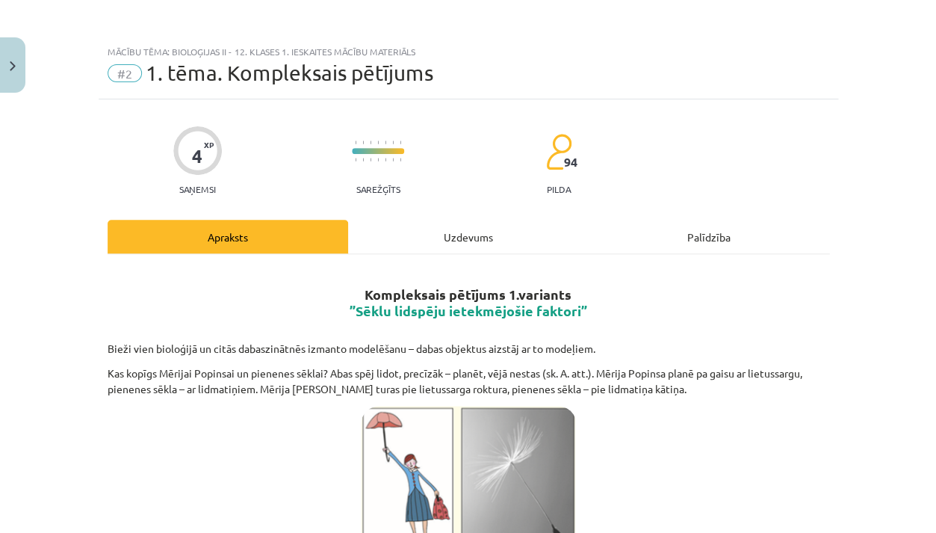
scroll to position [0, 0]
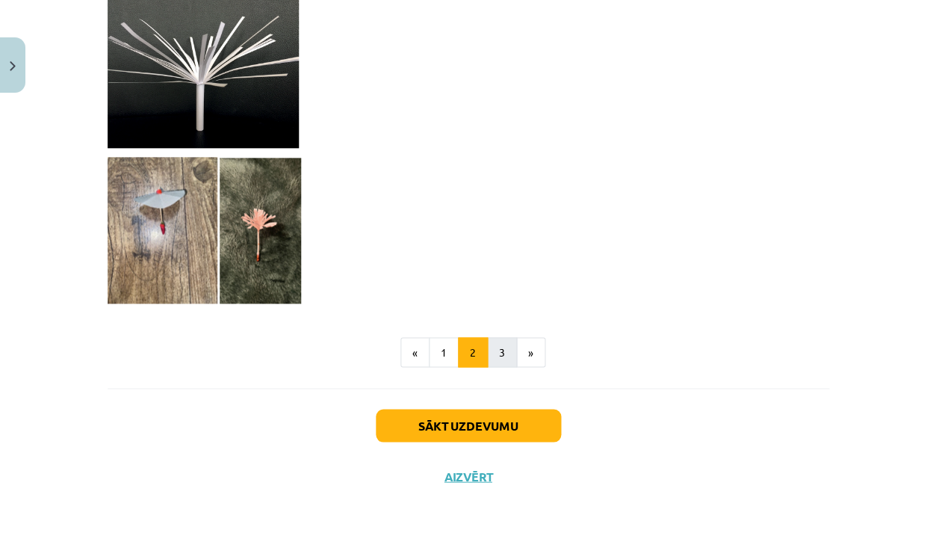
click at [500, 356] on button "3" at bounding box center [502, 352] width 30 height 30
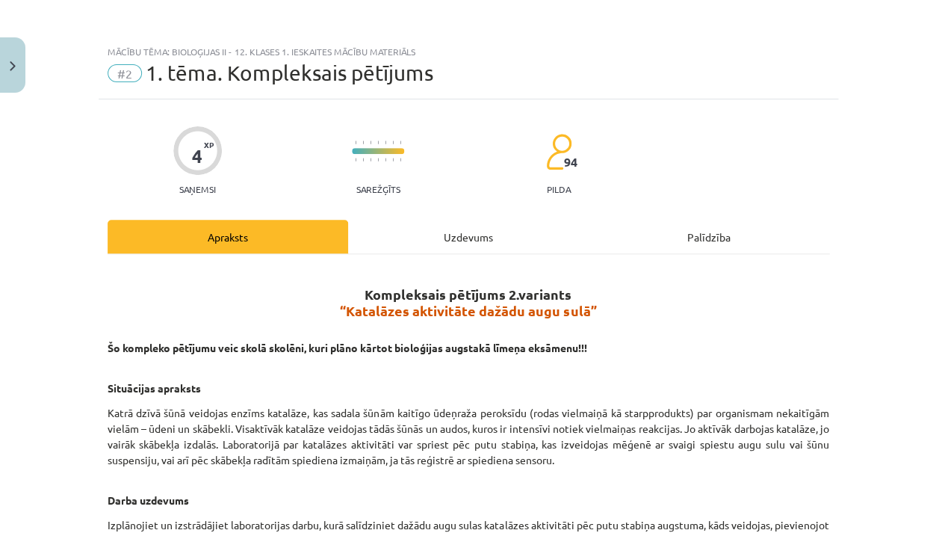
click at [478, 243] on div "Uzdevums" at bounding box center [468, 237] width 241 height 34
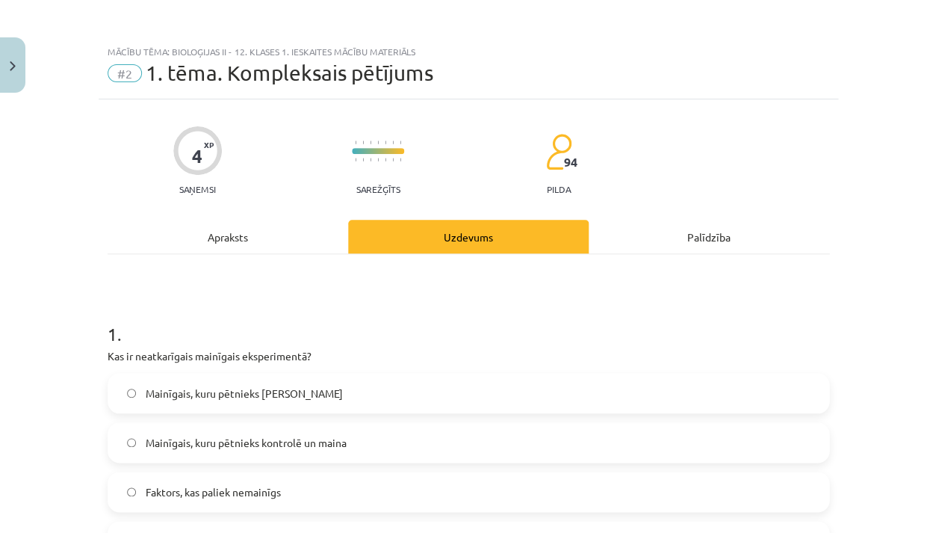
click at [272, 239] on div "Apraksts" at bounding box center [228, 237] width 241 height 34
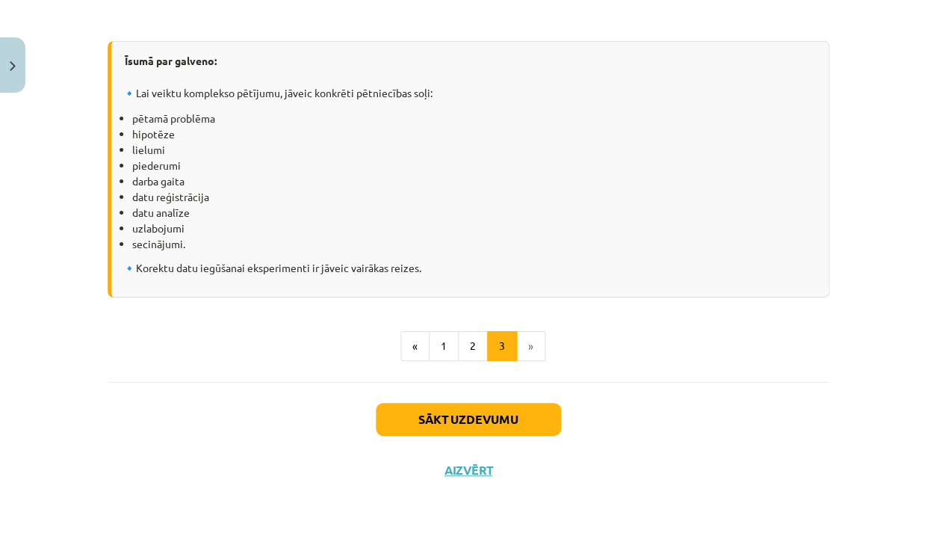
scroll to position [2066, 0]
click at [469, 477] on div "Sākt uzdevumu Aizvērt" at bounding box center [469, 434] width 722 height 105
click at [472, 473] on button "Aizvērt" at bounding box center [468, 469] width 57 height 15
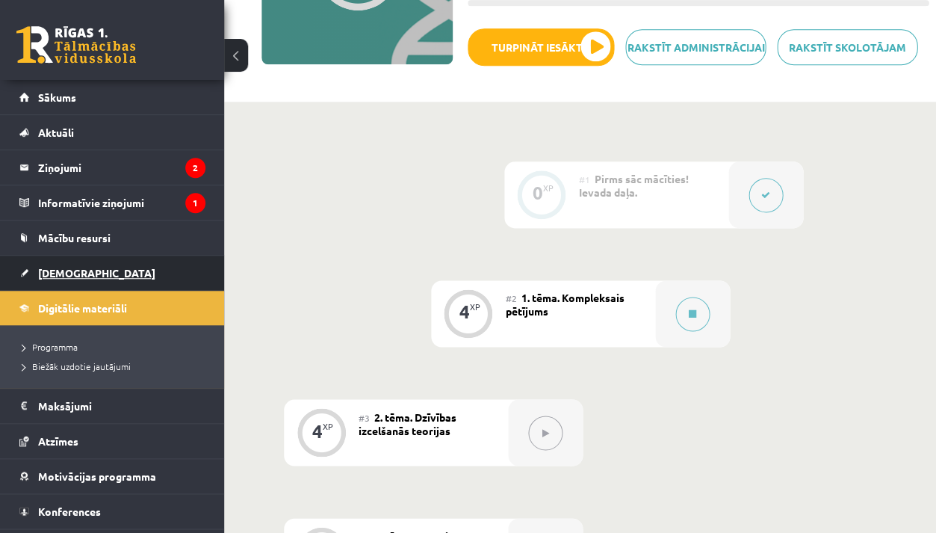
click at [93, 264] on link "[DEMOGRAPHIC_DATA]" at bounding box center [112, 273] width 186 height 34
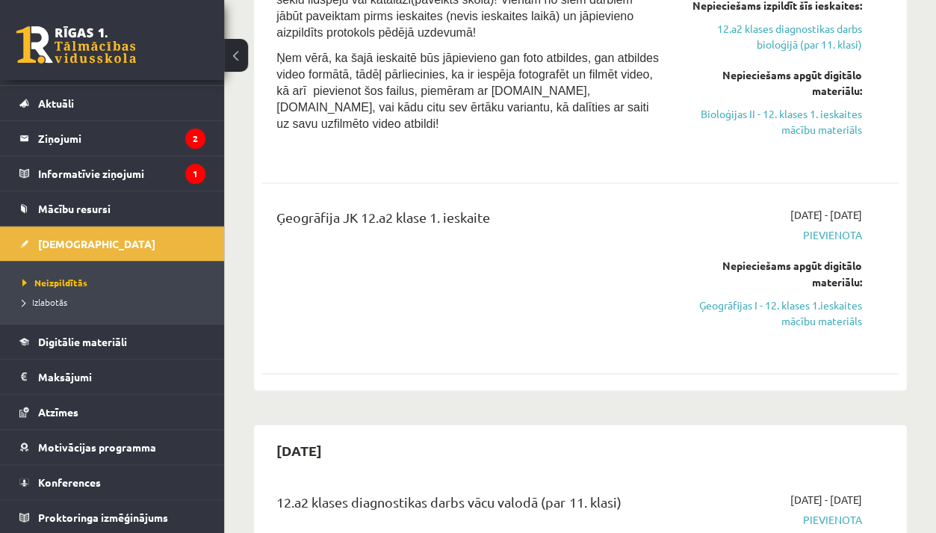
scroll to position [1270, 0]
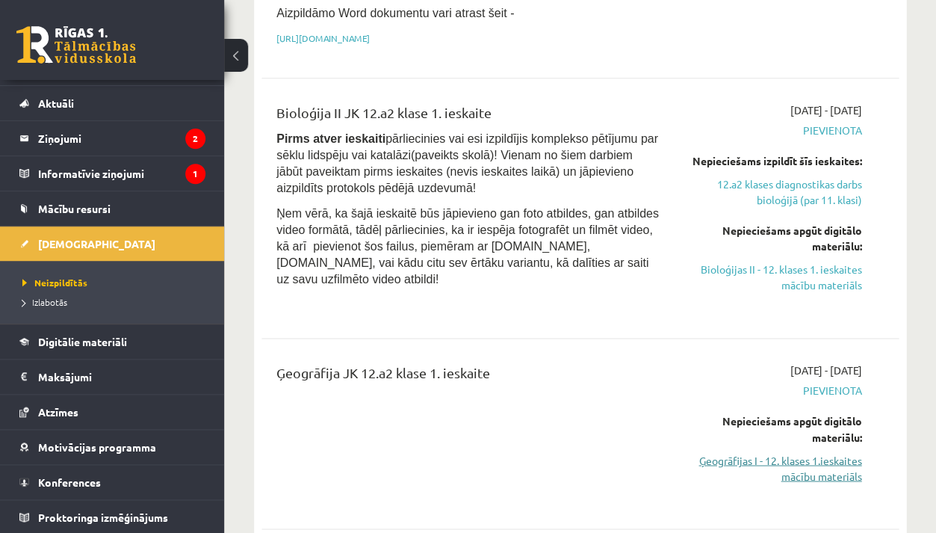
click at [809, 452] on link "Ģeogrāfijas I - 12. klases 1.ieskaites mācību materiāls" at bounding box center [771, 467] width 180 height 31
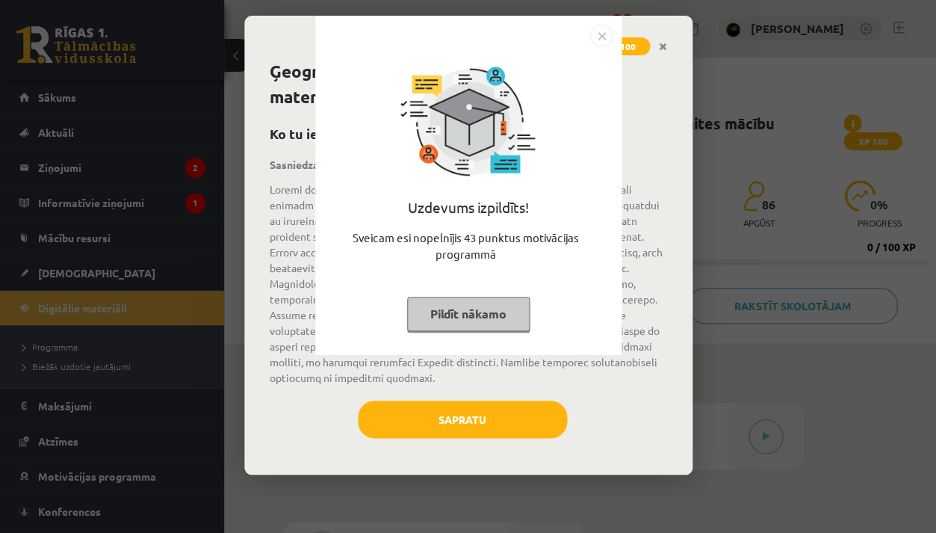
click at [527, 291] on div "Uzdevums izpildīts! Sveicam esi nopelnījis 43 punktus motivācijas programmā Pil…" at bounding box center [468, 196] width 288 height 299
click at [509, 300] on button "Pildīt nākamo" at bounding box center [468, 314] width 123 height 34
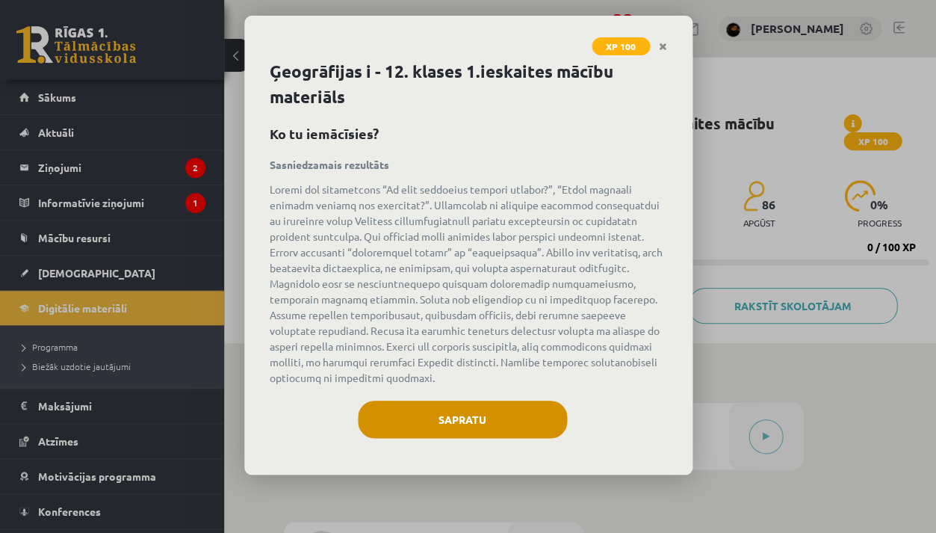
click at [489, 427] on button "Sapratu" at bounding box center [462, 418] width 209 height 37
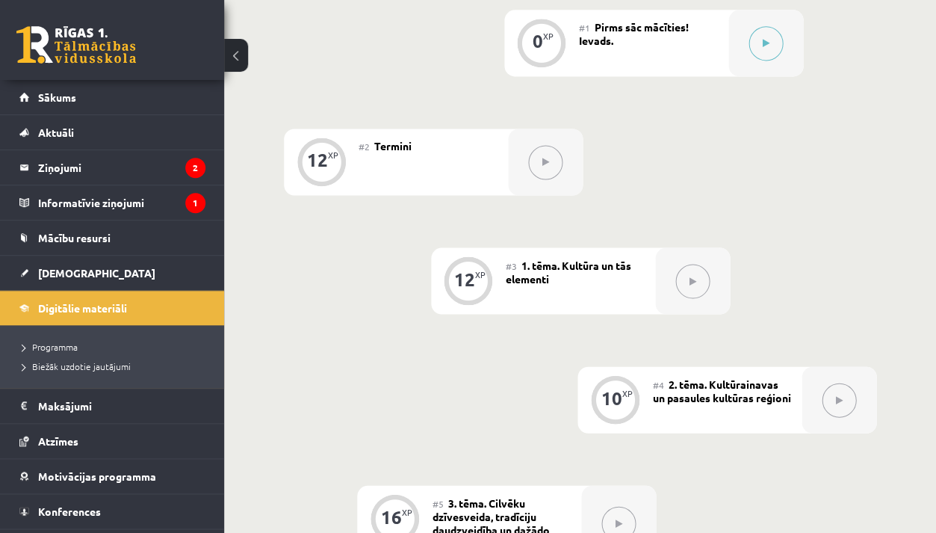
scroll to position [301, 0]
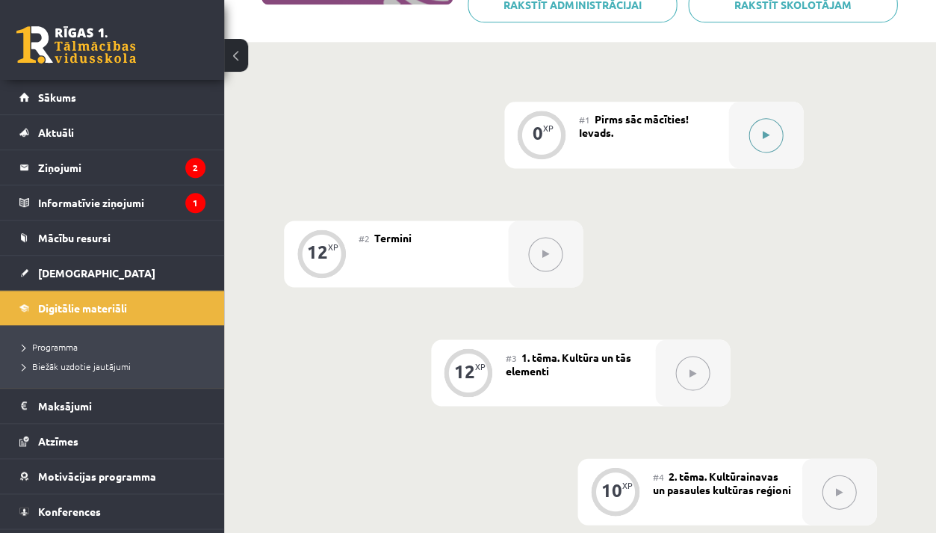
click at [760, 108] on div at bounding box center [765, 135] width 75 height 66
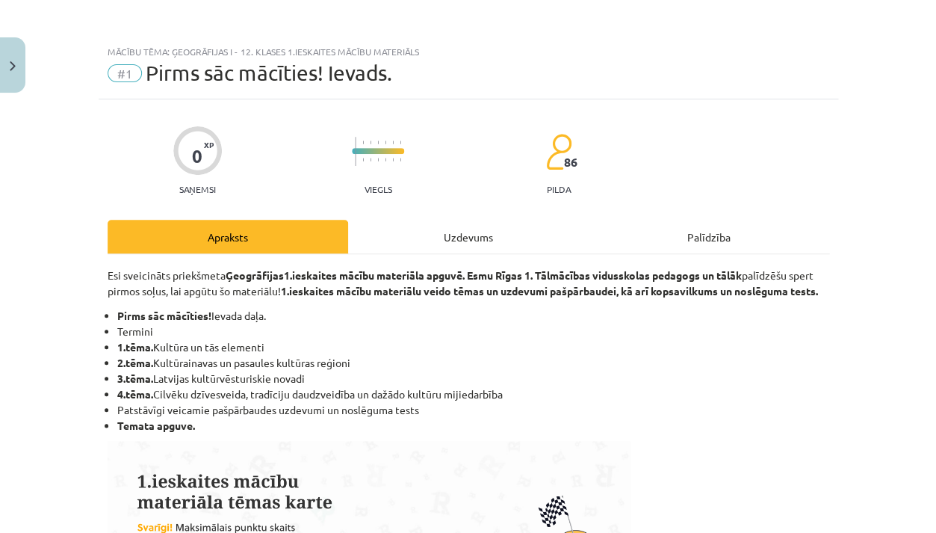
click at [453, 236] on div "Uzdevums" at bounding box center [468, 237] width 241 height 34
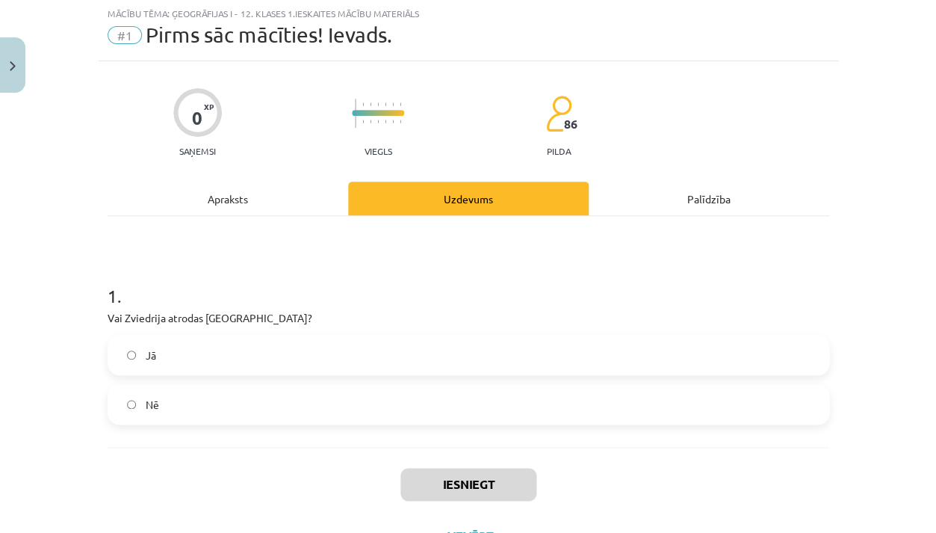
click at [289, 204] on div "Apraksts" at bounding box center [228, 199] width 241 height 34
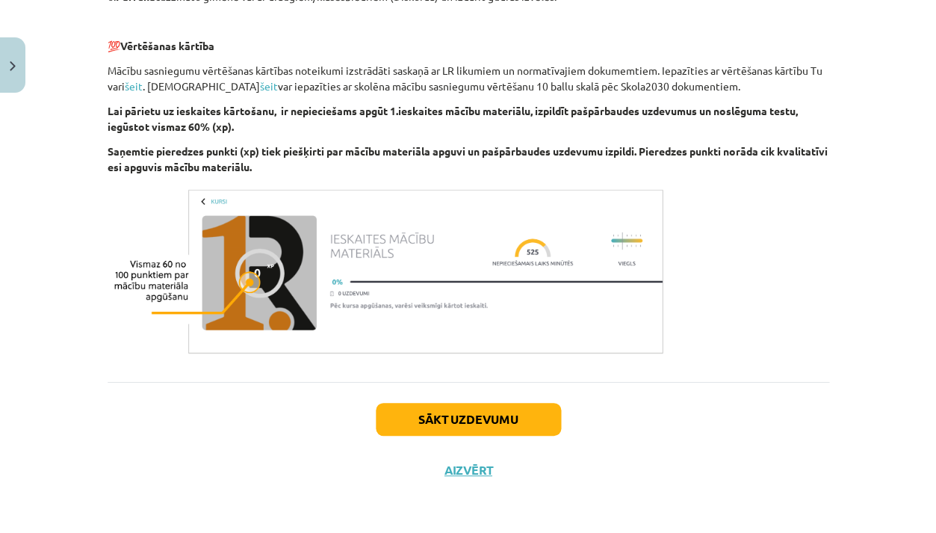
click at [463, 420] on button "Sākt uzdevumu" at bounding box center [468, 419] width 185 height 33
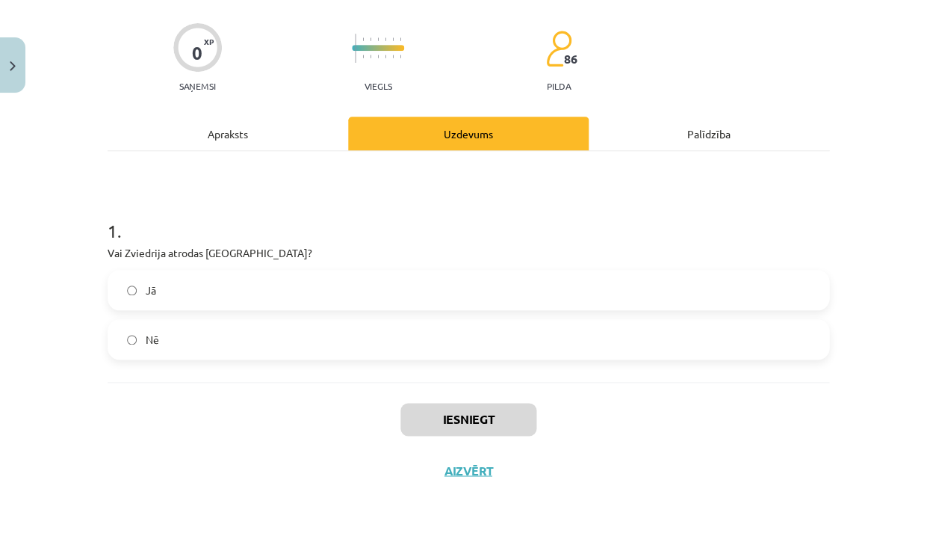
scroll to position [104, 0]
click at [423, 288] on label "Jā" at bounding box center [468, 289] width 719 height 37
click at [478, 418] on button "Iesniegt" at bounding box center [468, 419] width 136 height 33
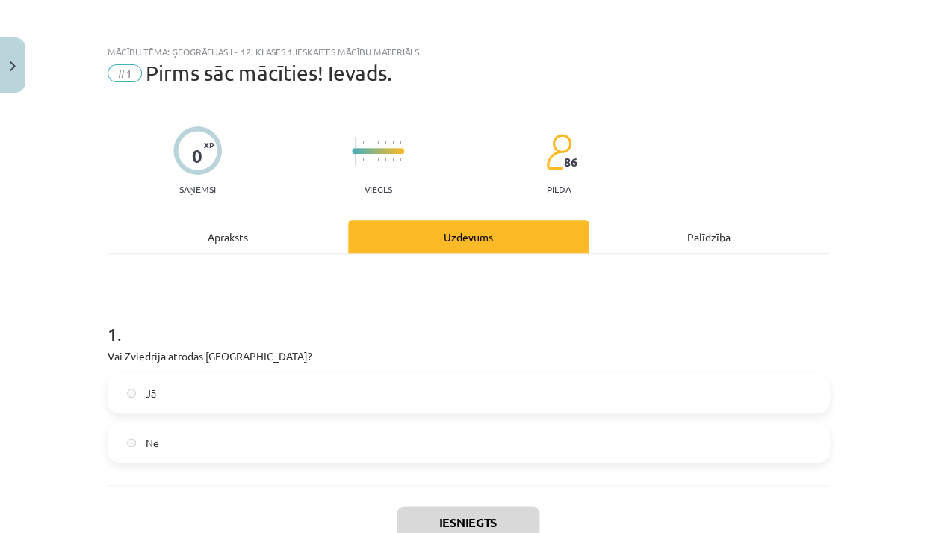
scroll to position [0, 0]
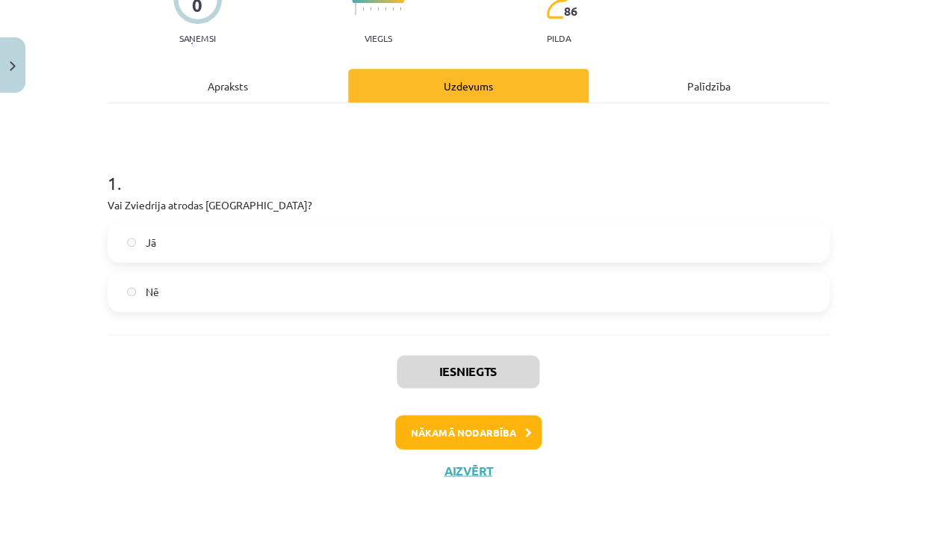
click at [488, 427] on button "Nākamā nodarbība" at bounding box center [468, 432] width 146 height 34
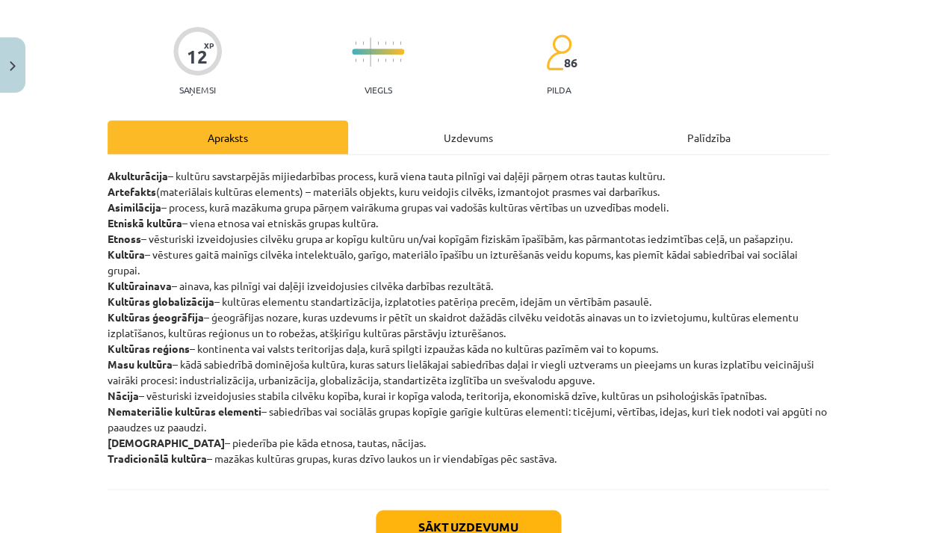
scroll to position [97, 0]
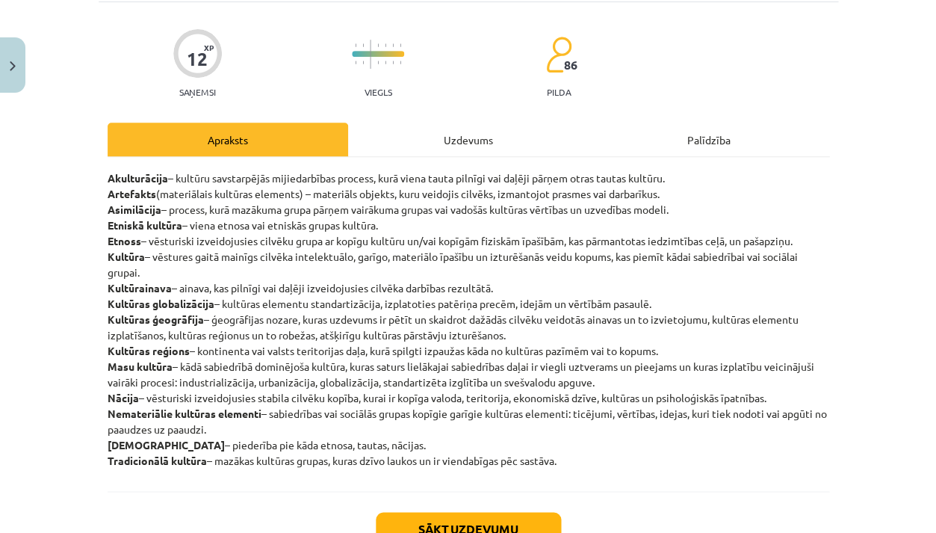
click at [485, 133] on div "Uzdevums" at bounding box center [468, 140] width 241 height 34
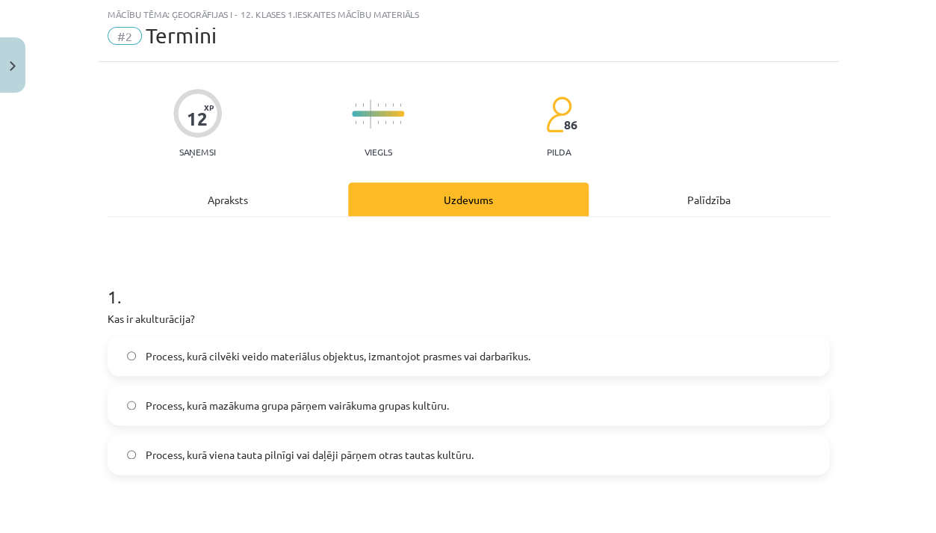
click at [262, 204] on div "Apraksts" at bounding box center [228, 199] width 241 height 34
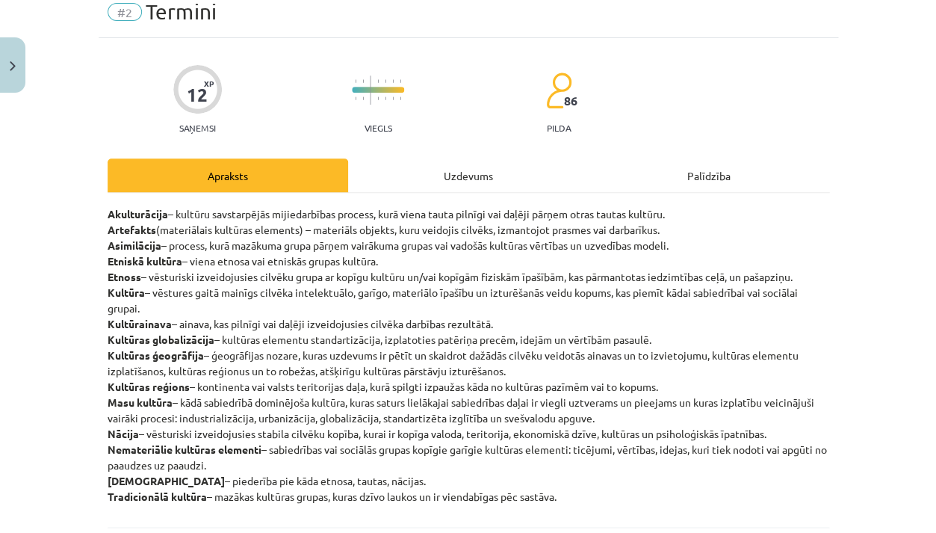
scroll to position [63, 0]
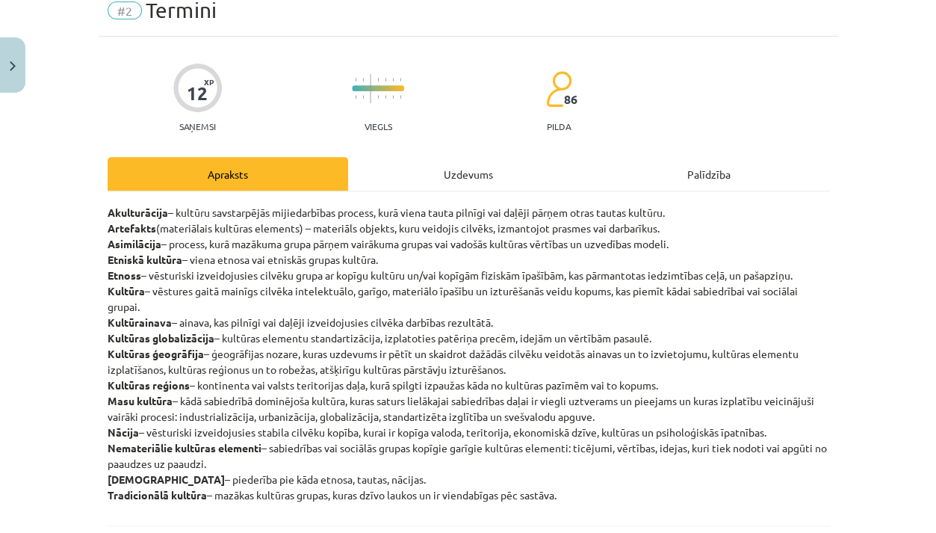
click at [475, 173] on div "Uzdevums" at bounding box center [468, 174] width 241 height 34
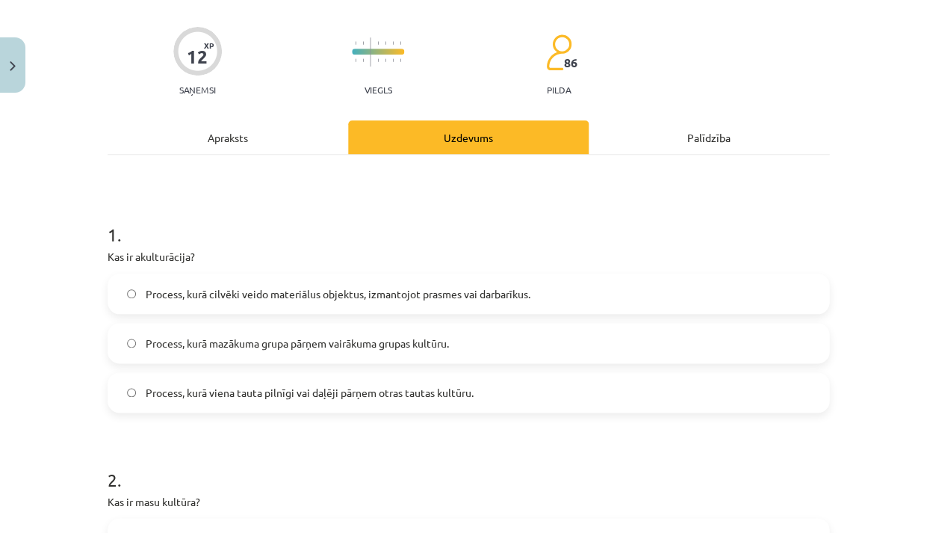
click at [320, 131] on div "Apraksts" at bounding box center [228, 137] width 241 height 34
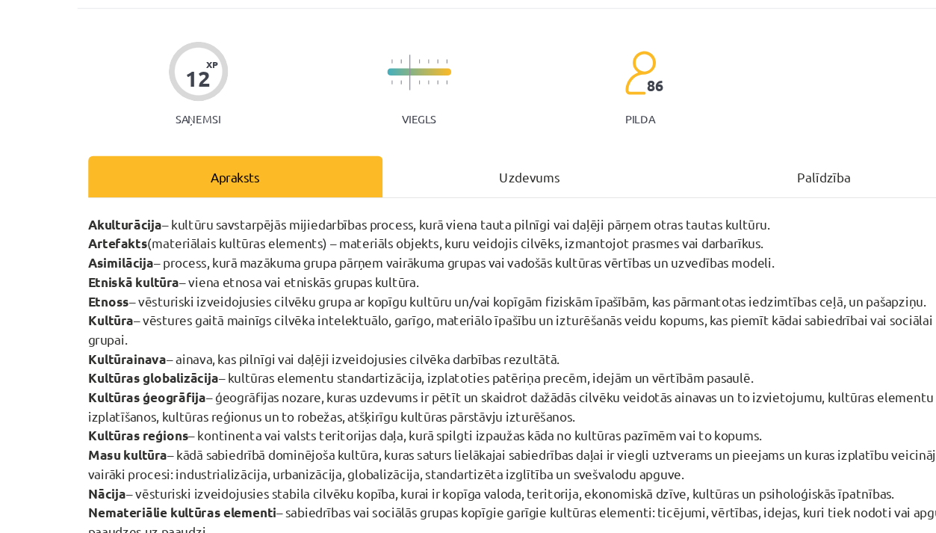
scroll to position [0, 0]
click at [463, 220] on div "Uzdevums" at bounding box center [468, 237] width 241 height 34
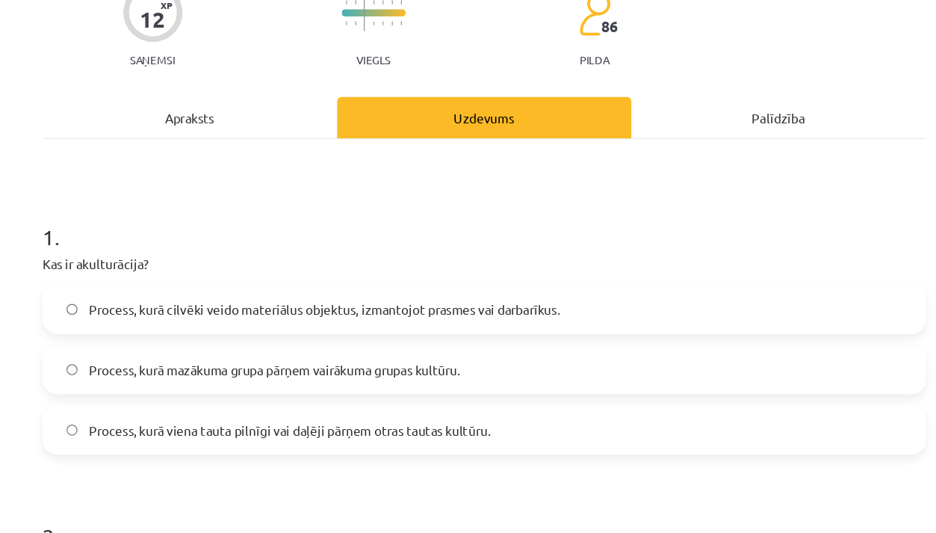
scroll to position [219, 0]
click at [191, 102] on div "Apraksts" at bounding box center [228, 98] width 241 height 34
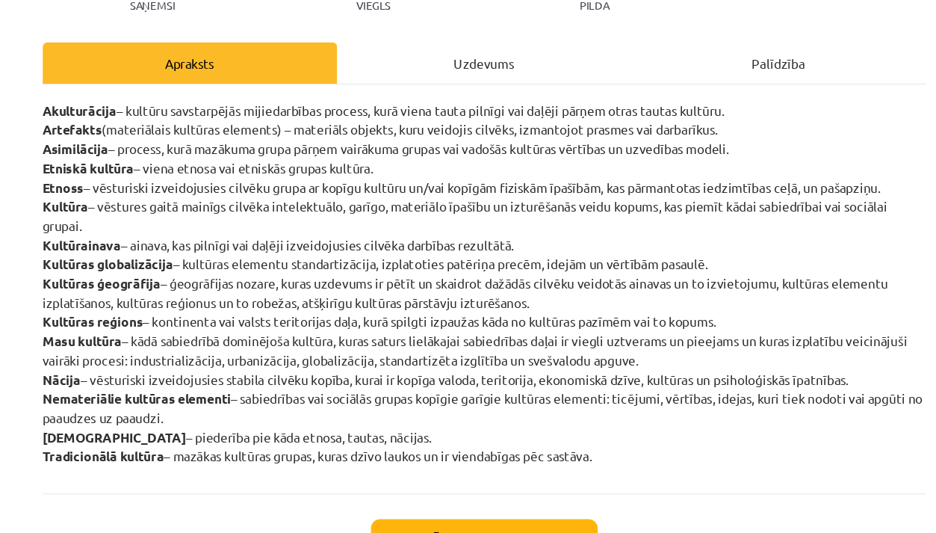
scroll to position [184, 0]
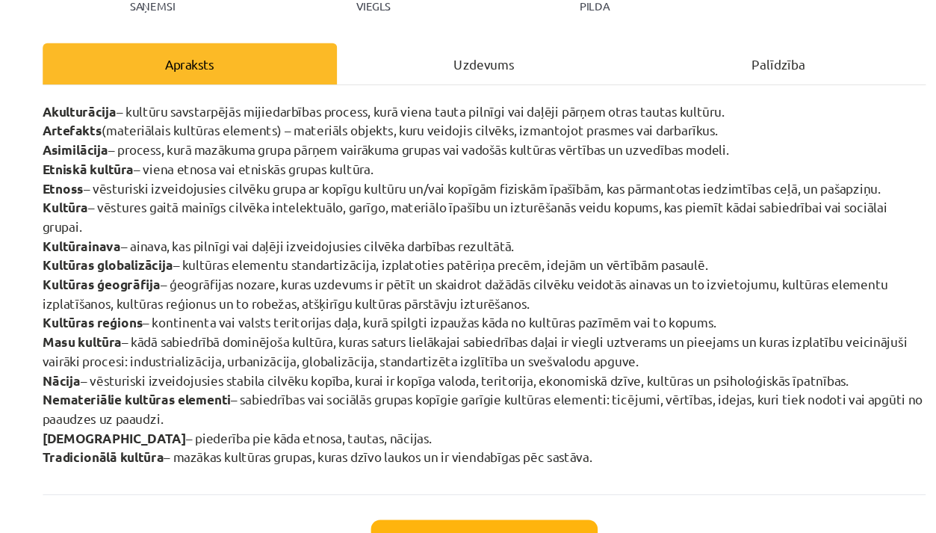
click at [396, 55] on div "Uzdevums" at bounding box center [468, 53] width 241 height 34
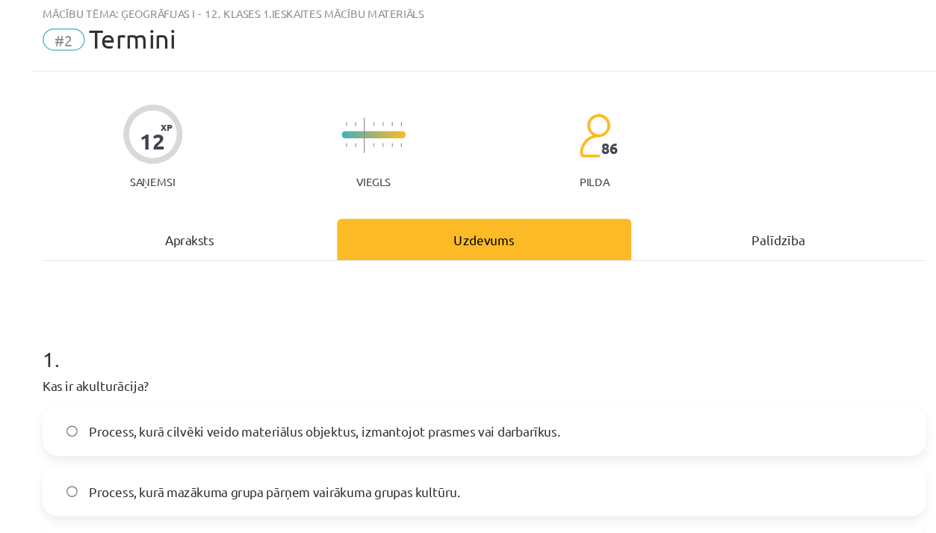
scroll to position [37, 0]
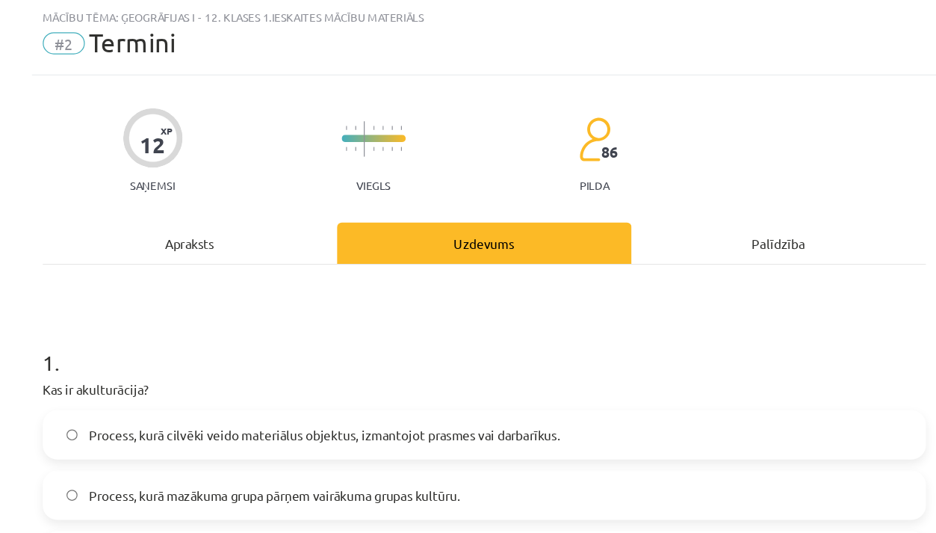
click at [158, 209] on div "Apraksts" at bounding box center [228, 199] width 241 height 34
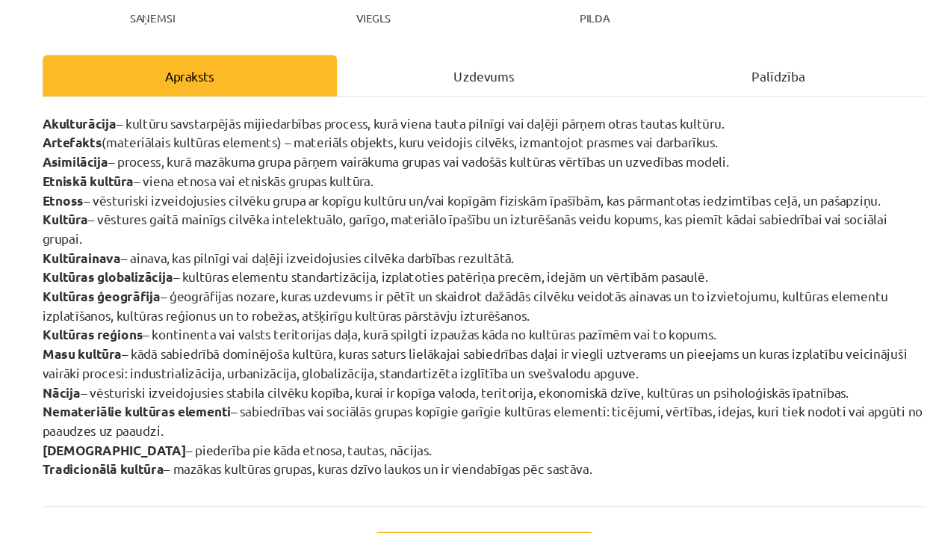
scroll to position [176, 0]
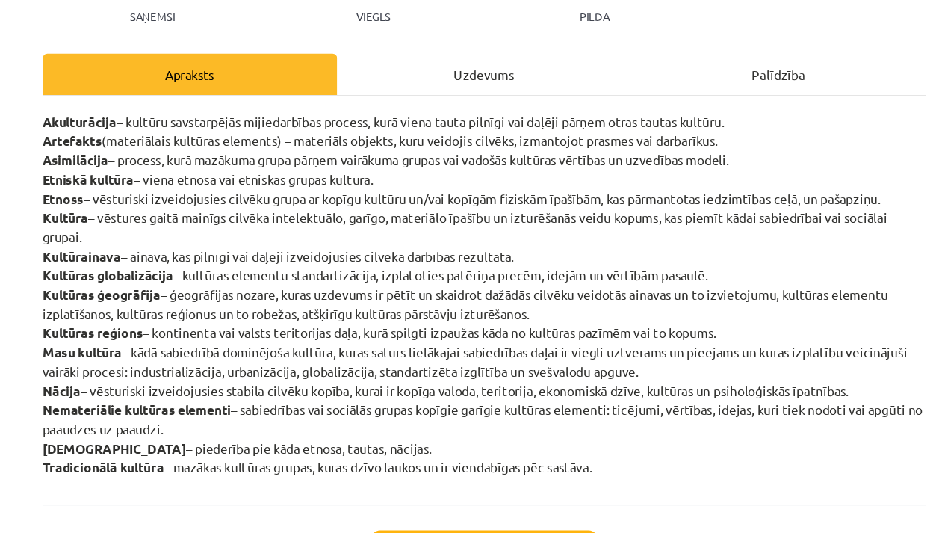
click at [374, 69] on div "Uzdevums" at bounding box center [468, 61] width 241 height 34
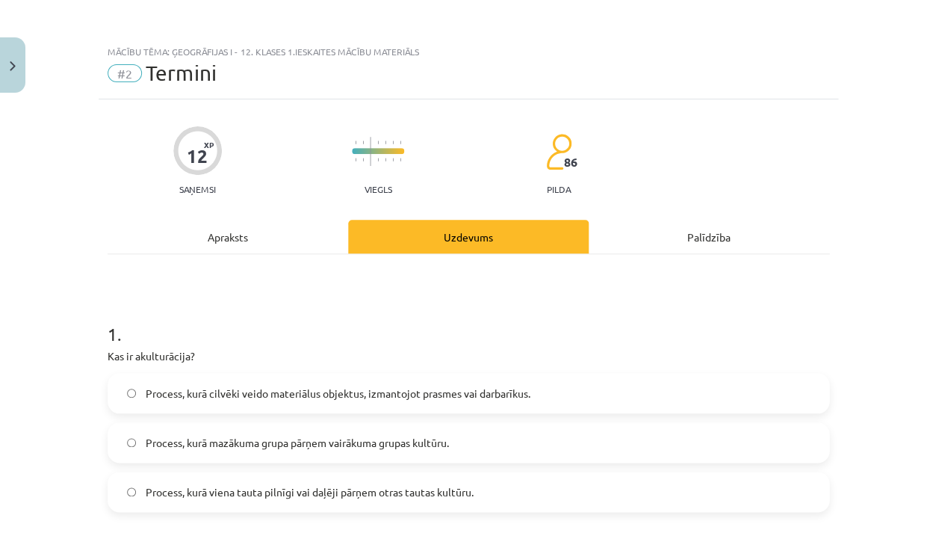
scroll to position [0, 0]
click at [221, 237] on div "Apraksts" at bounding box center [228, 237] width 241 height 34
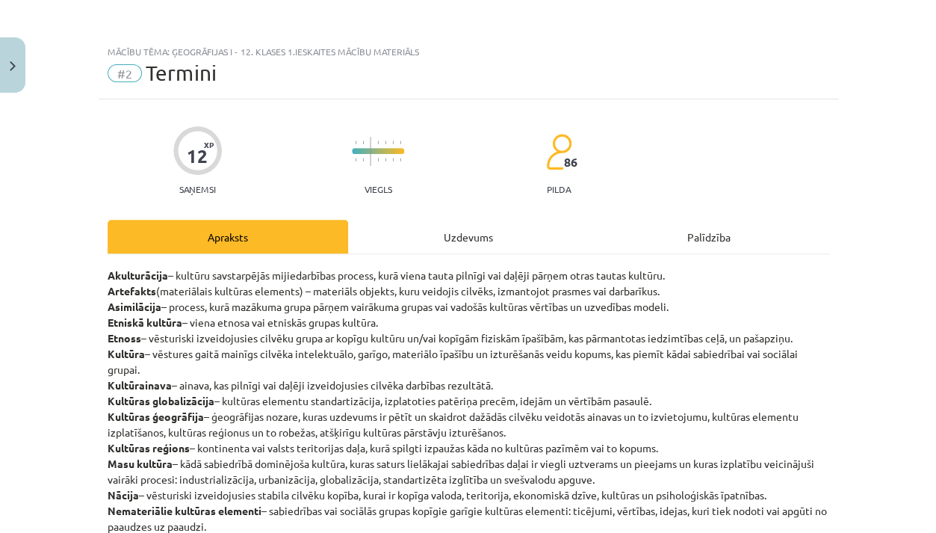
scroll to position [38, 0]
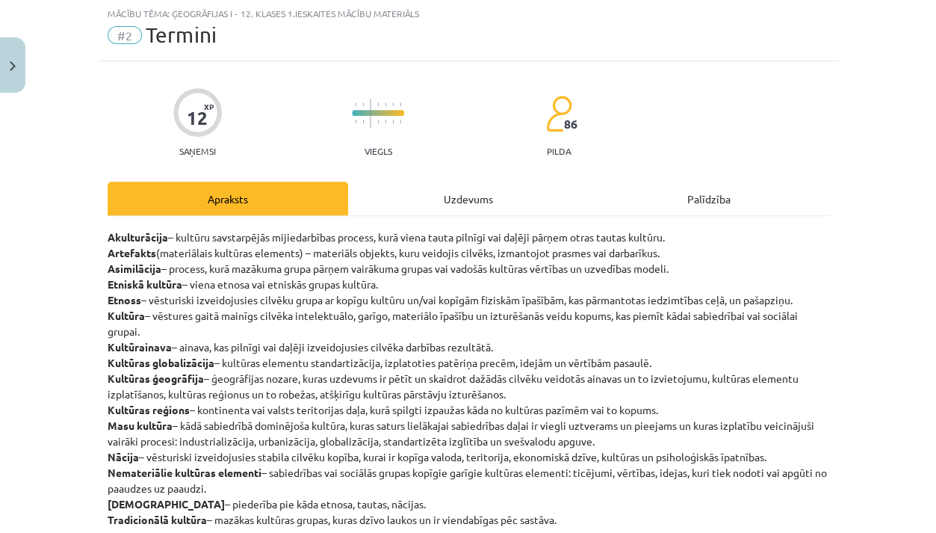
click at [459, 191] on div "Uzdevums" at bounding box center [468, 199] width 241 height 34
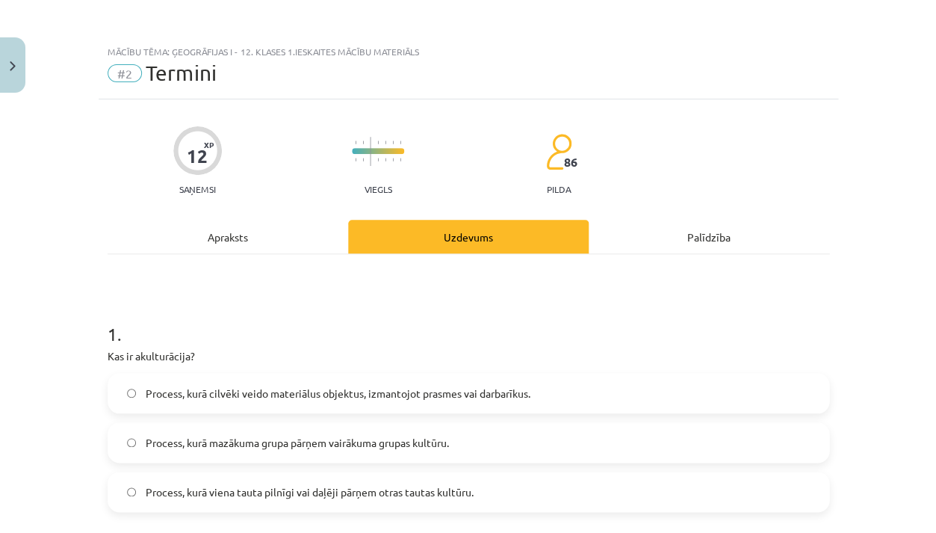
scroll to position [0, 0]
click at [241, 247] on div "Apraksts" at bounding box center [228, 237] width 241 height 34
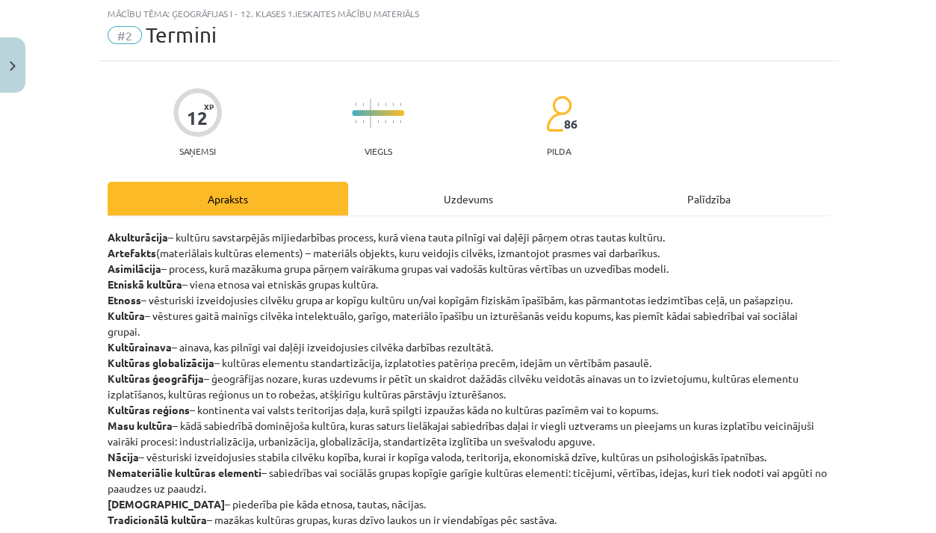
click at [531, 184] on div "Uzdevums" at bounding box center [468, 199] width 241 height 34
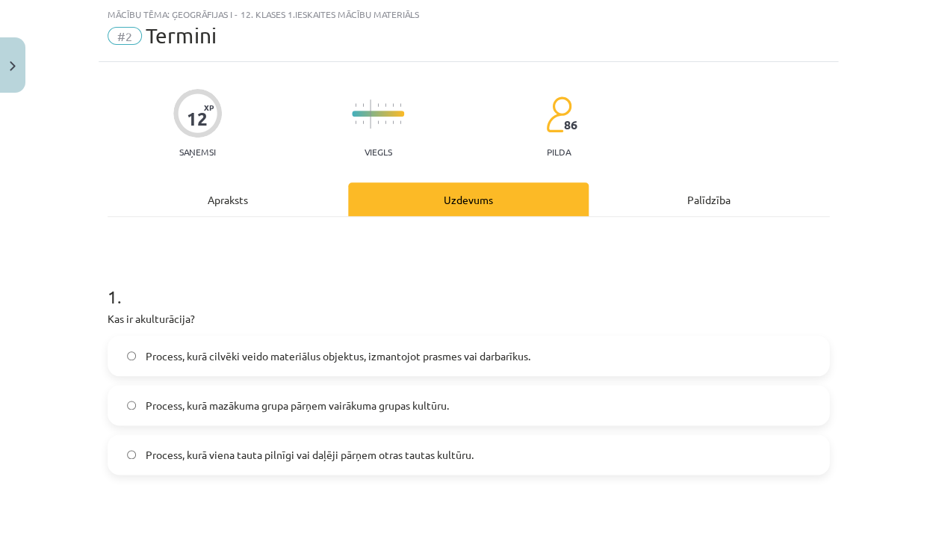
click at [380, 465] on label "Process, kurā viena tauta pilnīgi vai daļēji pārņem otras tautas kultūru." at bounding box center [468, 454] width 719 height 37
click at [287, 204] on div "Apraksts" at bounding box center [228, 199] width 241 height 34
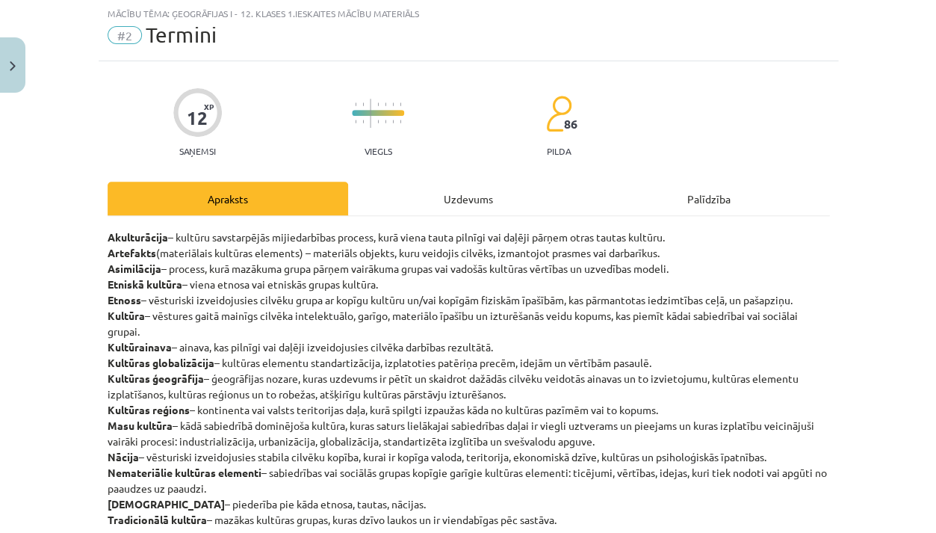
click at [441, 191] on div "Uzdevums" at bounding box center [468, 199] width 241 height 34
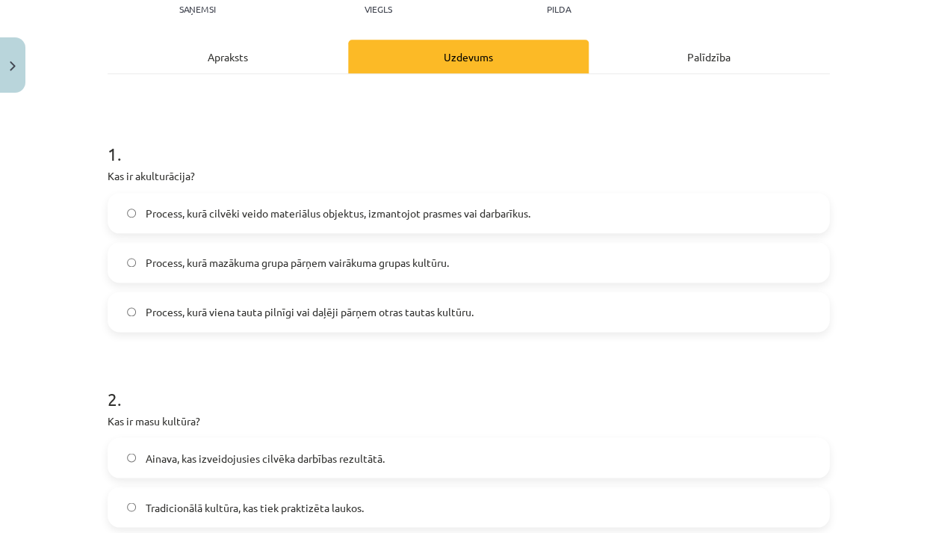
click at [238, 59] on div "Apraksts" at bounding box center [228, 57] width 241 height 34
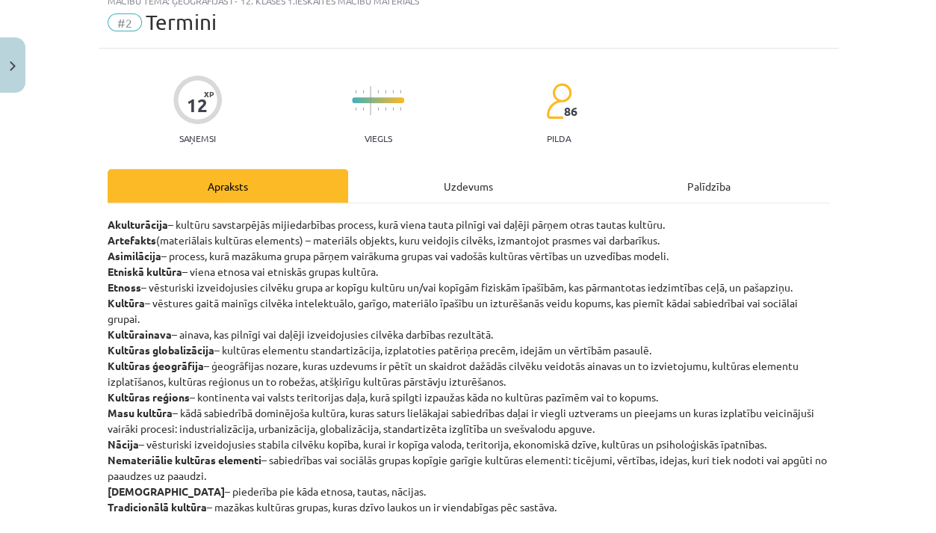
scroll to position [52, 0]
click at [430, 189] on div "Uzdevums" at bounding box center [468, 185] width 241 height 34
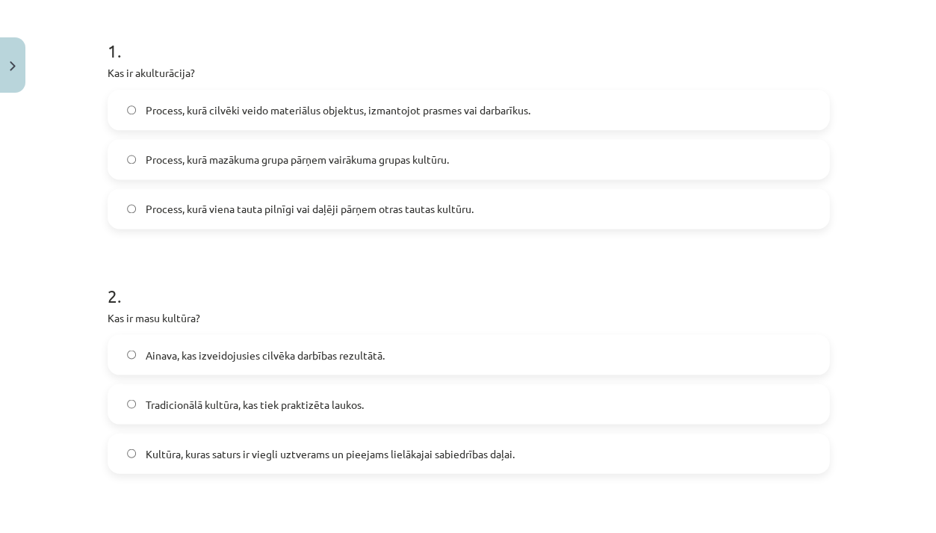
scroll to position [288, 0]
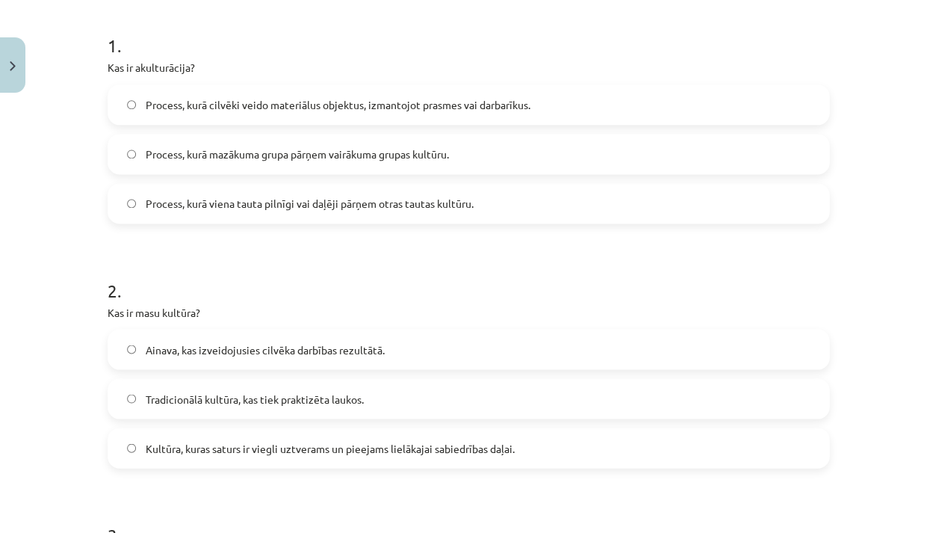
click at [221, 464] on label "Kultūra, kuras saturs ir viegli uztverams un pieejams lielākajai sabiedrības da…" at bounding box center [468, 447] width 719 height 37
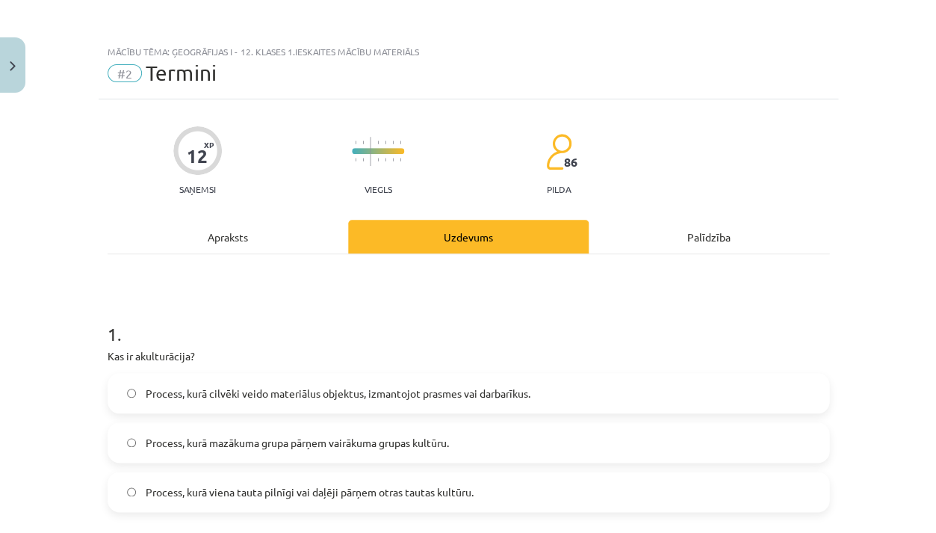
scroll to position [0, 0]
click at [253, 220] on div "Apraksts" at bounding box center [228, 237] width 241 height 34
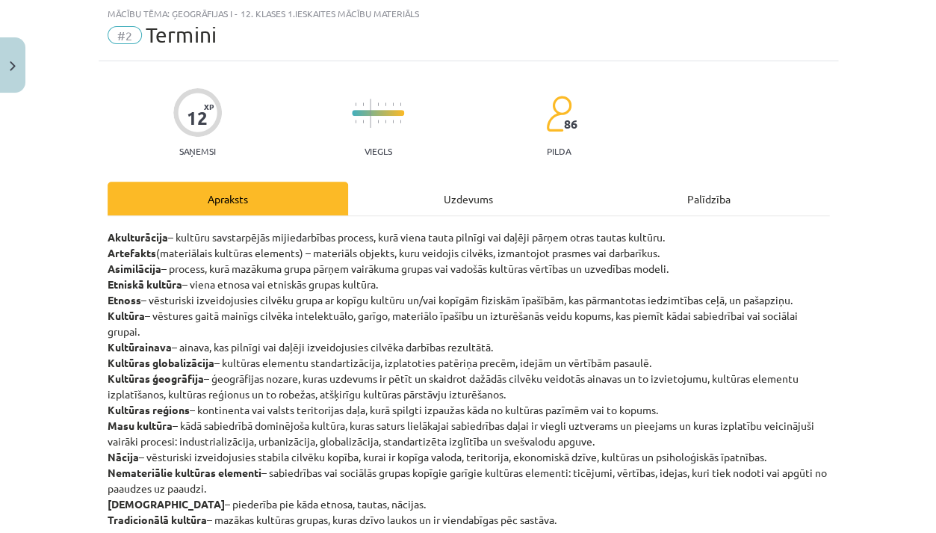
scroll to position [43, 0]
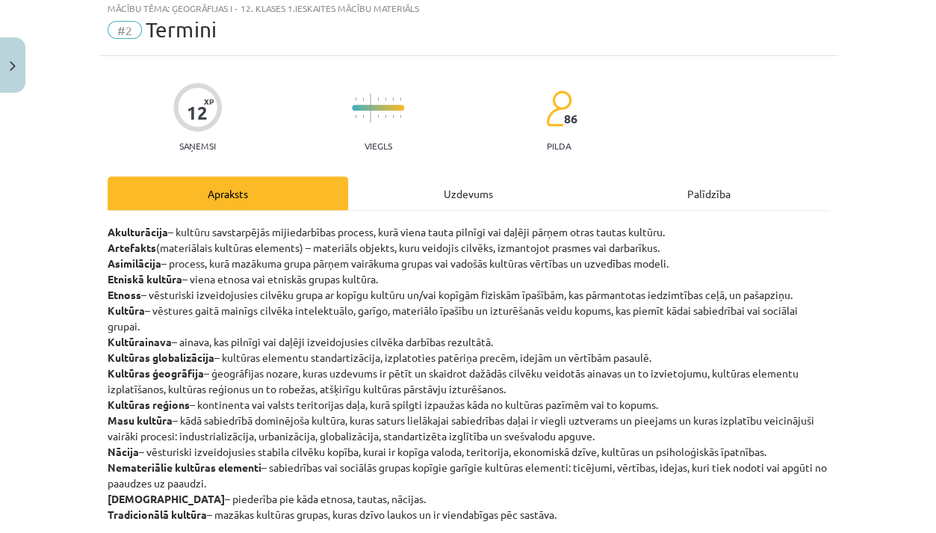
click at [495, 195] on div "Uzdevums" at bounding box center [468, 193] width 241 height 34
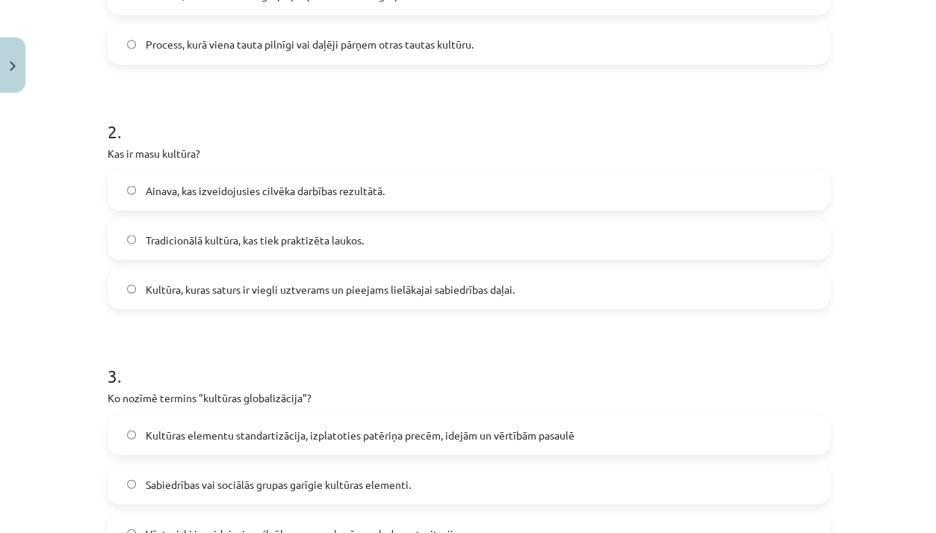
scroll to position [473, 0]
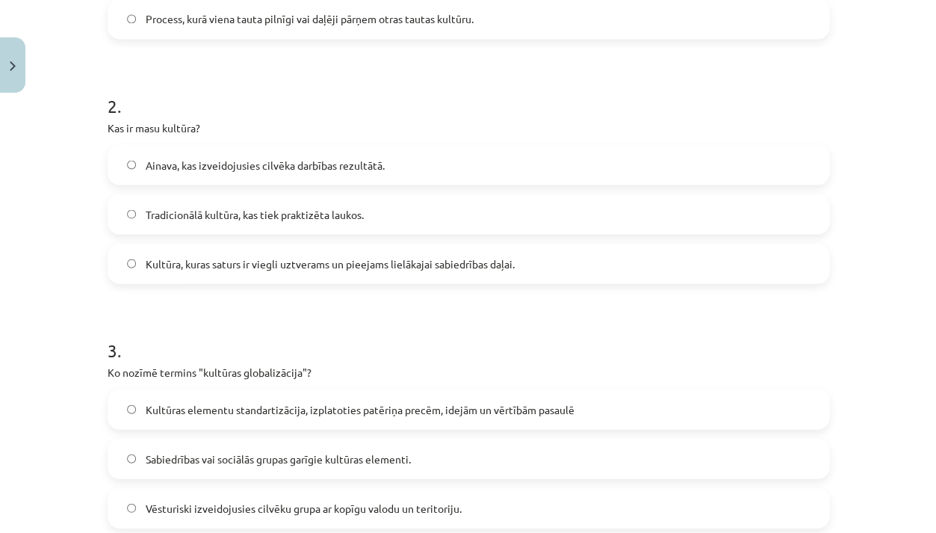
click at [341, 423] on label "Kultūras elementu standartizācija, izplatoties patēriņa precēm, idejām un vērtī…" at bounding box center [468, 408] width 719 height 37
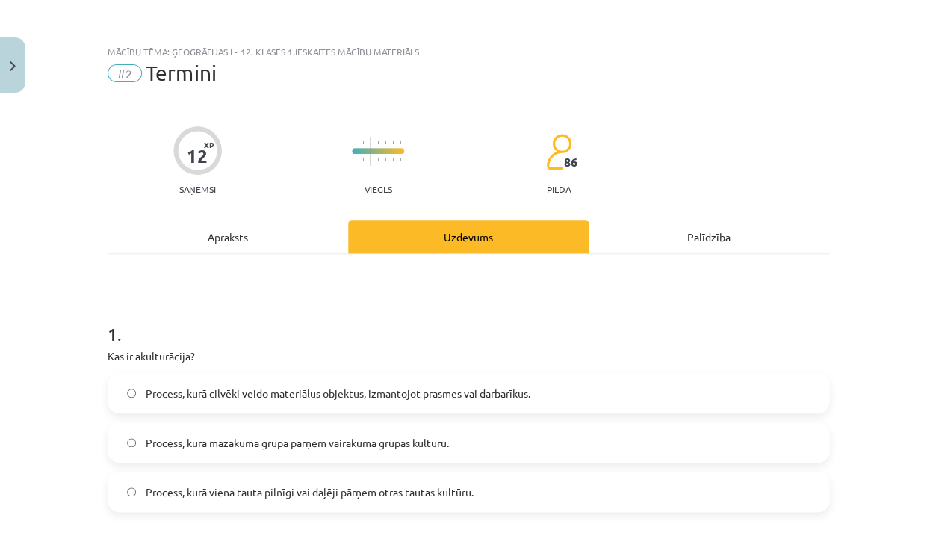
scroll to position [0, 0]
click at [279, 243] on div "Apraksts" at bounding box center [228, 237] width 241 height 34
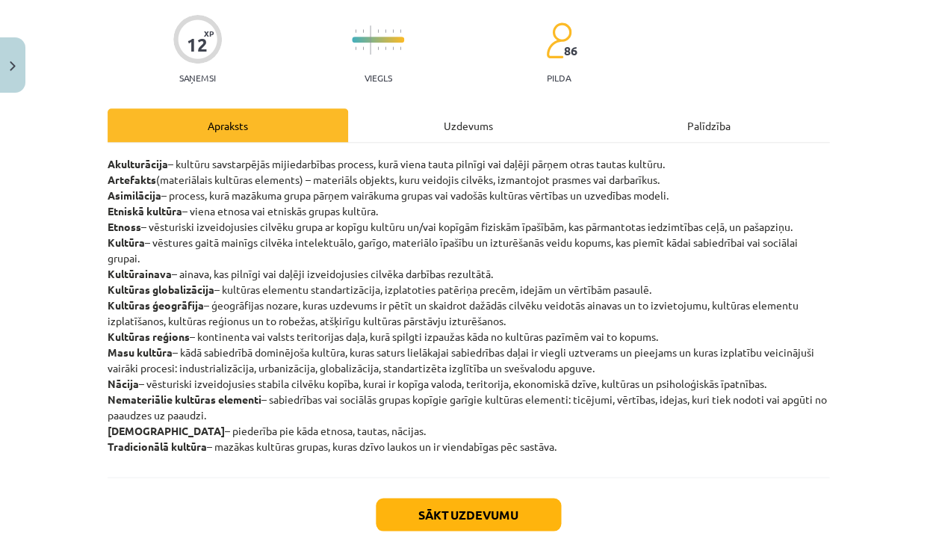
scroll to position [176, 0]
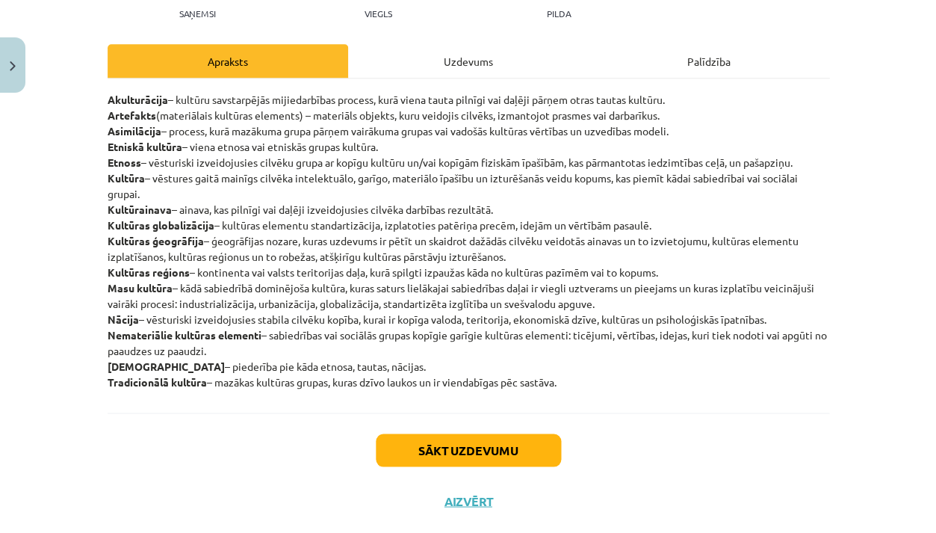
click at [442, 64] on div "Uzdevums" at bounding box center [468, 61] width 241 height 34
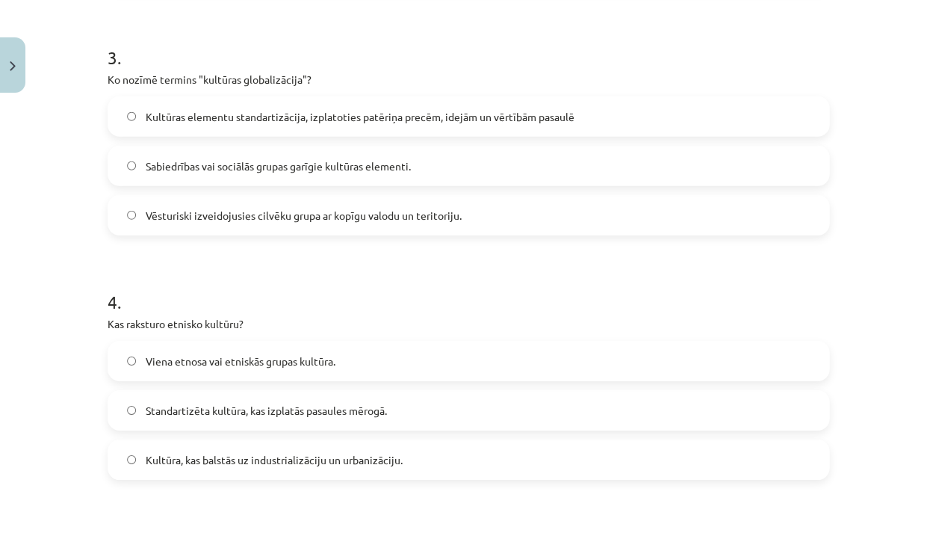
scroll to position [787, 0]
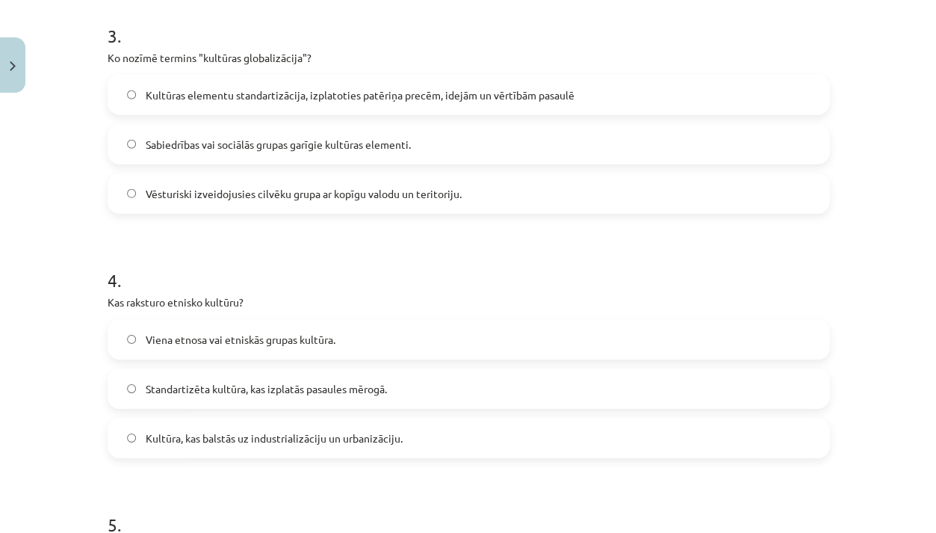
click at [241, 350] on label "Viena etnosa vai etniskās grupas kultūra." at bounding box center [468, 339] width 719 height 37
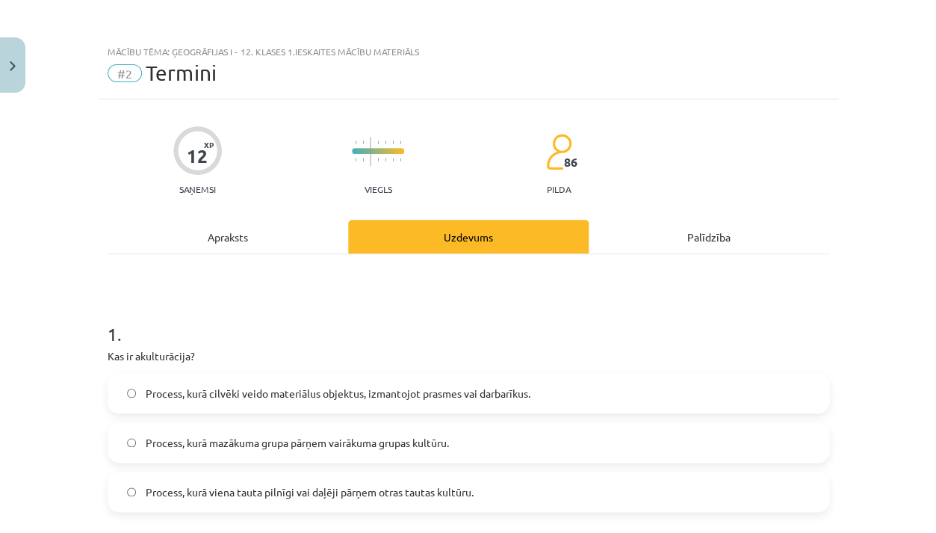
scroll to position [0, 0]
click at [259, 238] on div "Apraksts" at bounding box center [228, 237] width 241 height 34
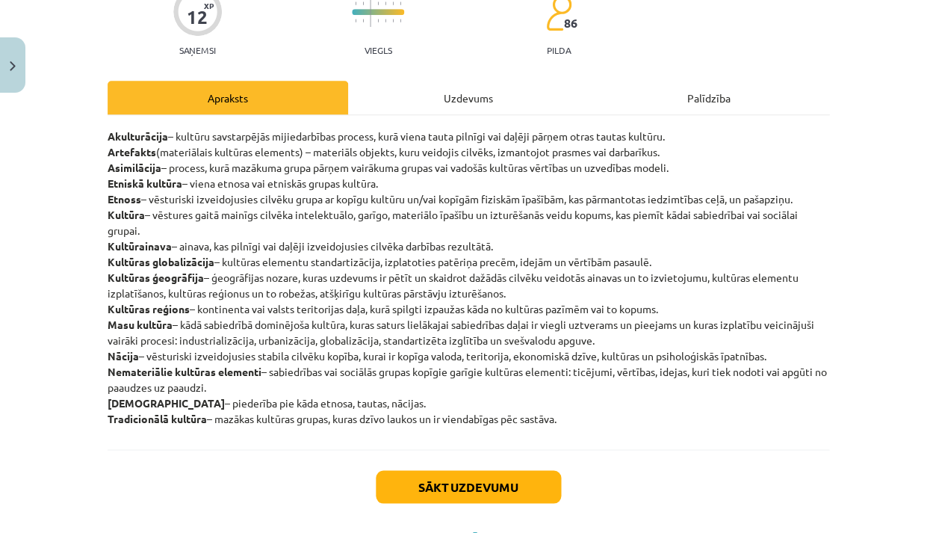
scroll to position [134, 0]
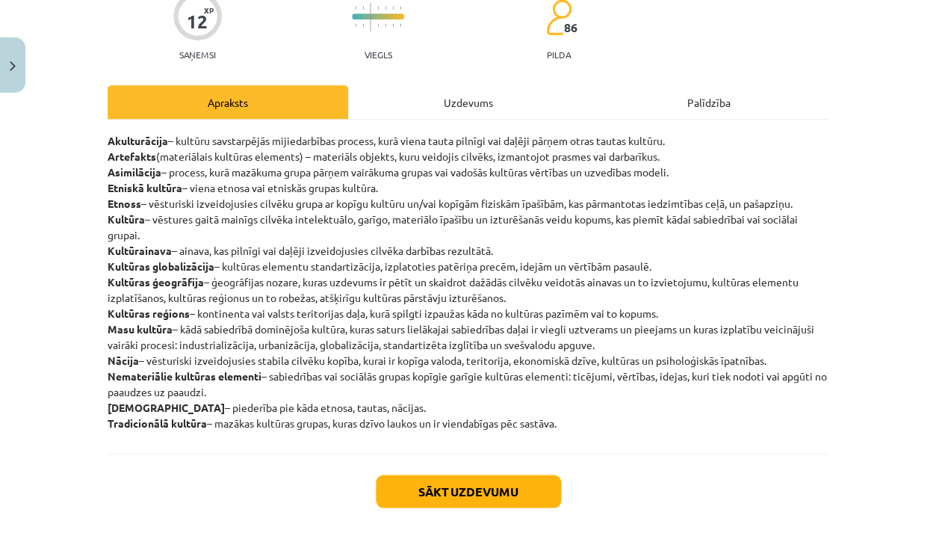
click at [473, 114] on div "Uzdevums" at bounding box center [468, 102] width 241 height 34
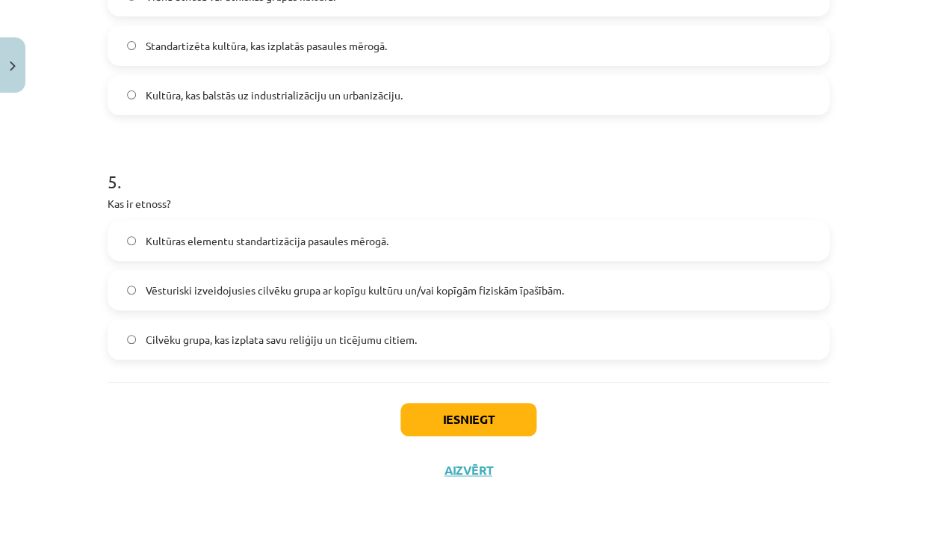
scroll to position [1130, 0]
click at [318, 307] on label "Vēsturiski izveidojusies cilvēku grupa ar kopīgu kultūru un/vai kopīgām fiziskā…" at bounding box center [468, 289] width 719 height 37
click at [445, 421] on button "Iesniegt" at bounding box center [468, 419] width 136 height 33
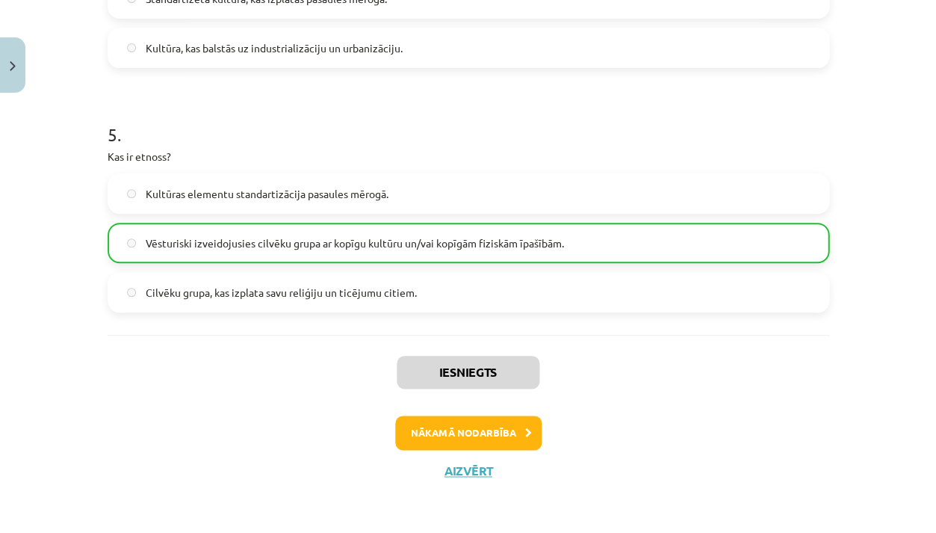
click at [455, 435] on button "Nākamā nodarbība" at bounding box center [468, 432] width 146 height 34
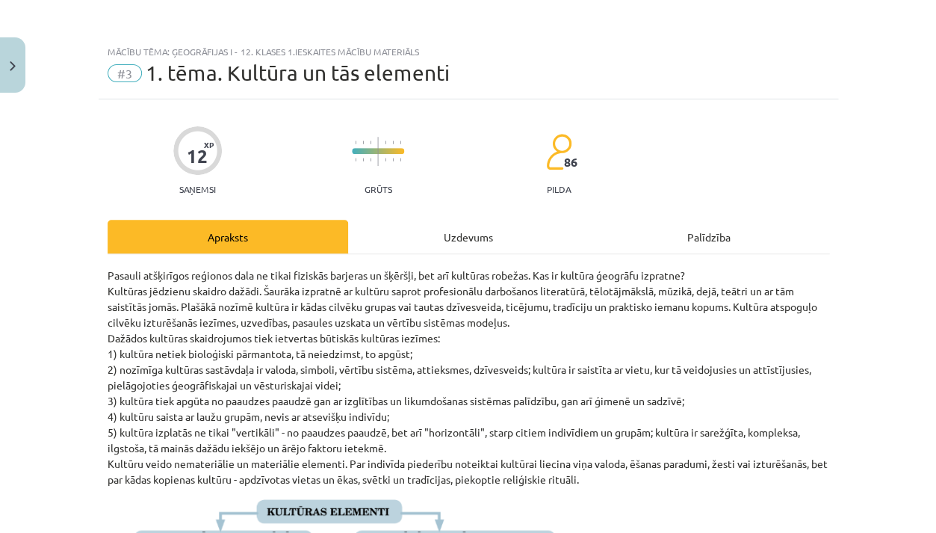
scroll to position [0, 0]
click at [477, 244] on div "Uzdevums" at bounding box center [468, 237] width 241 height 34
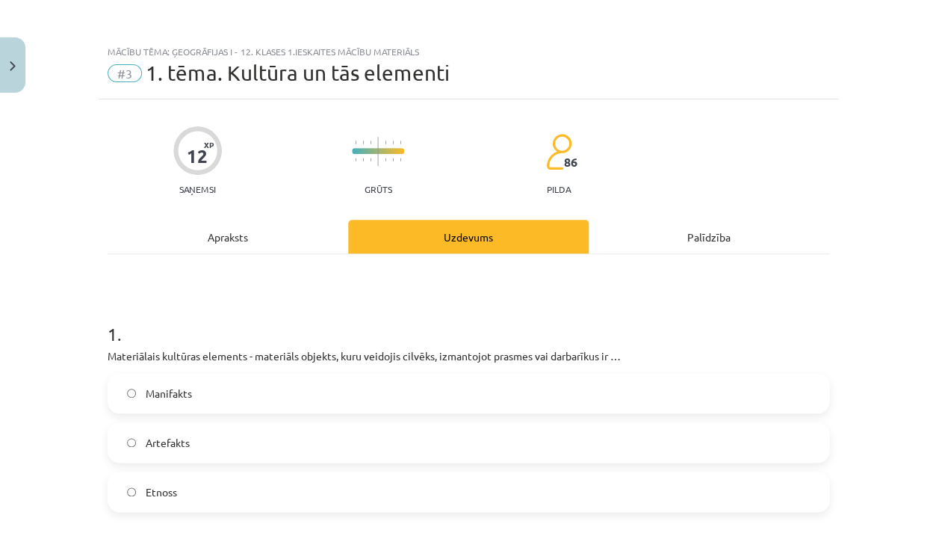
click at [273, 234] on div "Apraksts" at bounding box center [228, 237] width 241 height 34
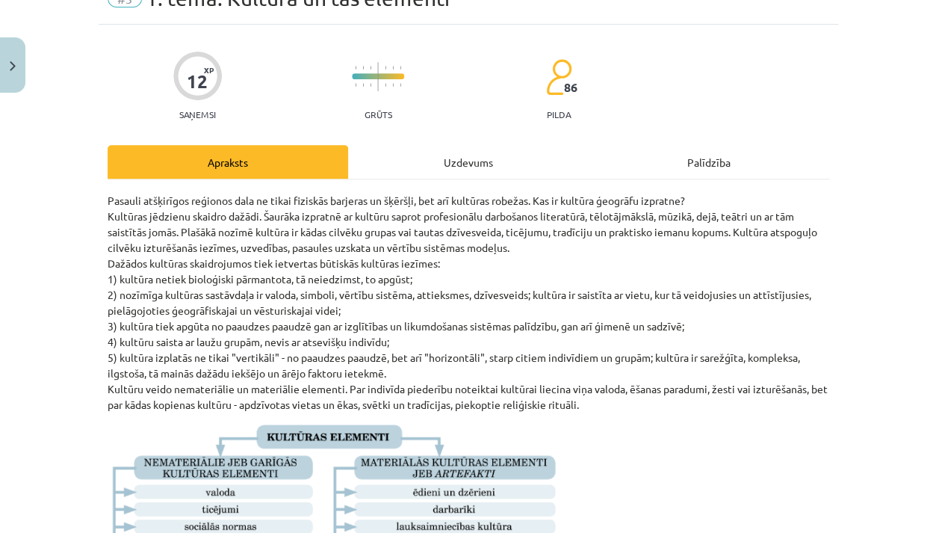
scroll to position [75, 0]
click at [288, 298] on p "Pasauli atšķirīgos reģionos dala ne tikai fiziskās barjeras un šķēršļi, bet arī…" at bounding box center [469, 302] width 722 height 220
click at [412, 158] on div "Uzdevums" at bounding box center [468, 161] width 241 height 34
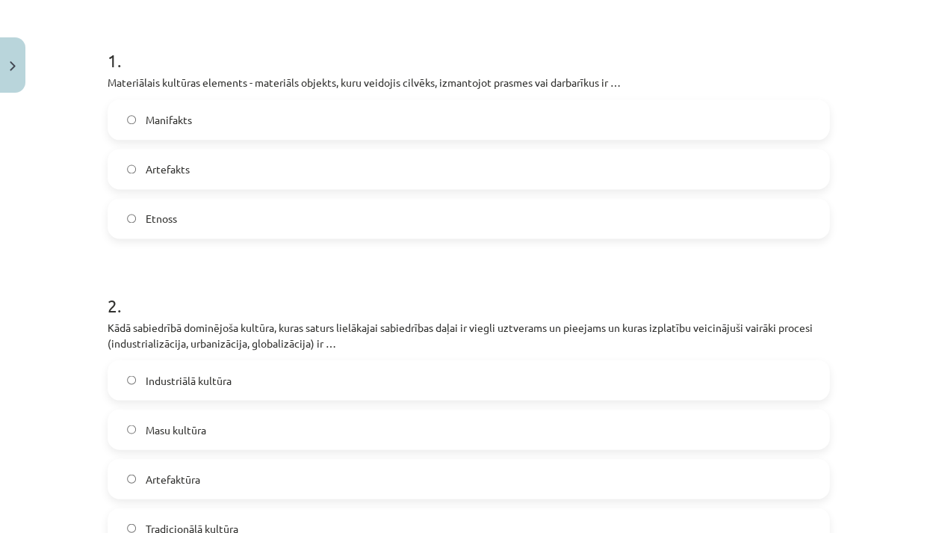
scroll to position [267, 0]
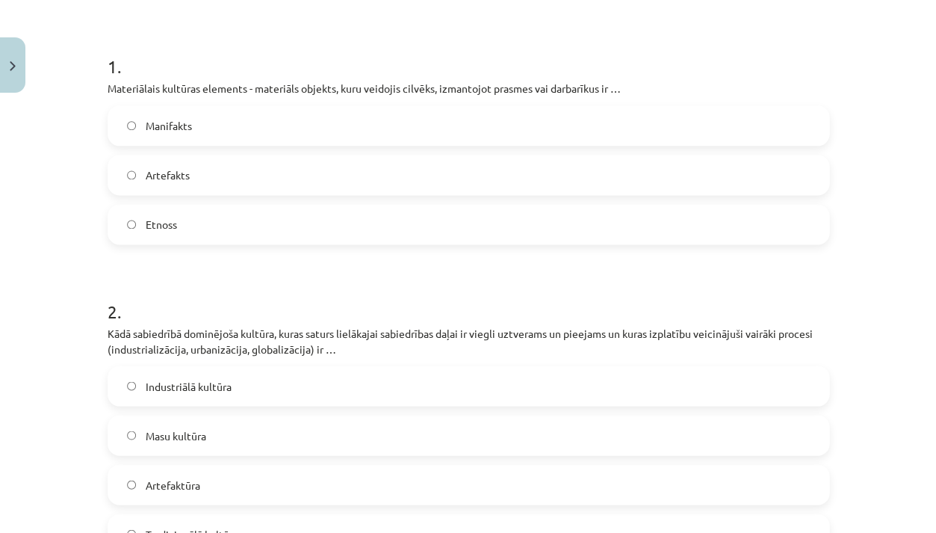
click at [352, 170] on label "Artefakts" at bounding box center [468, 174] width 719 height 37
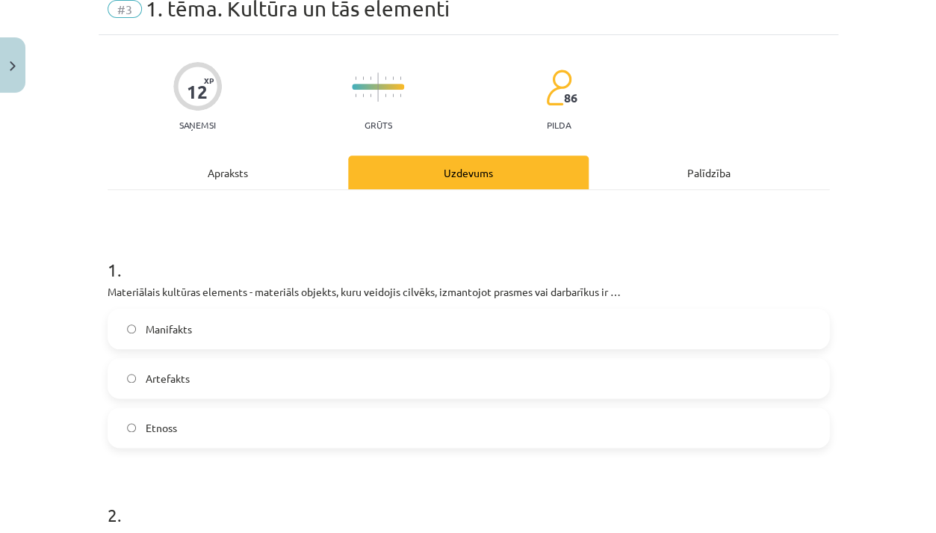
click at [261, 173] on div "Apraksts" at bounding box center [228, 172] width 241 height 34
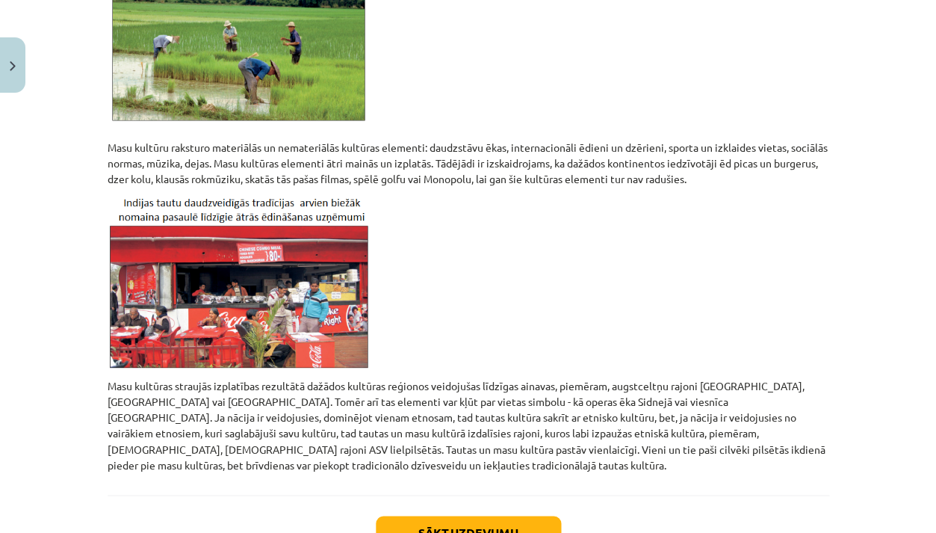
scroll to position [1245, 0]
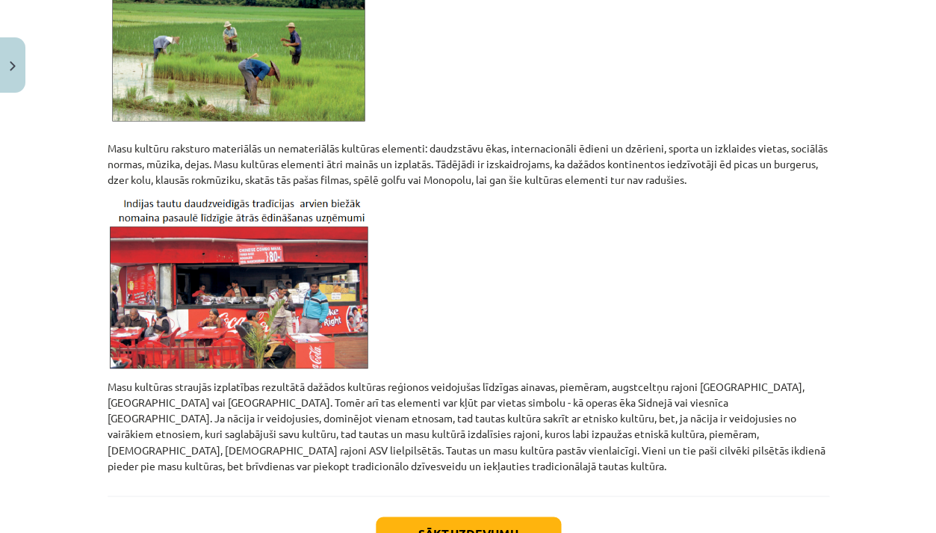
click at [527, 516] on button "Sākt uzdevumu" at bounding box center [468, 532] width 185 height 33
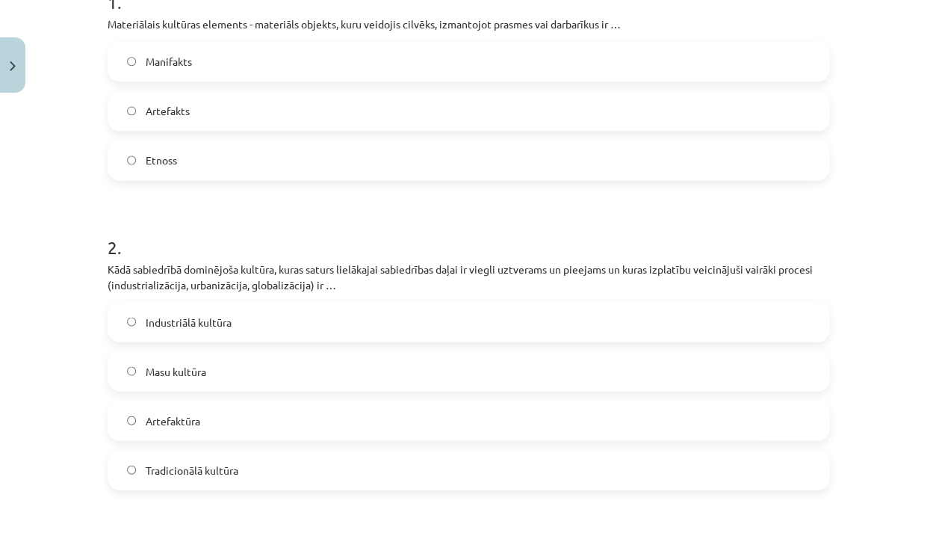
scroll to position [344, 0]
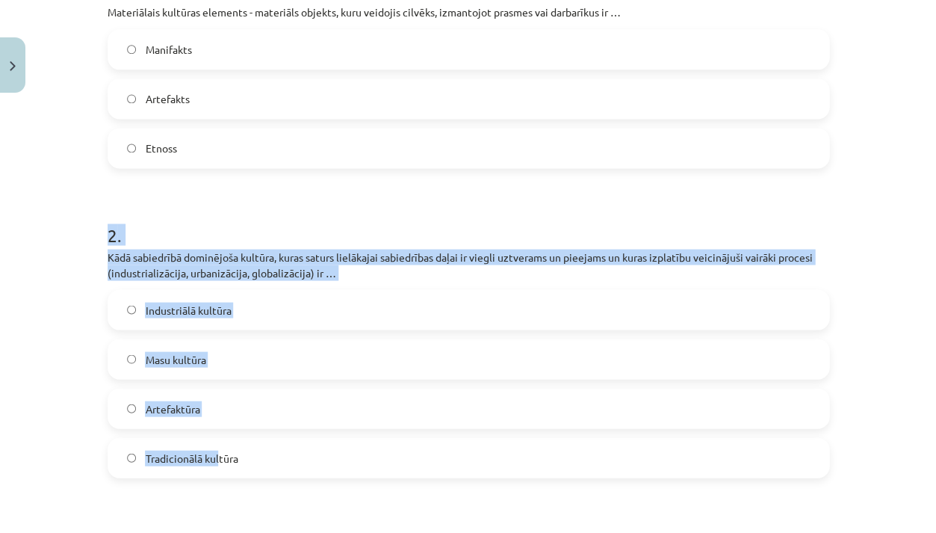
drag, startPoint x: 102, startPoint y: 234, endPoint x: 237, endPoint y: 312, distance: 156.0
copy div "2 . Kādā sabiedrībā dominējoša kultūra, kuras saturs lielākajai sabiedrības daļ…"
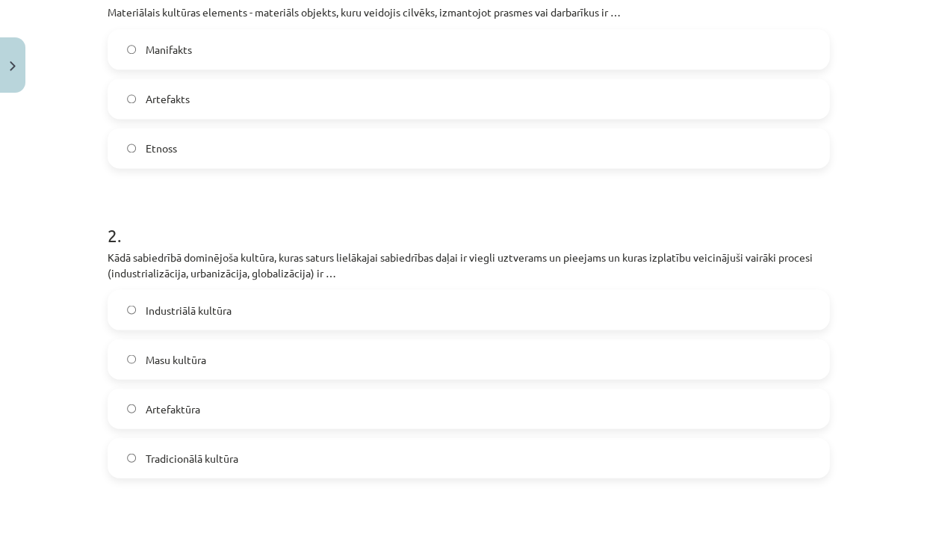
click at [253, 369] on label "Masu kultūra" at bounding box center [468, 358] width 719 height 37
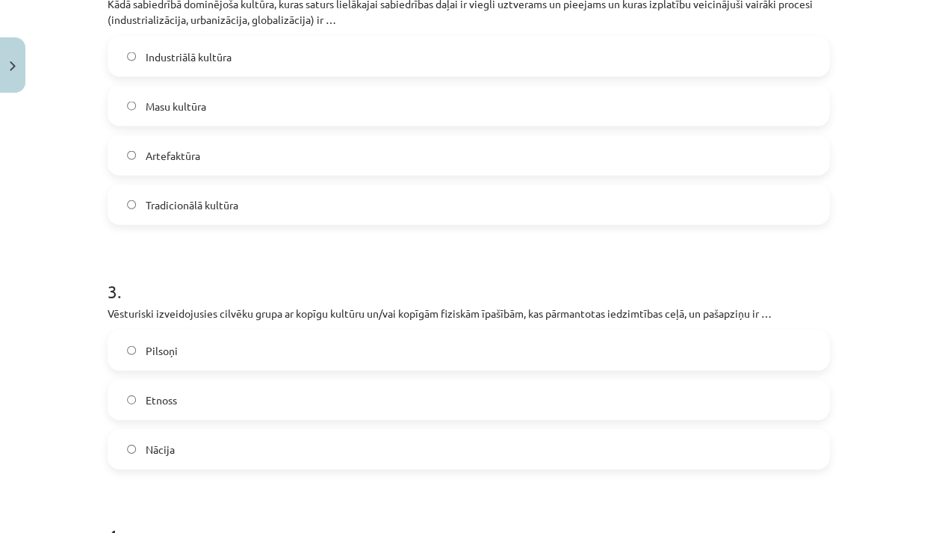
scroll to position [600, 0]
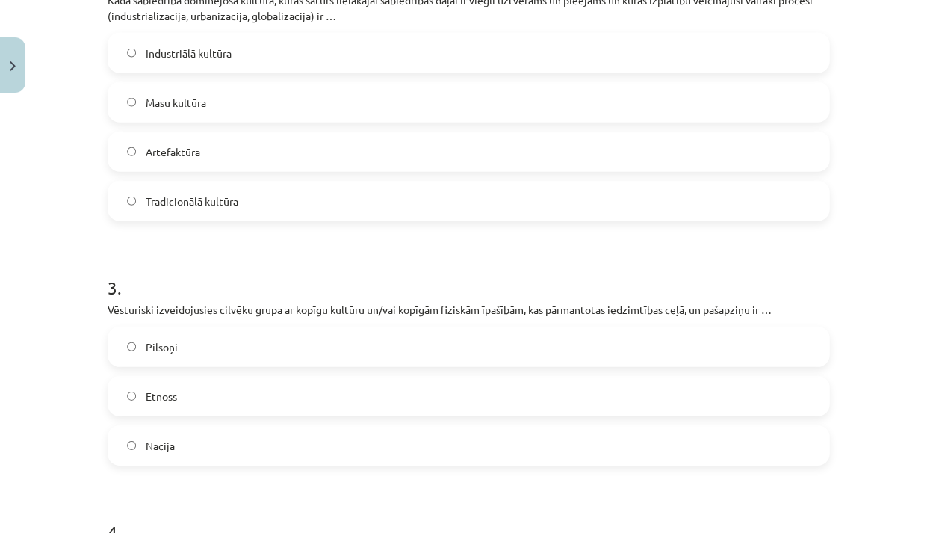
click at [120, 289] on h1 "3 ." at bounding box center [469, 274] width 722 height 46
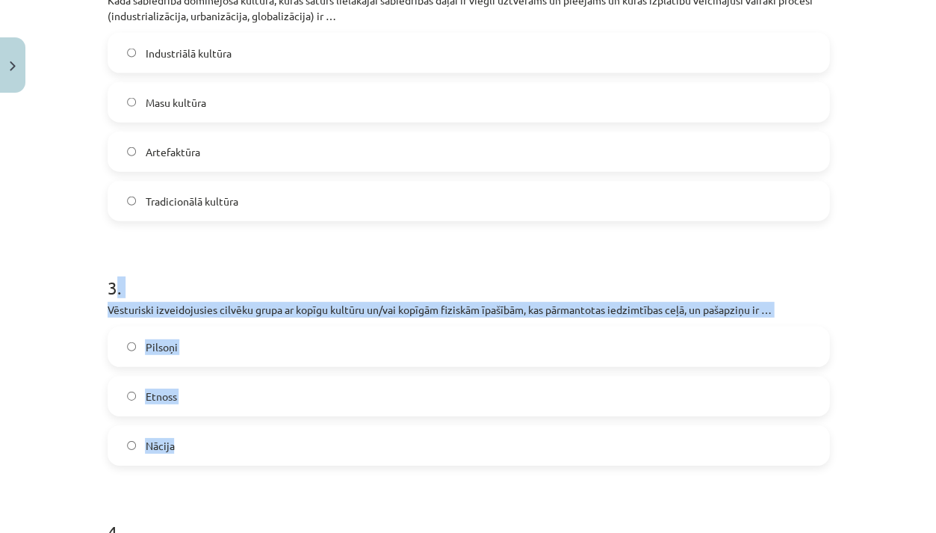
drag, startPoint x: 114, startPoint y: 287, endPoint x: 174, endPoint y: 445, distance: 168.9
click at [174, 445] on div "3 . Vēsturiski izveidojusies cilvēku grupa ar kopīgu kultūru un/vai kopīgām fiz…" at bounding box center [469, 358] width 722 height 214
copy div ". Vēsturiski izveidojusies cilvēku grupa ar kopīgu kultūru un/vai kopīgām fizis…"
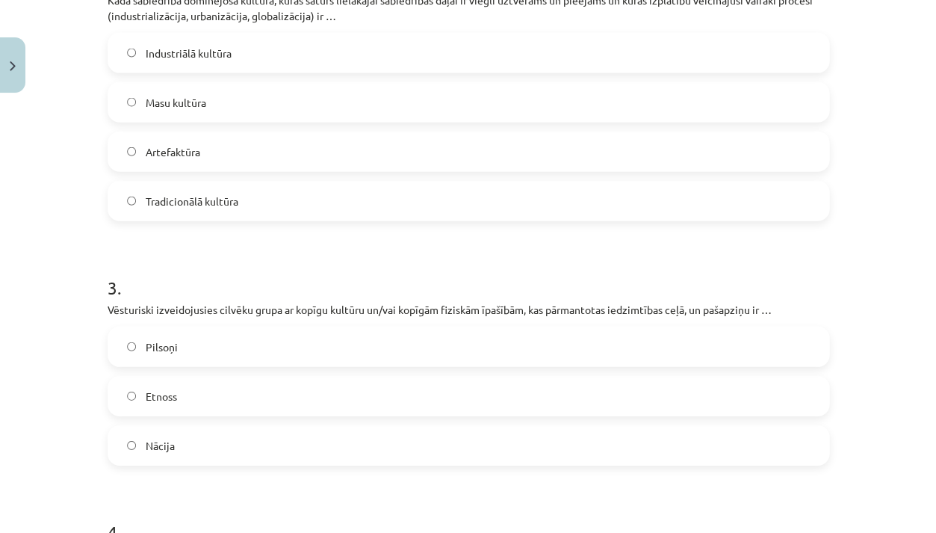
click at [282, 402] on label "Etnoss" at bounding box center [468, 395] width 719 height 37
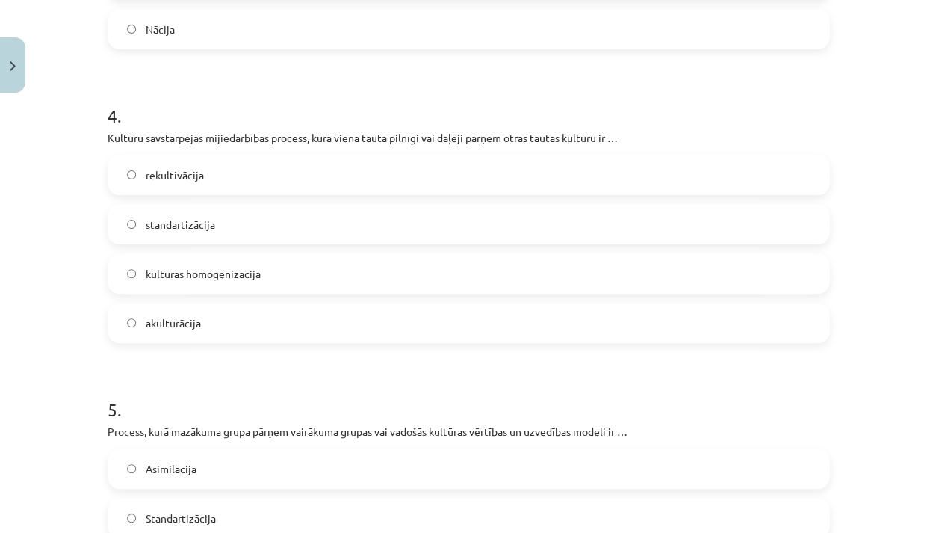
scroll to position [1016, 0]
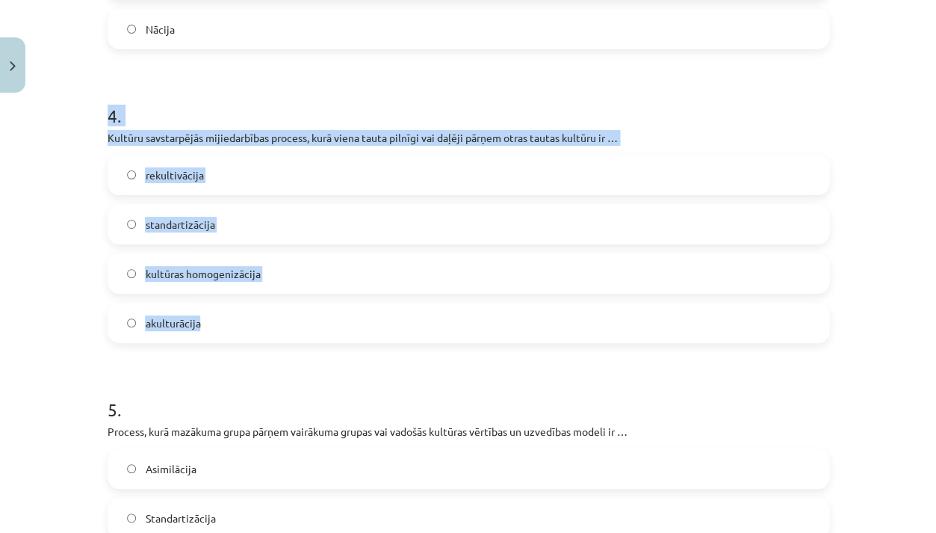
drag, startPoint x: 105, startPoint y: 110, endPoint x: 196, endPoint y: 338, distance: 245.8
copy div "4 . Kultūru savstarpējās mijiedarbības process, kurā viena tauta pilnīgi vai da…"
click at [330, 313] on label "akulturācija" at bounding box center [468, 322] width 719 height 37
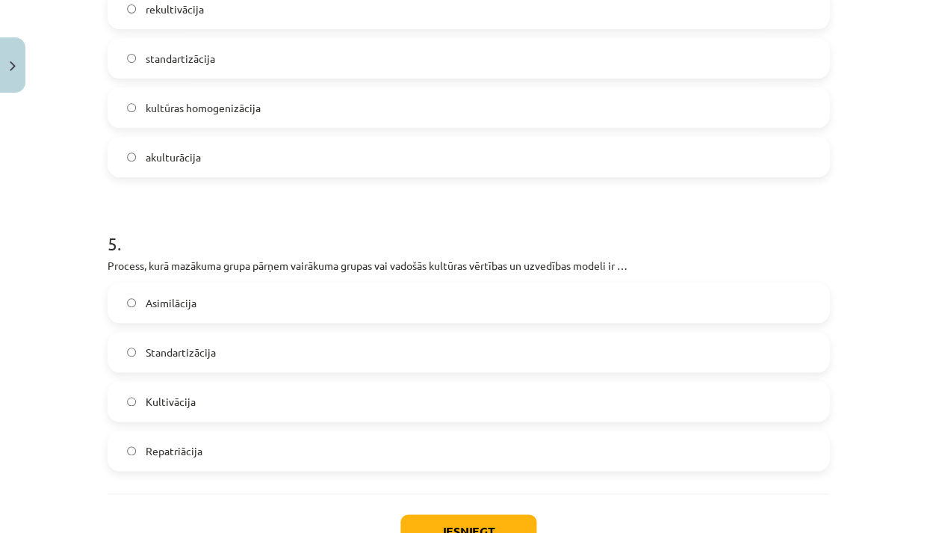
scroll to position [1212, 0]
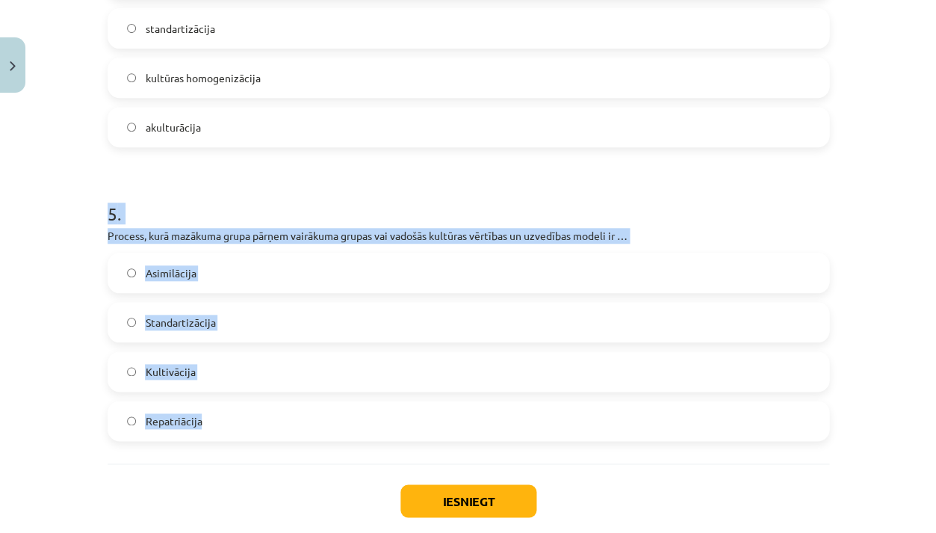
drag, startPoint x: 105, startPoint y: 213, endPoint x: 152, endPoint y: 428, distance: 220.2
copy div "5 . Process, kurā mazākuma grupa pārņem vairākuma grupas vai vadošās kultūras v…"
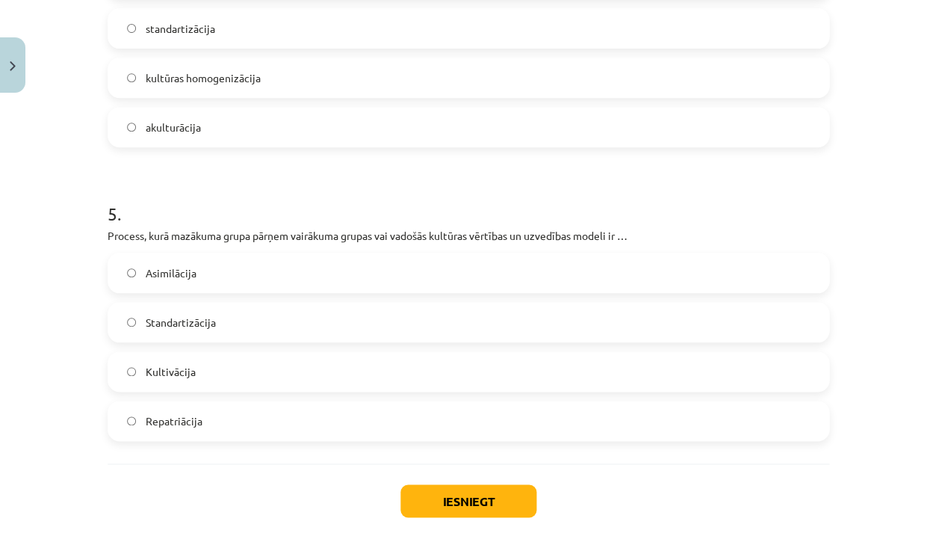
click at [385, 269] on label "Asimilācija" at bounding box center [468, 272] width 719 height 37
click at [453, 498] on button "Iesniegt" at bounding box center [468, 500] width 136 height 33
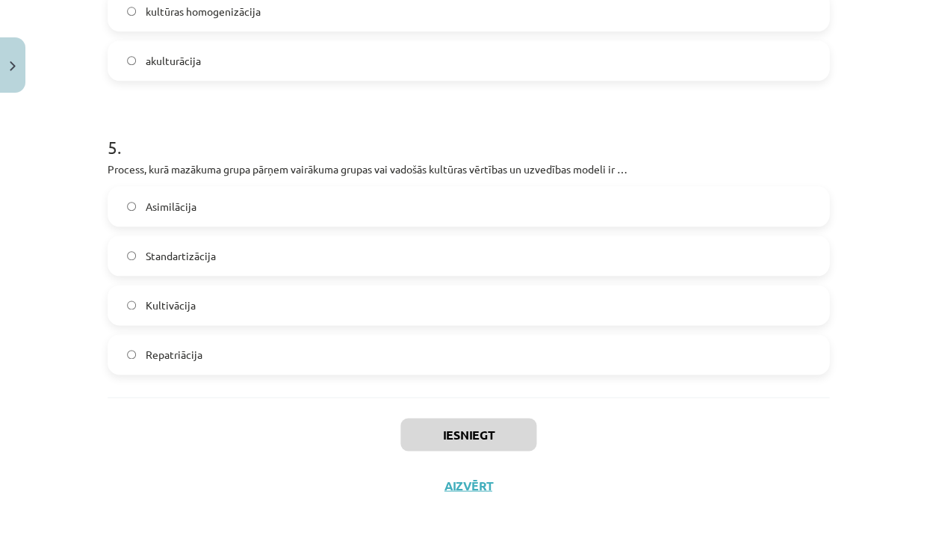
scroll to position [1280, 0]
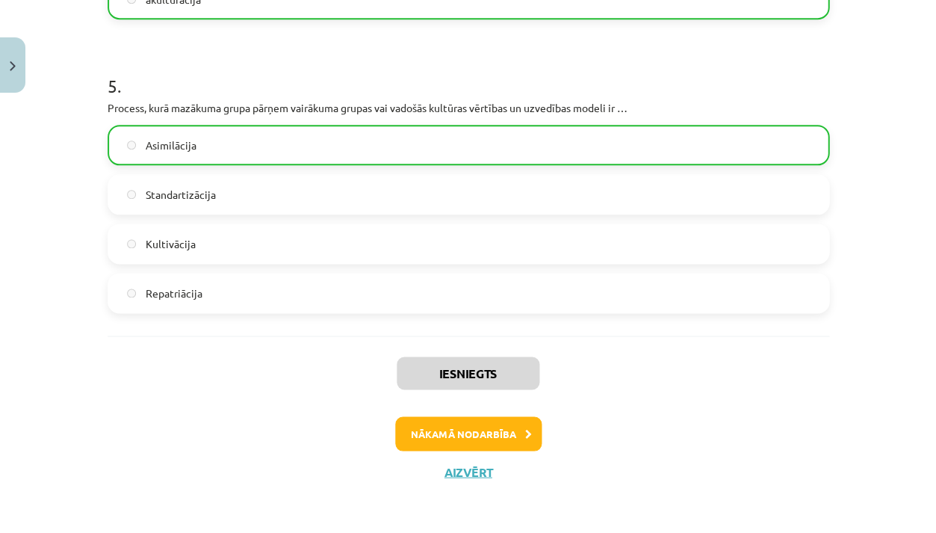
click at [463, 436] on button "Nākamā nodarbība" at bounding box center [468, 433] width 146 height 34
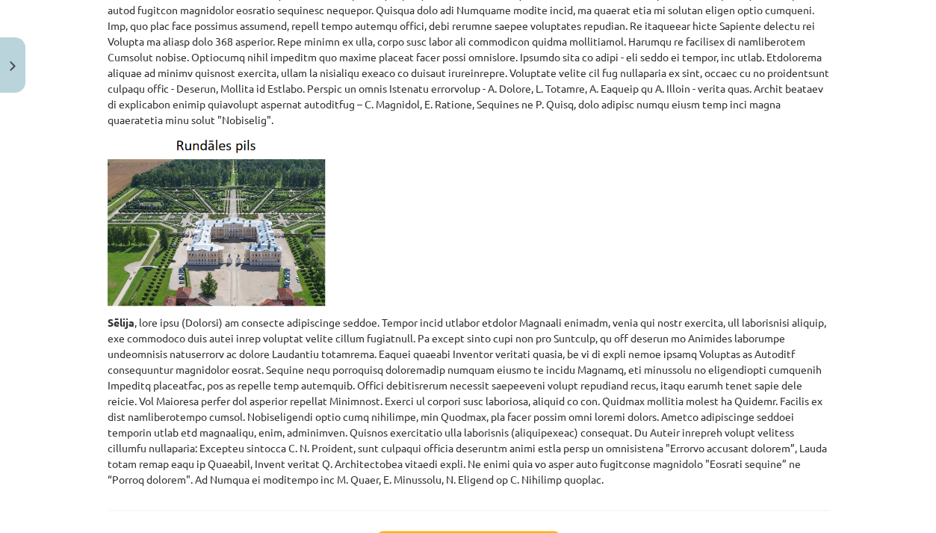
scroll to position [6777, 0]
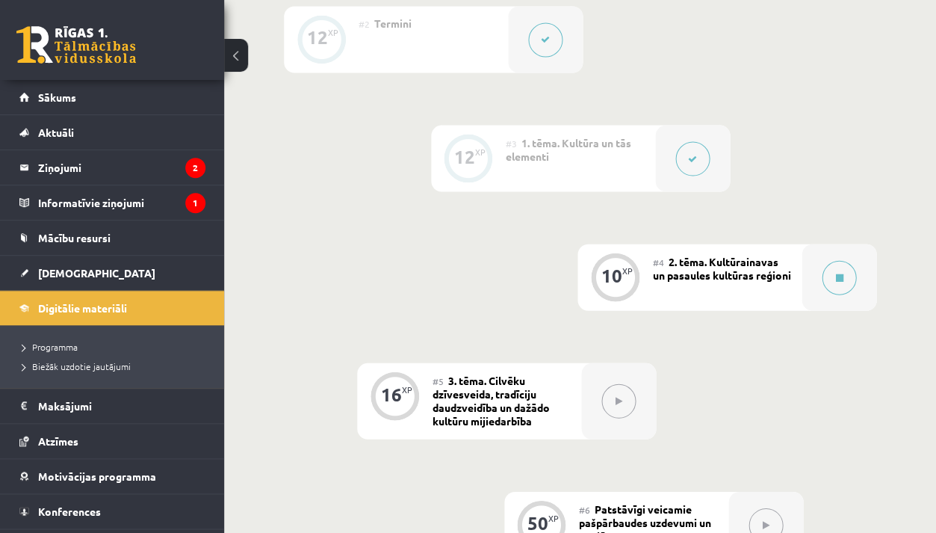
scroll to position [477, 0]
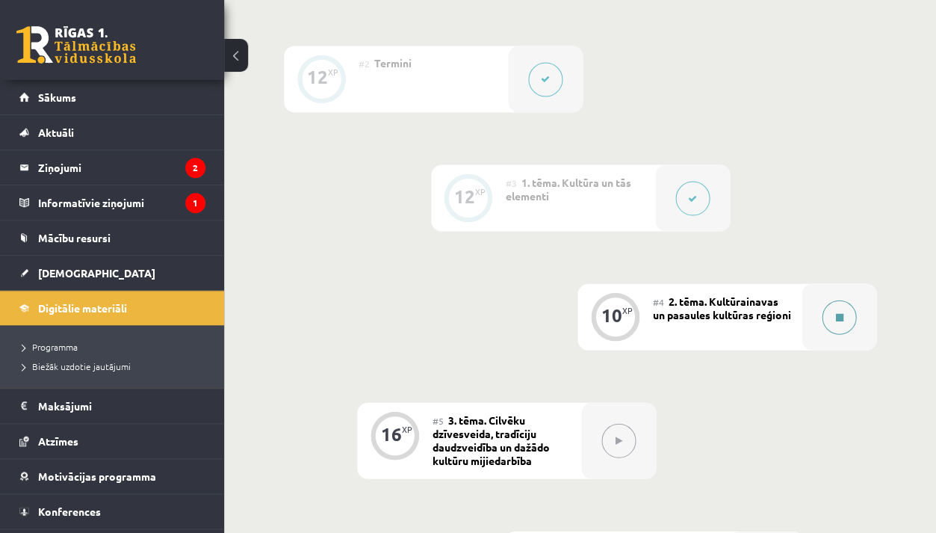
click at [811, 318] on div at bounding box center [839, 316] width 75 height 66
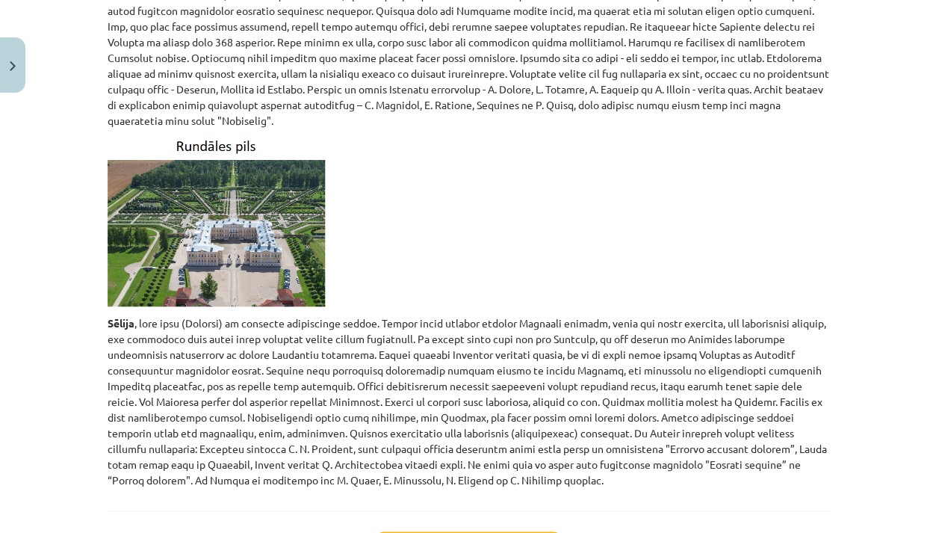
scroll to position [6777, 0]
